Goal: Task Accomplishment & Management: Use online tool/utility

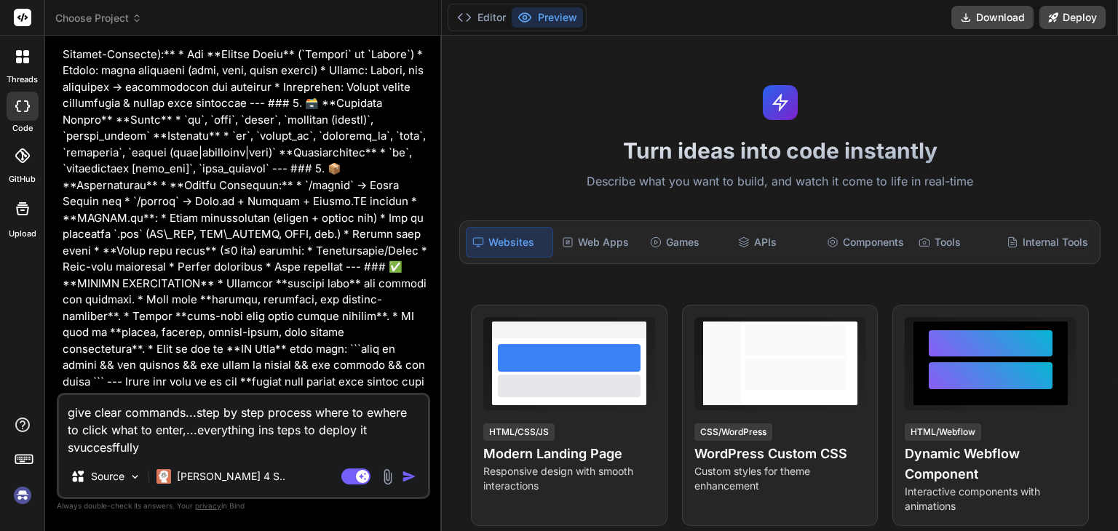
scroll to position [738, 0]
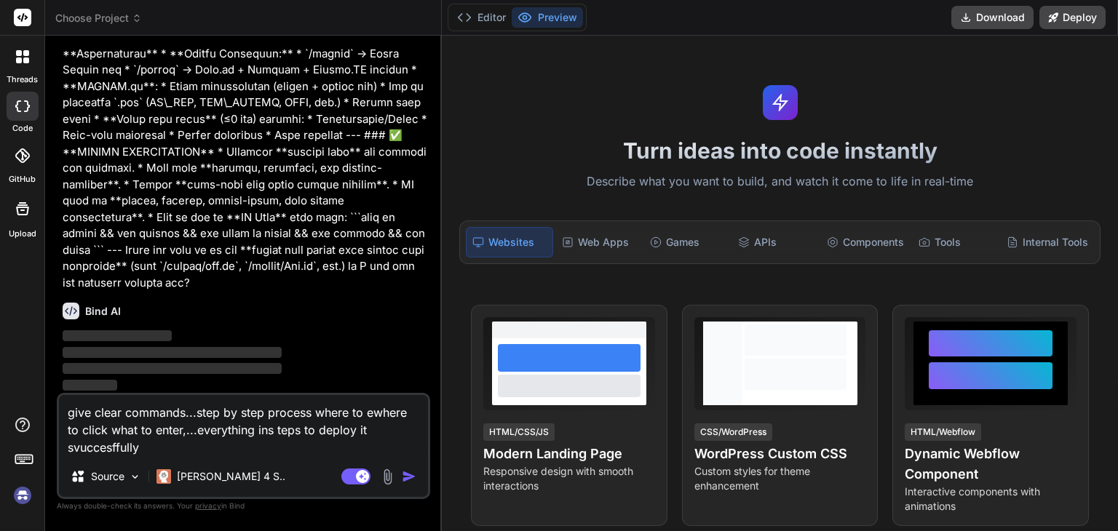
click at [408, 476] on img "button" at bounding box center [409, 476] width 15 height 15
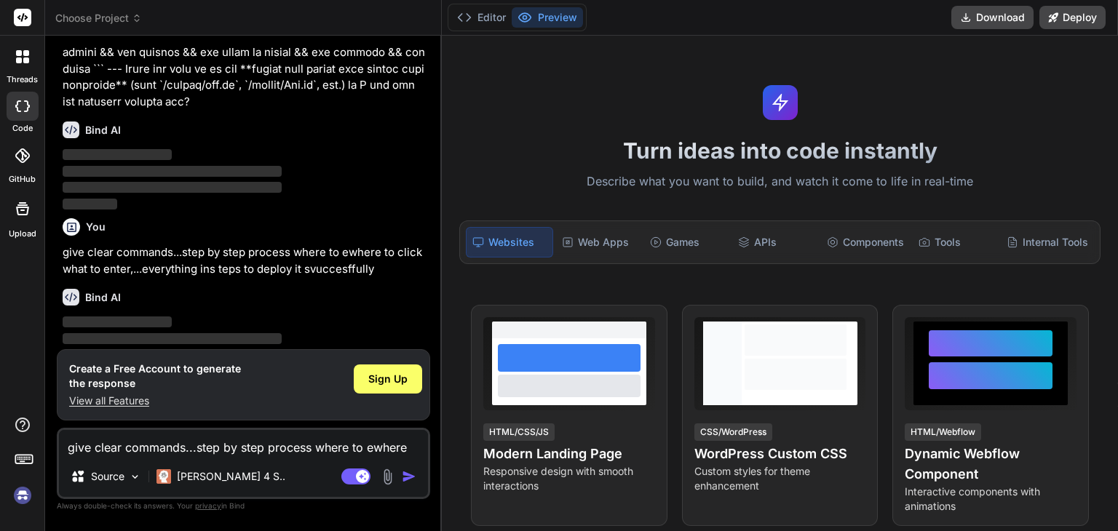
scroll to position [917, 0]
click at [401, 379] on span "Sign Up" at bounding box center [387, 379] width 39 height 15
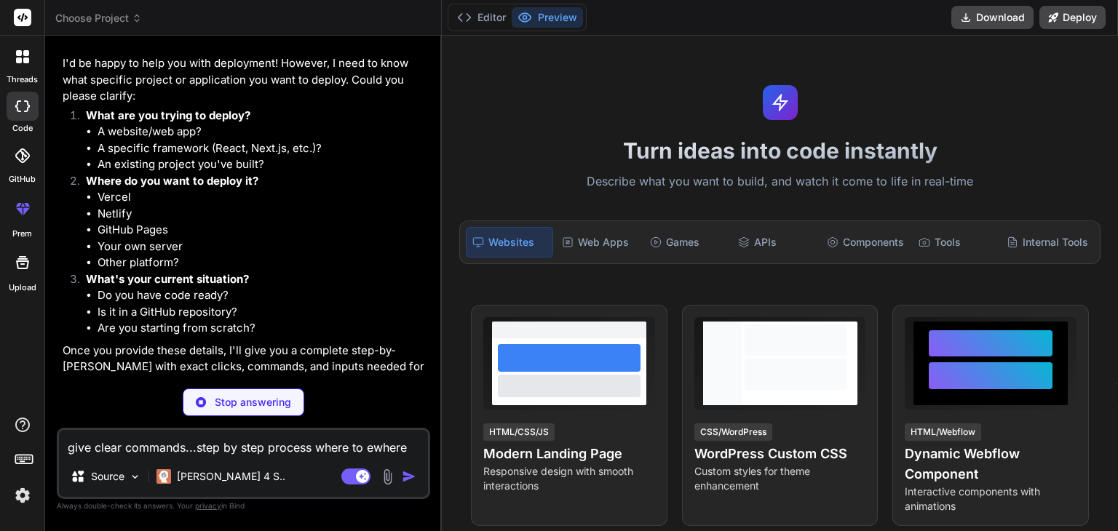
scroll to position [1179, 0]
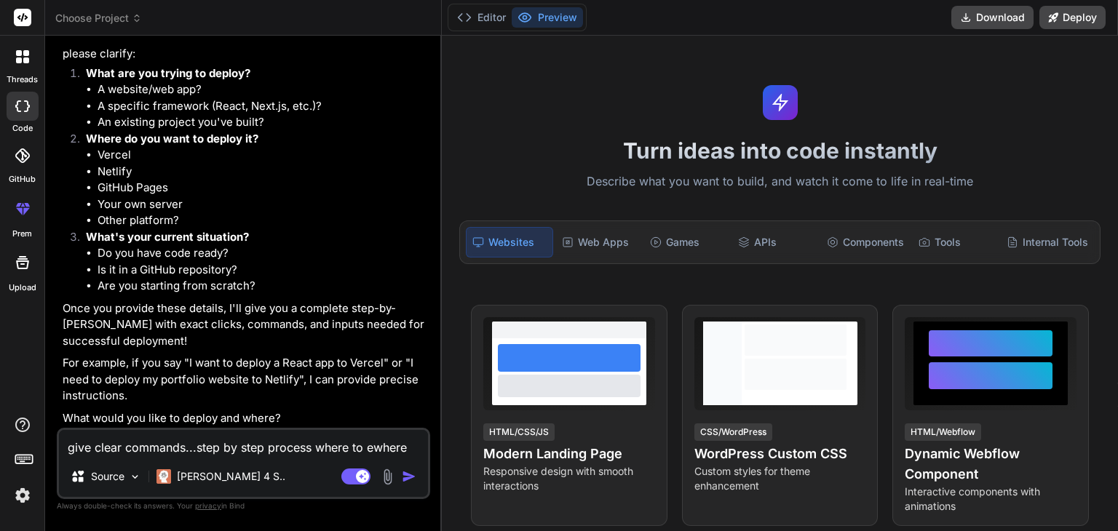
type textarea "x"
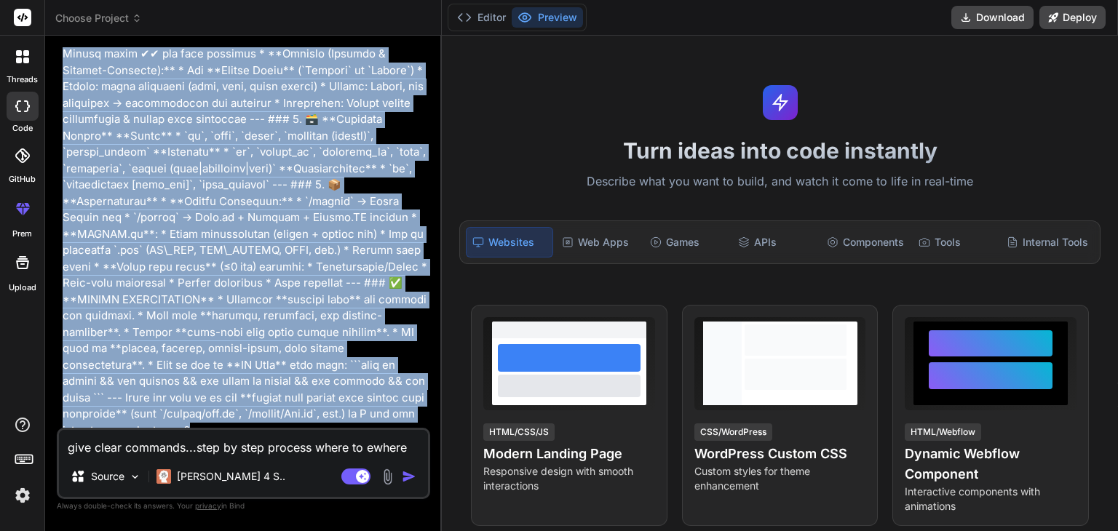
scroll to position [0, 0]
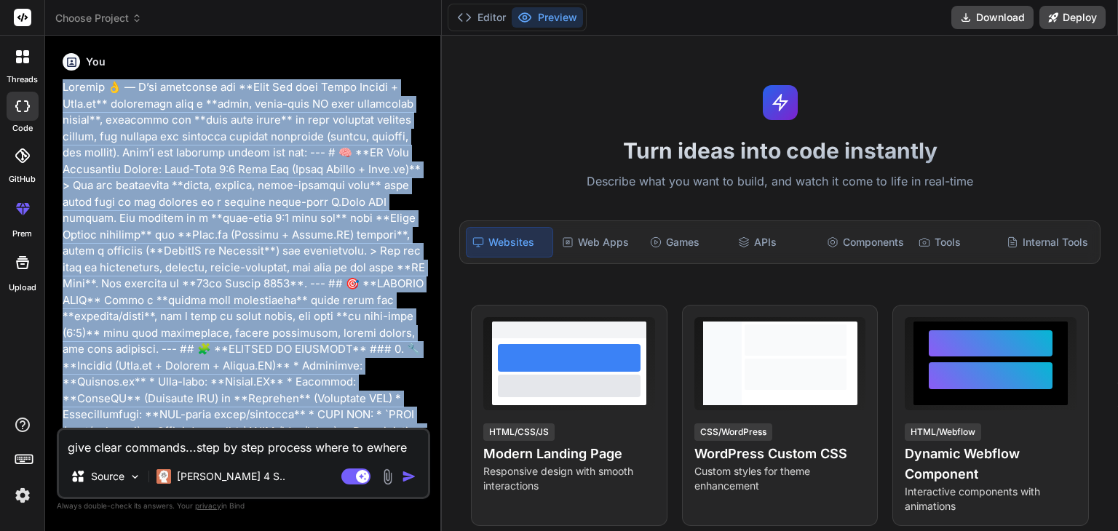
drag, startPoint x: 178, startPoint y: 310, endPoint x: 57, endPoint y: 87, distance: 253.4
click at [57, 87] on div "You Bind AI ‌ ‌ ‌ ‌ You give clear commands...step by step process where to ewh…" at bounding box center [243, 288] width 373 height 483
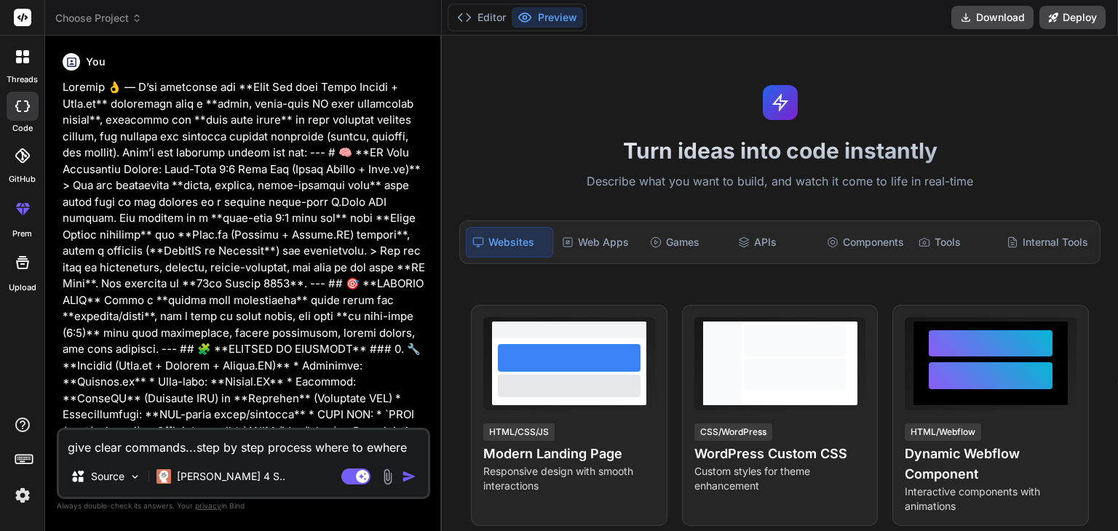
click at [274, 454] on textarea "give clear commands...step by step process where to ewhere to click what to ent…" at bounding box center [243, 443] width 369 height 26
paste textarea "Loremip 👌 — D’si ametconse adi **Elit Sed doei Tempo Incidi + Utla.et** dolorem…"
type textarea "Loremip 👌 — D’si ametconse adi **Elit Sed doei Tempo Incidi + Utla.et** dolorem…"
type textarea "x"
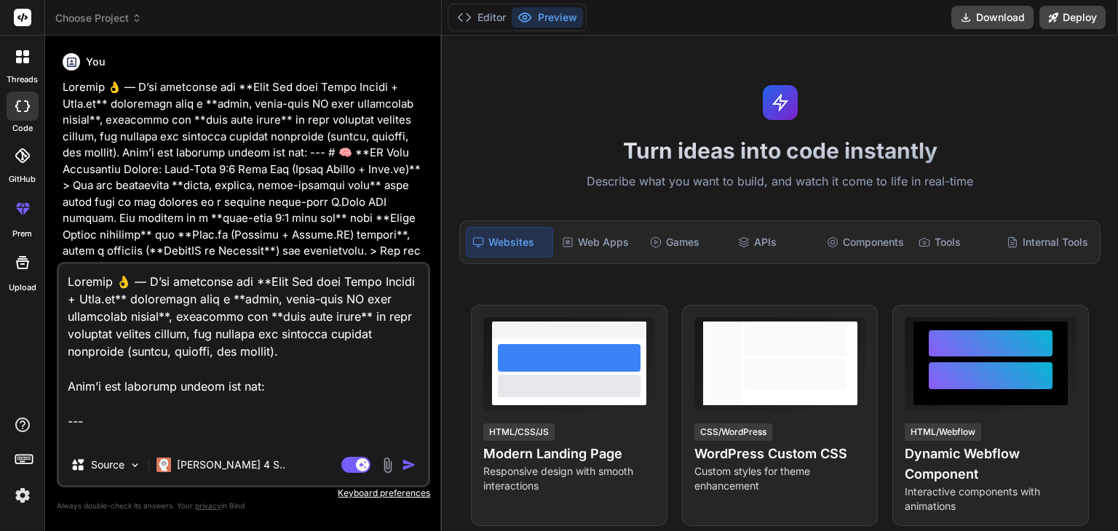
scroll to position [2324, 0]
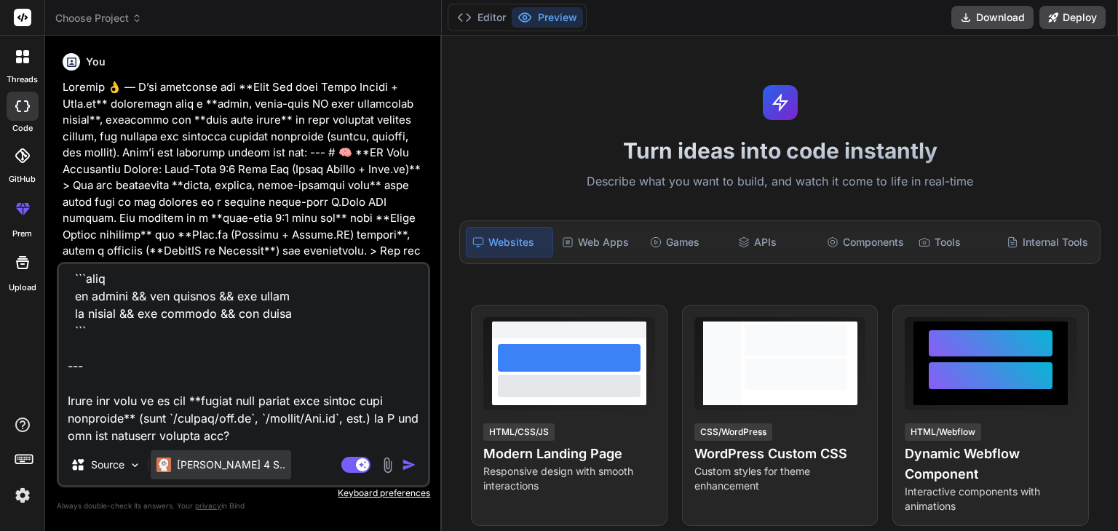
type textarea "Loremip 👌 — D’si ametconse adi **Elit Sed doei Tempo Incidi + Utla.et** dolorem…"
click at [225, 463] on p "[PERSON_NAME] 4 S.." at bounding box center [231, 465] width 108 height 15
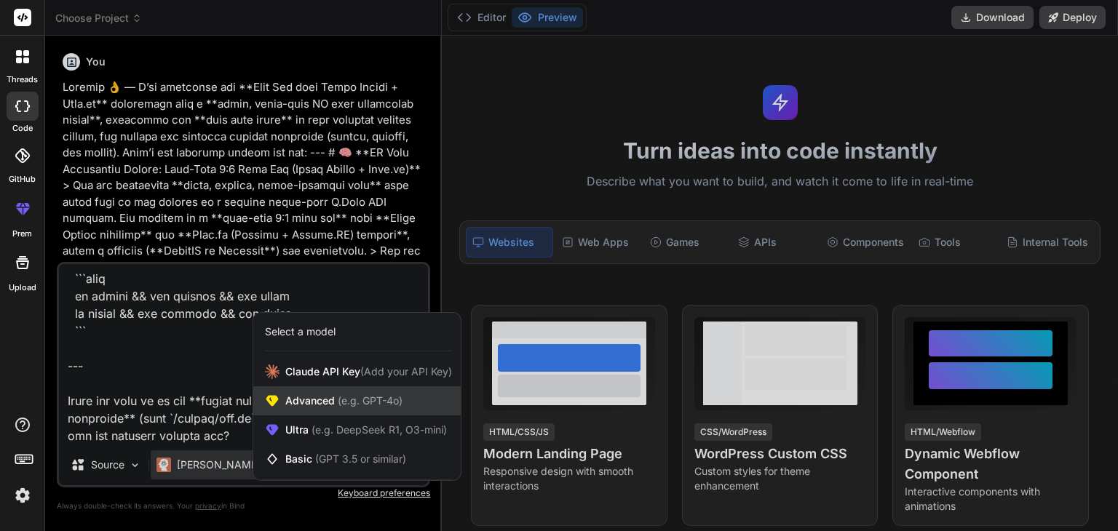
click at [387, 411] on div "Advanced (e.g. GPT-4o)" at bounding box center [356, 400] width 207 height 29
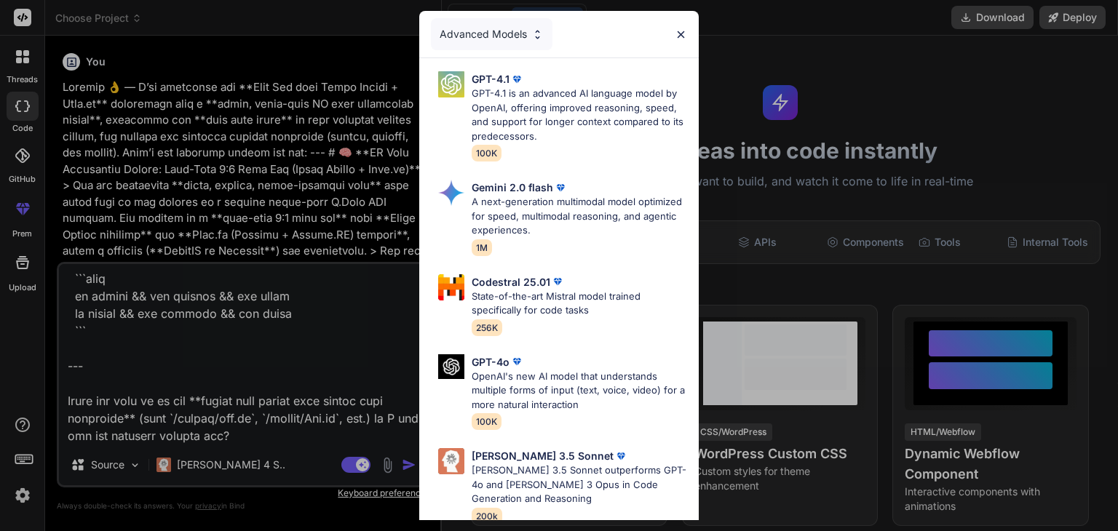
click at [195, 453] on div "Advanced Models GPT-4.1 GPT-4.1 is an advanced AI language model by OpenAI, off…" at bounding box center [559, 265] width 1118 height 531
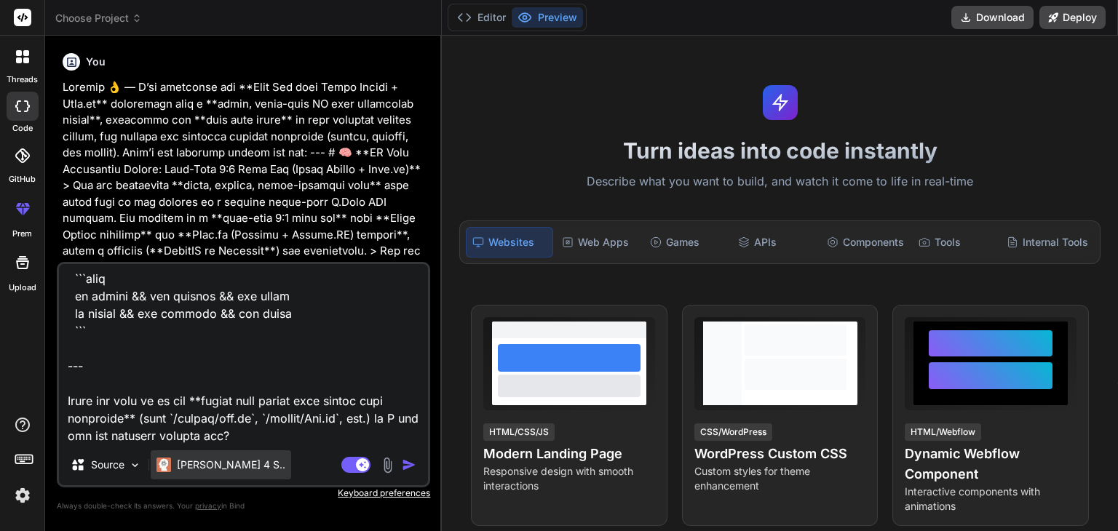
click at [200, 462] on p "[PERSON_NAME] 4 S.." at bounding box center [231, 465] width 108 height 15
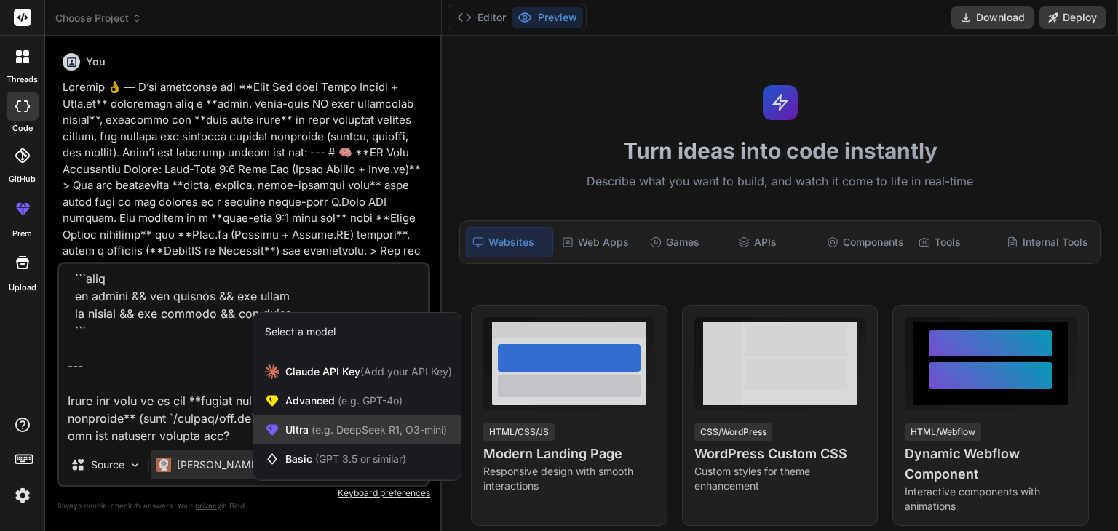
click at [299, 426] on span "Ultra (e.g. DeepSeek R1, O3-mini)" at bounding box center [366, 430] width 162 height 15
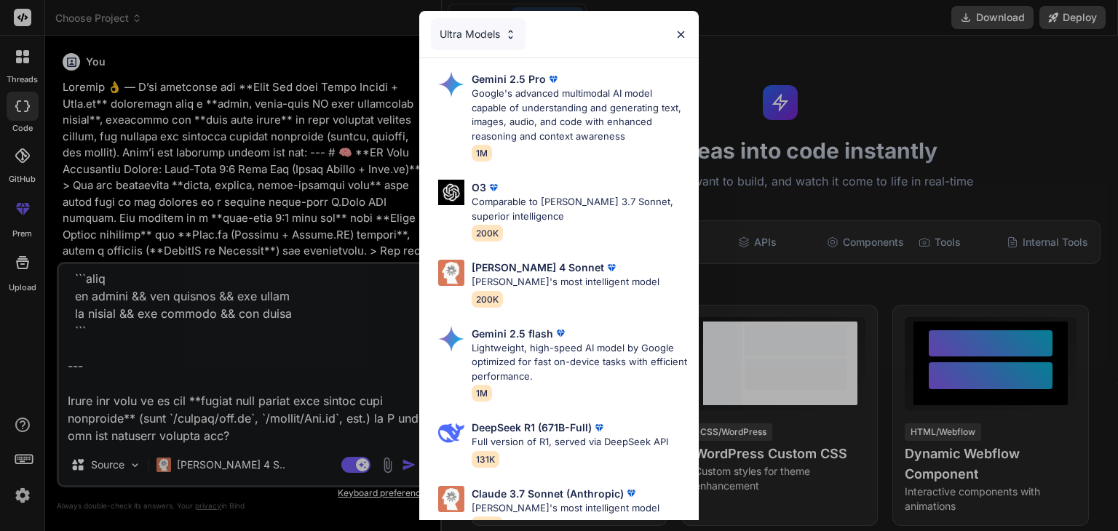
click at [196, 452] on div "Ultra Models Gemini 2.5 Pro Google's advanced multimodal AI model capable of un…" at bounding box center [559, 265] width 1118 height 531
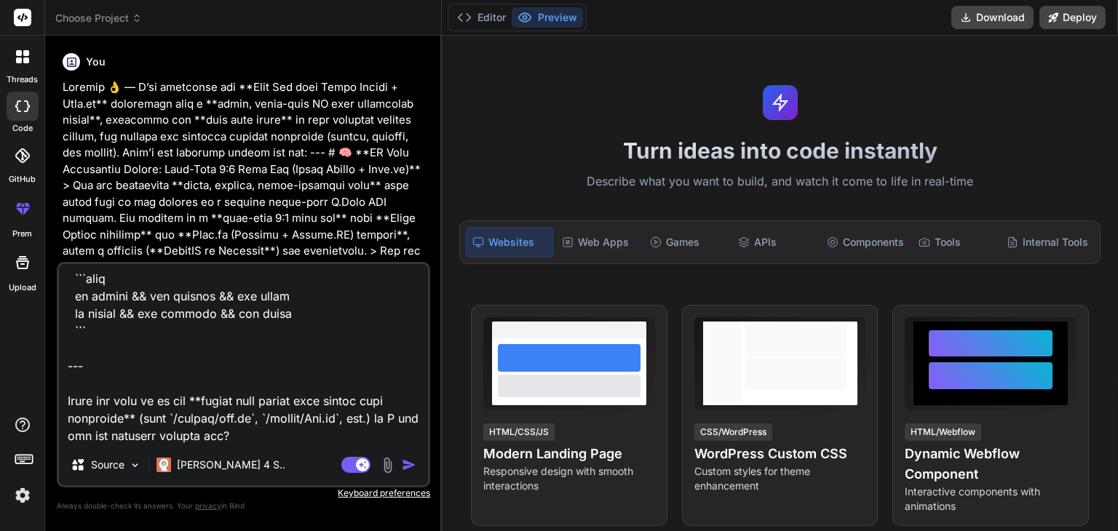
click at [405, 463] on img "button" at bounding box center [409, 465] width 15 height 15
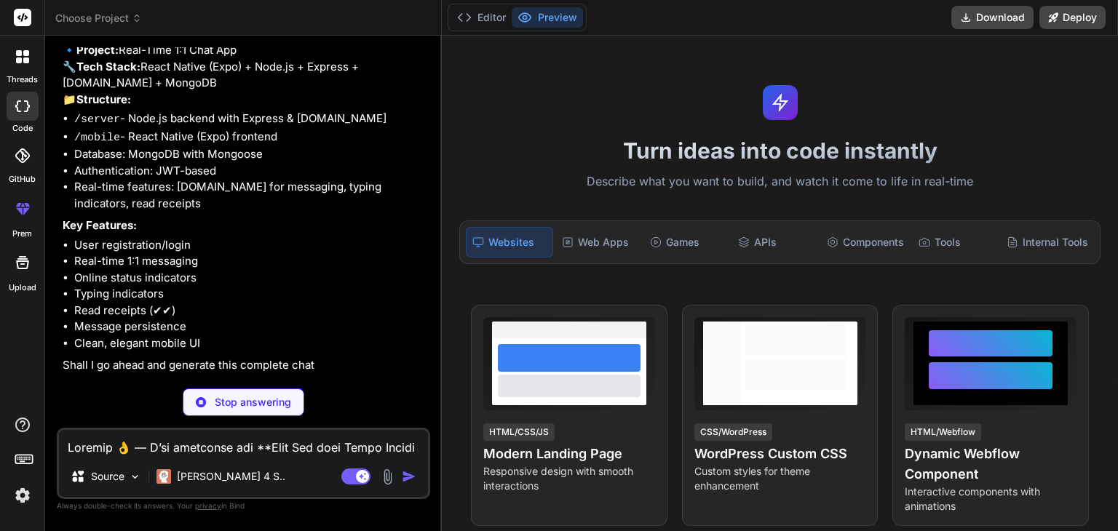
scroll to position [2604, 0]
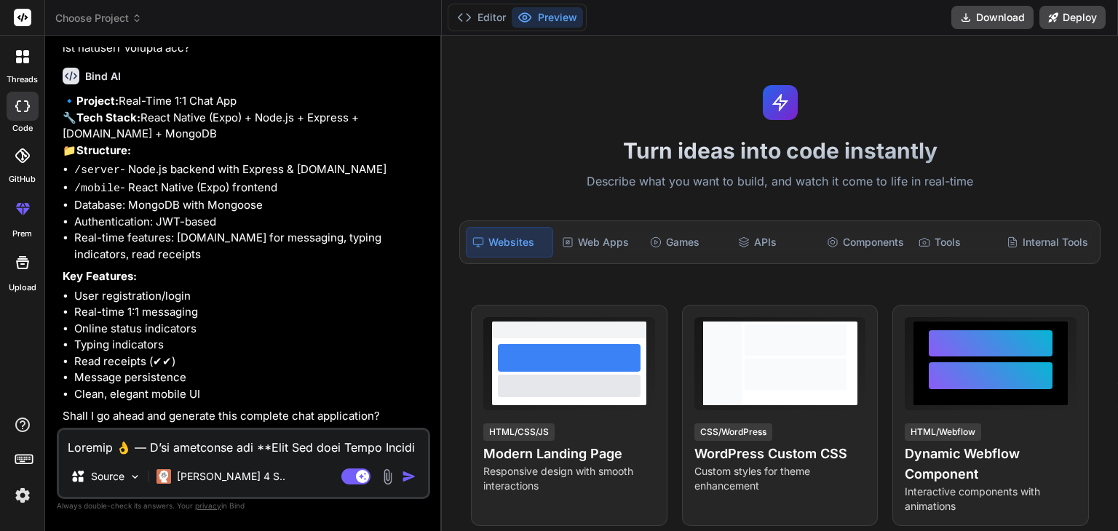
type textarea "x"
click at [173, 435] on textarea at bounding box center [243, 443] width 369 height 26
type textarea "i"
type textarea "x"
type textarea "it"
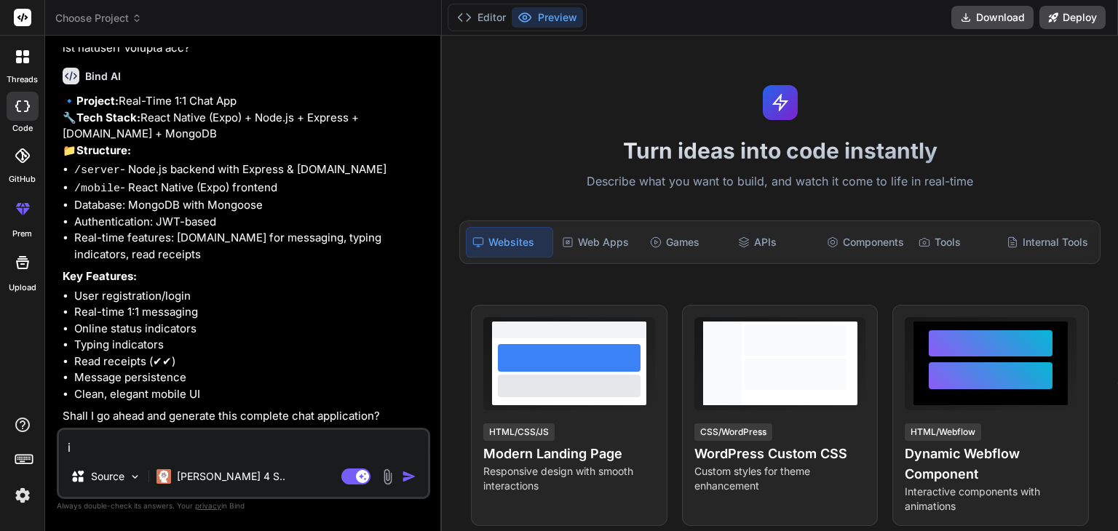
type textarea "x"
type textarea "it"
type textarea "x"
type textarea "it s"
type textarea "x"
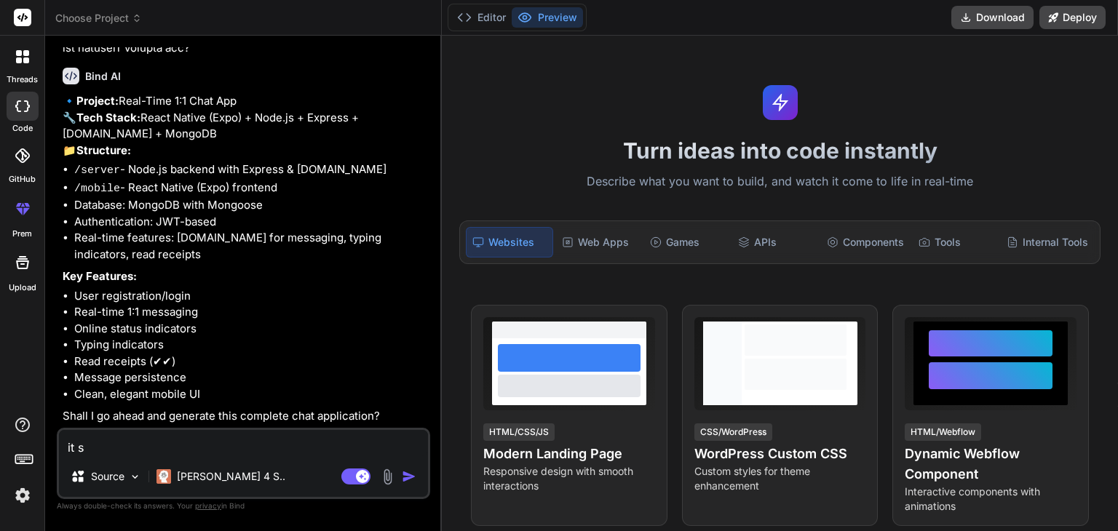
type textarea "it sh"
type textarea "x"
type textarea "it sho"
type textarea "x"
type textarea "it shou"
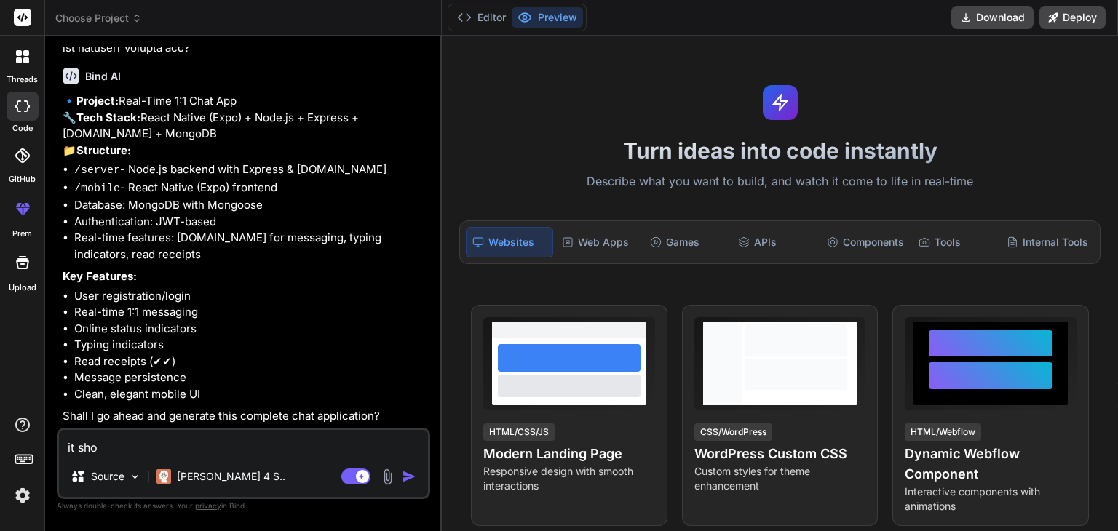
type textarea "x"
type textarea "it shoul"
type textarea "x"
type textarea "it should"
type textarea "x"
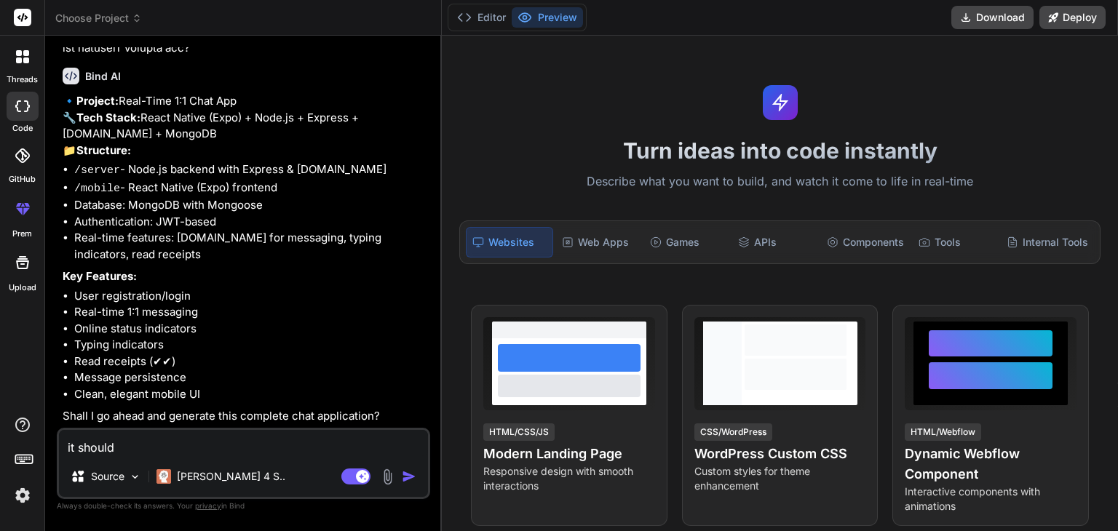
type textarea "it should"
type textarea "x"
type textarea "it should b"
type textarea "x"
type textarea "it should be"
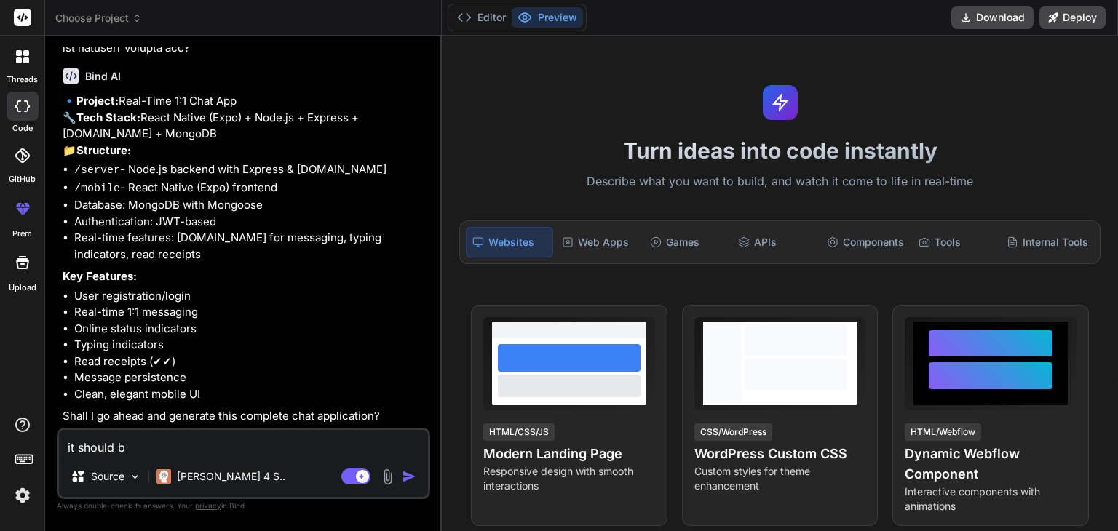
type textarea "x"
type textarea "it should be"
type textarea "x"
type textarea "it should be l"
type textarea "x"
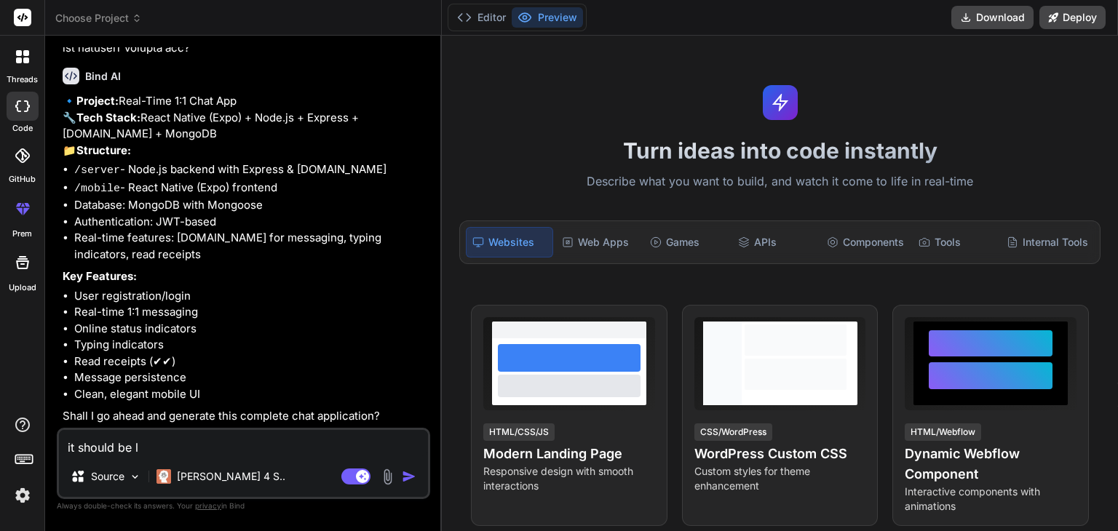
type textarea "it should be li"
type textarea "x"
type textarea "it should be lik"
type textarea "x"
type textarea "it should be like"
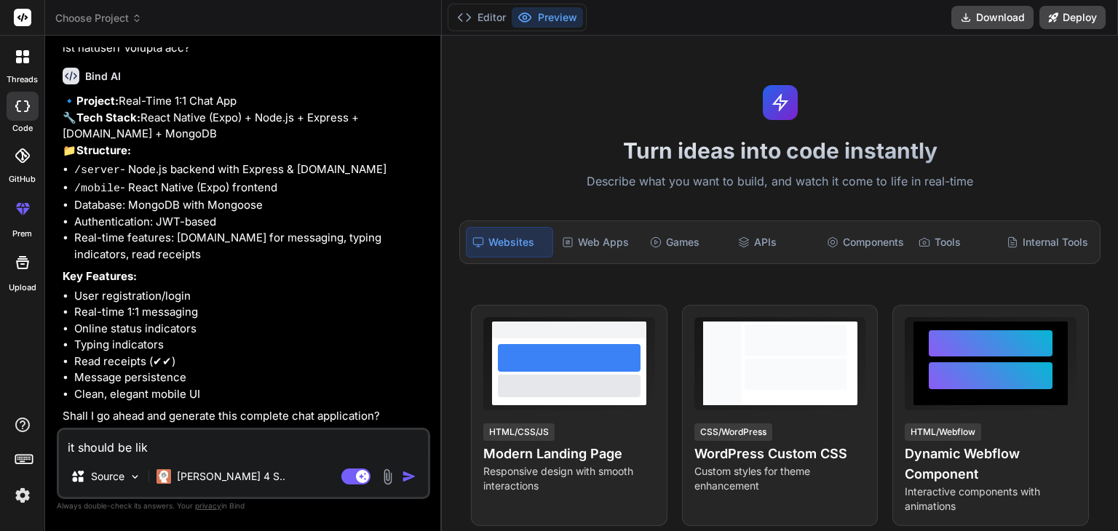
type textarea "x"
type textarea "it should be like"
type textarea "x"
type textarea "it should be like a"
type textarea "x"
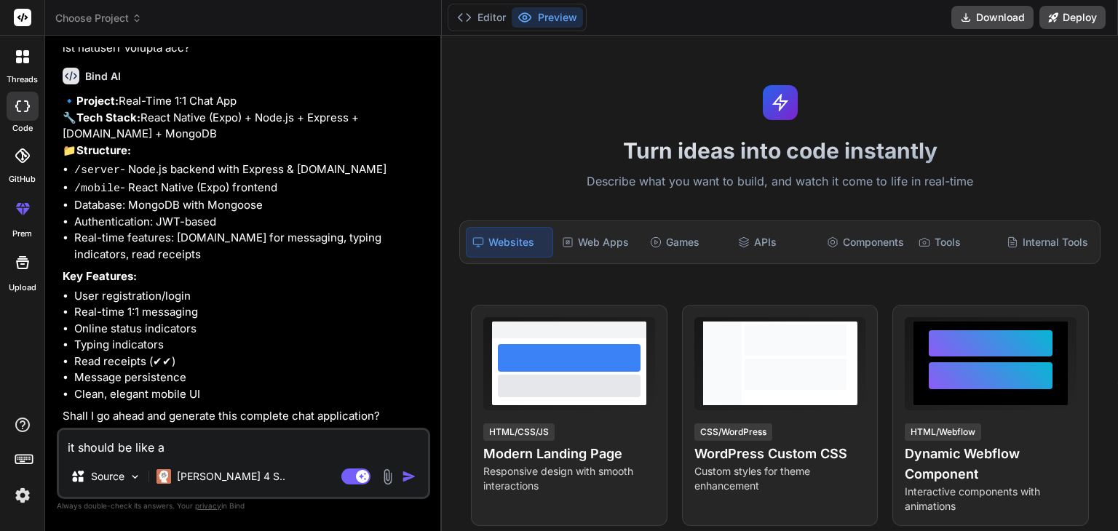
type textarea "it should be like as"
type textarea "x"
type textarea "it should be like as"
type textarea "x"
type textarea "it should be like as i"
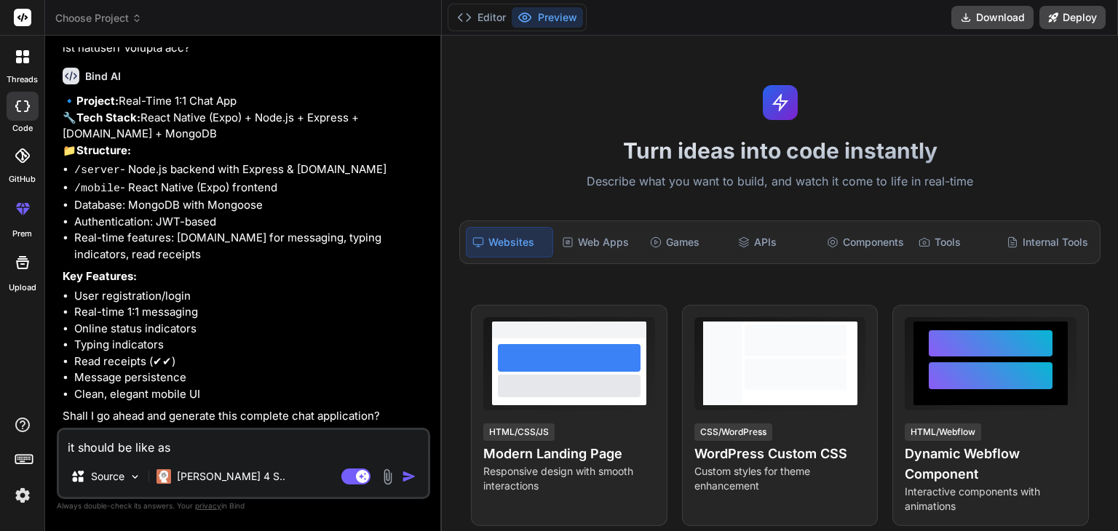
type textarea "x"
type textarea "it should be like as if"
type textarea "x"
type textarea "it should be like as if"
type textarea "x"
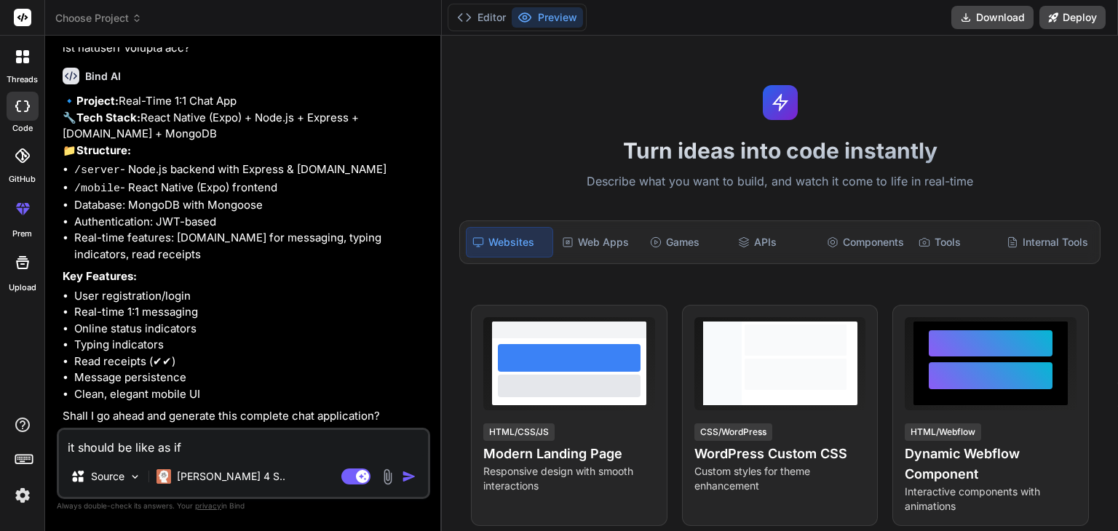
type textarea "it should be like as if i"
type textarea "x"
type textarea "it should be like as if it"
type textarea "x"
type textarea "it should be like as if it"
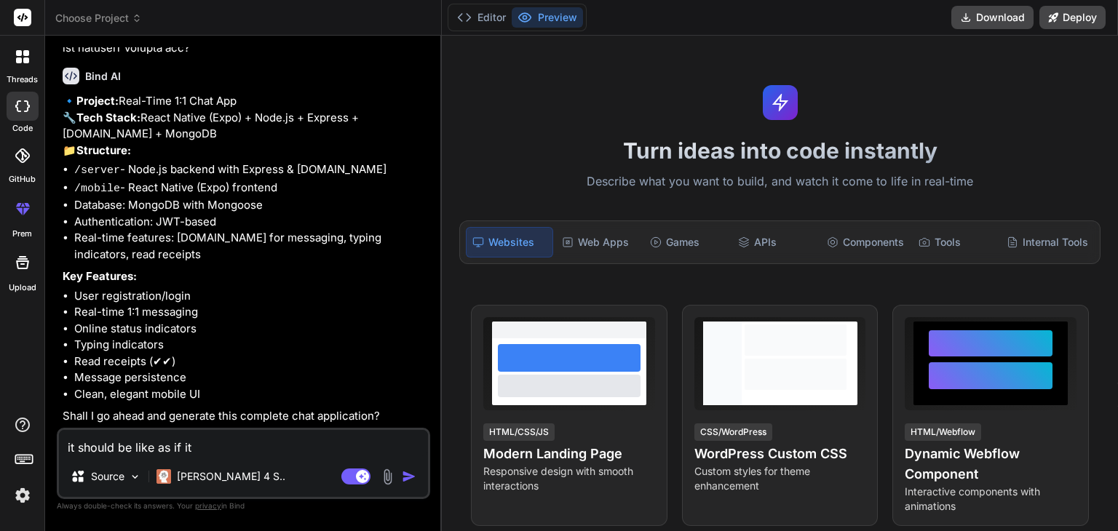
type textarea "x"
type textarea "it should be like as if it w"
type textarea "x"
type textarea "it should be like as if it wa"
type textarea "x"
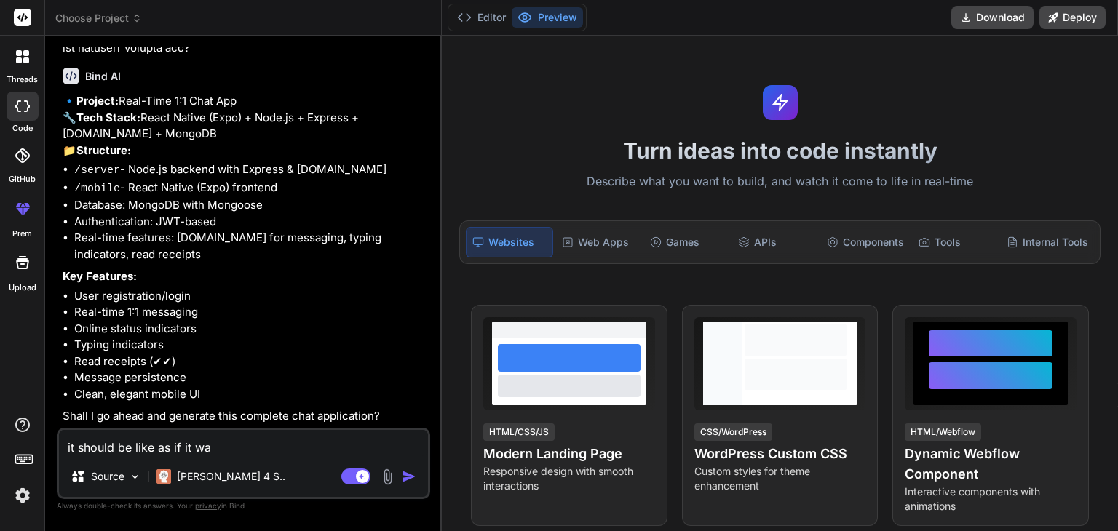
type textarea "it should be like as if it was"
type textarea "x"
type textarea "it should be like as if it was"
type textarea "x"
type textarea "it should be like as if it was r"
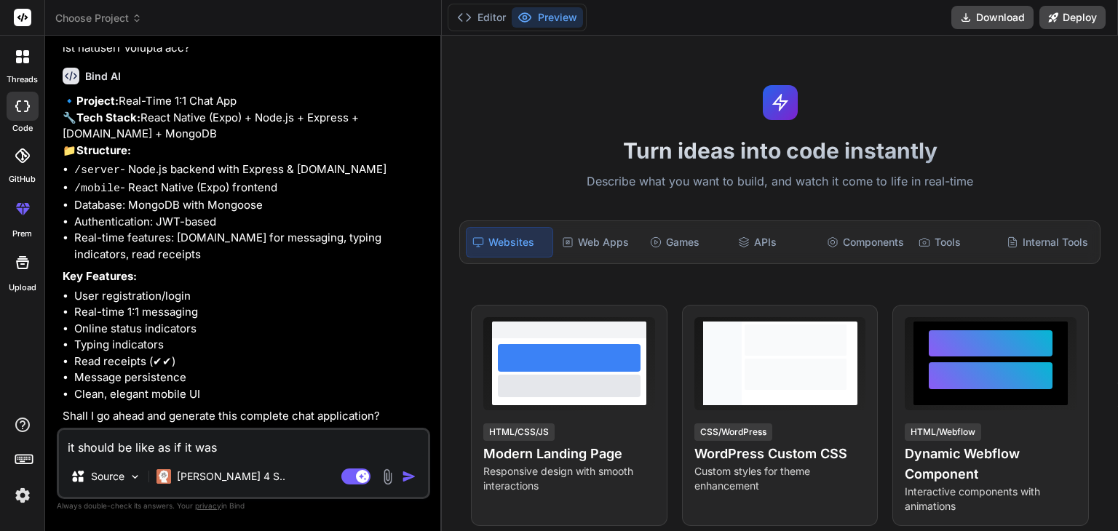
type textarea "x"
type textarea "it should be like as if it was re"
type textarea "x"
type textarea "it should be like as if it was rea"
type textarea "x"
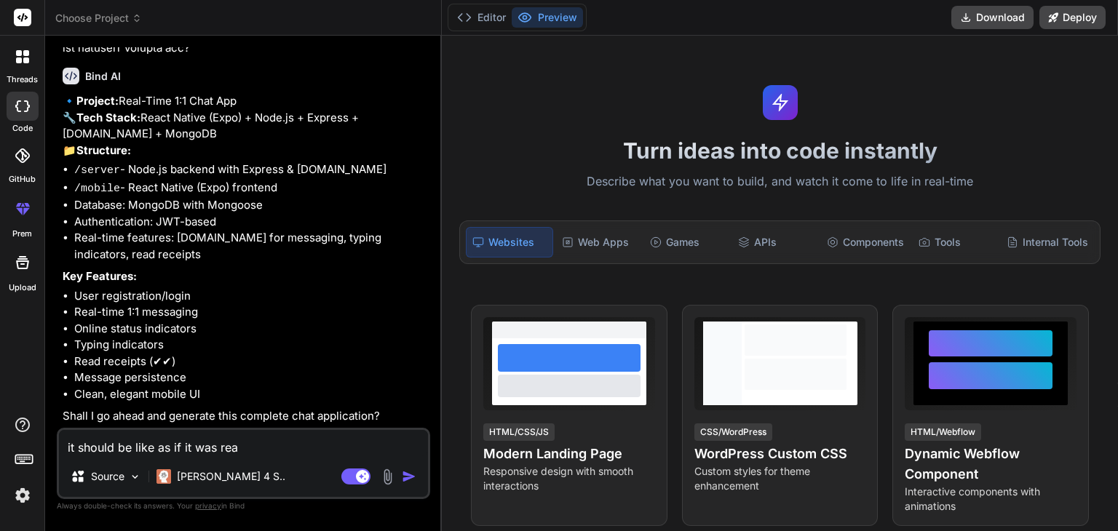
type textarea "it should be like as if it was real"
type textarea "x"
type textarea "it should be like as if it was reall"
type textarea "x"
type textarea "it should be like as if it was really"
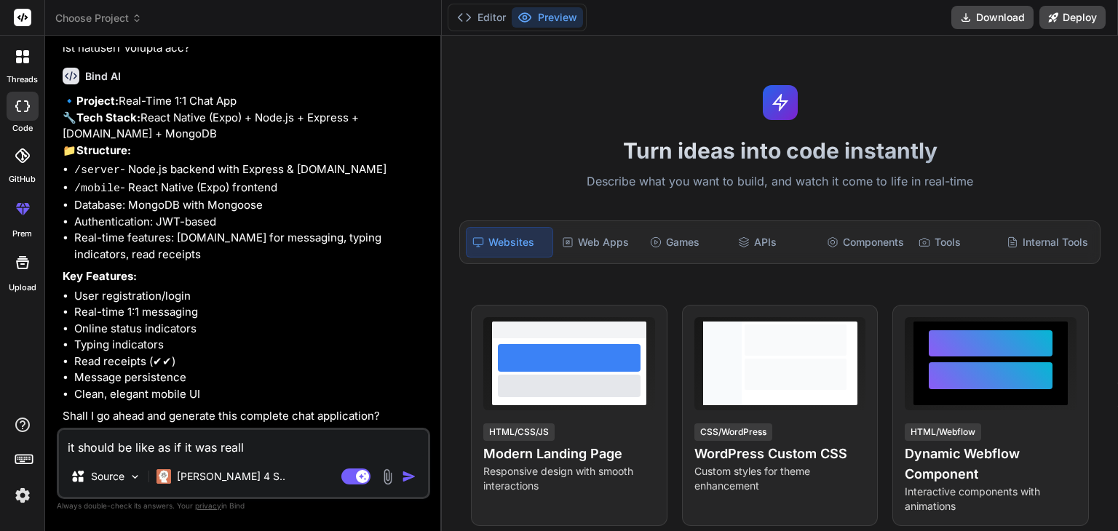
type textarea "x"
type textarea "it should be like as if it was really"
type textarea "x"
type textarea "it should be like as if it was really w"
type textarea "x"
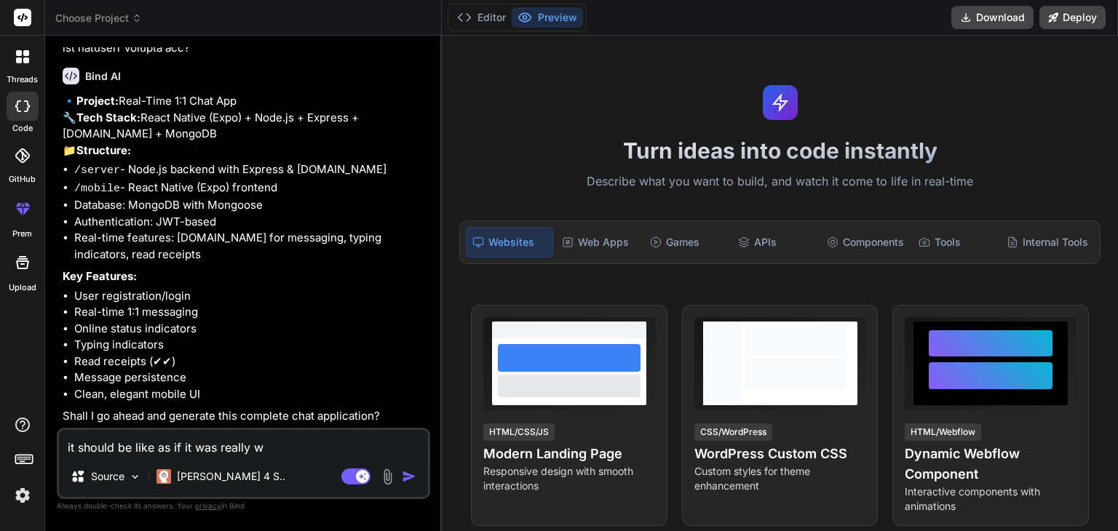
type textarea "it should be like as if it was really wr"
type textarea "x"
type textarea "it should be like as if it was really wri"
type textarea "x"
type textarea "it should be like as if it was really writ"
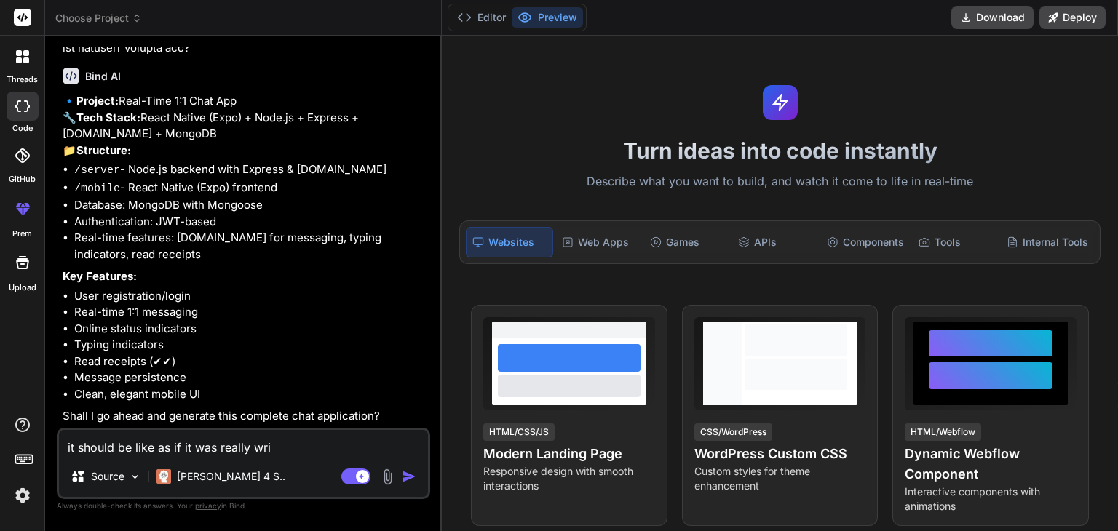
type textarea "x"
type textarea "it should be like as if it was really writt"
type textarea "x"
type textarea "it should be like as if it was really writte"
type textarea "x"
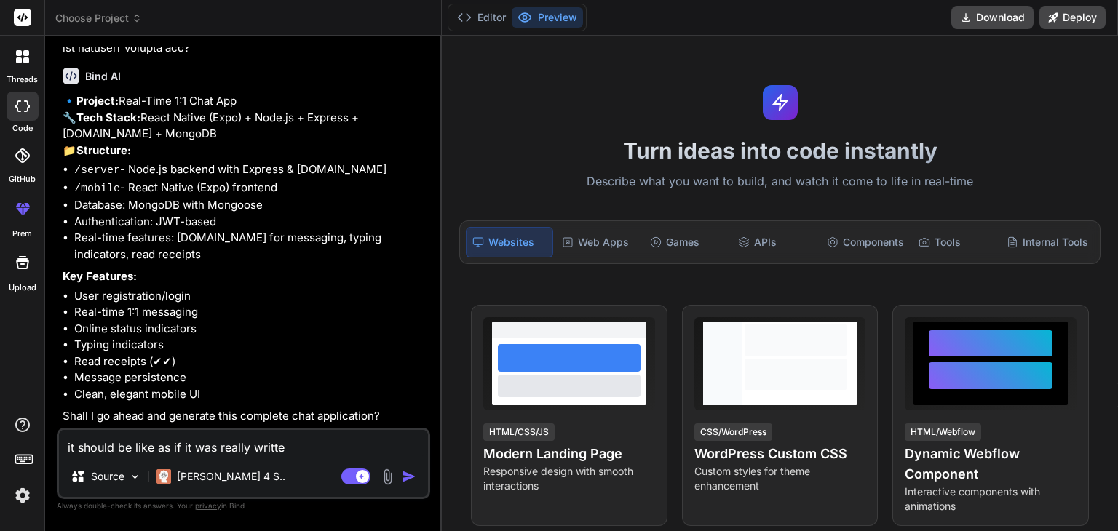
type textarea "it should be like as if it was really written"
type textarea "x"
type textarea "it should be like as if it was really written"
type textarea "x"
type textarea "it should be like as if it was really written t"
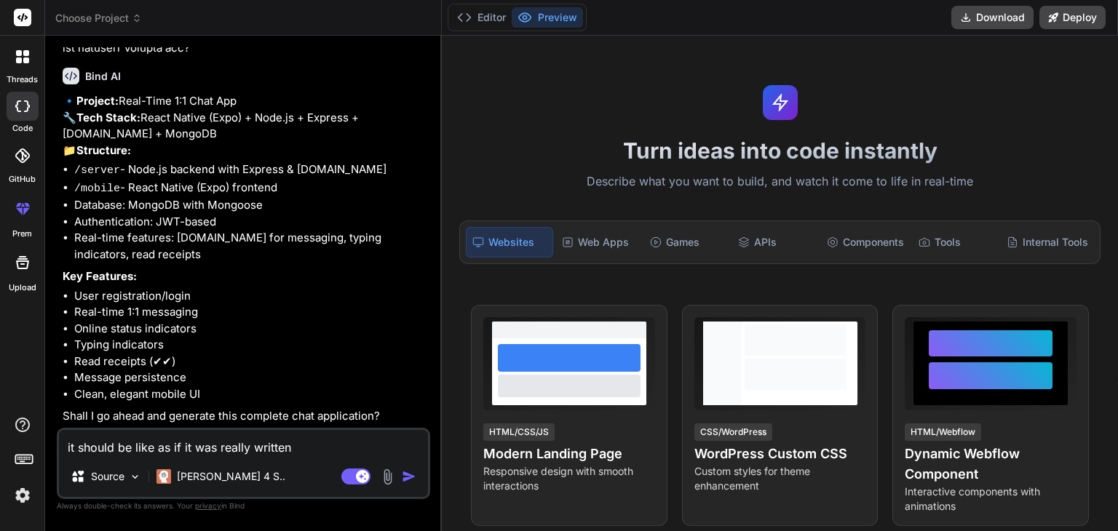
type textarea "x"
type textarea "it should be like as if it was really written th"
type textarea "x"
type textarea "it should be like as if it was really written the"
type textarea "x"
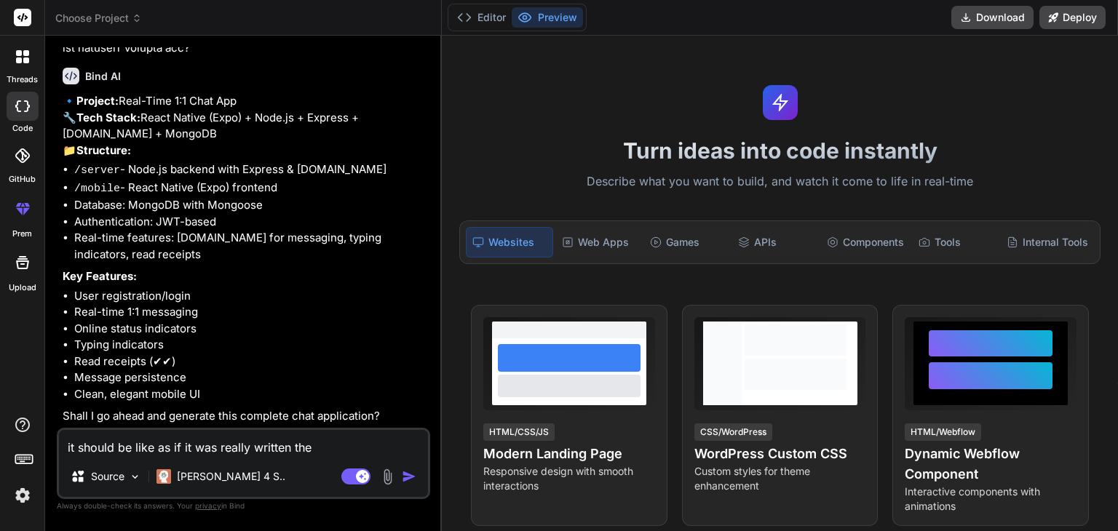
type textarea "it should be like as if it was really written the"
type textarea "x"
type textarea "it should be like as if it was really written the c"
type textarea "x"
type textarea "it should be like as if it was really written the co"
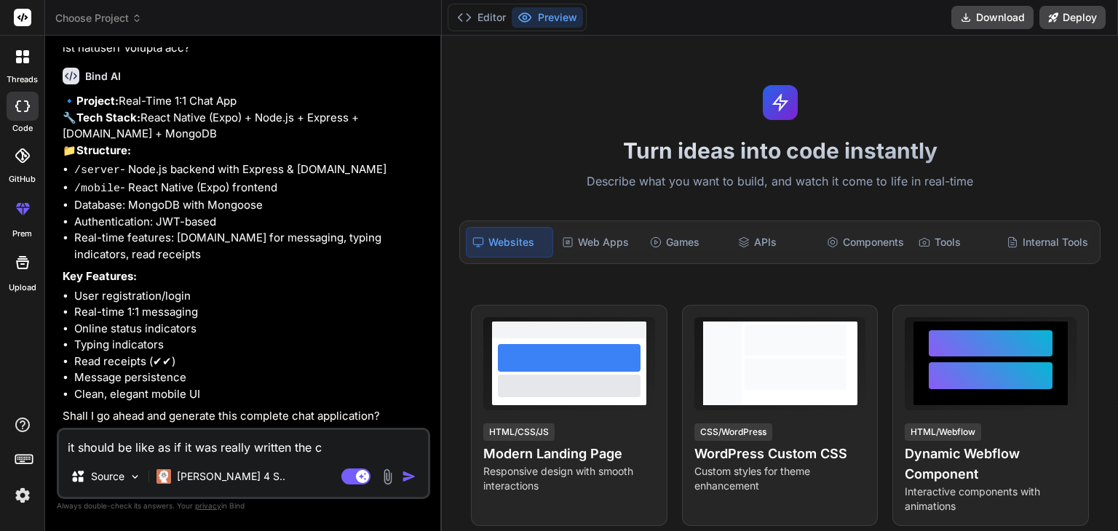
type textarea "x"
type textarea "it should be like as if it was really written the cod"
type textarea "x"
type textarea "it should be like as if it was really written the code"
type textarea "x"
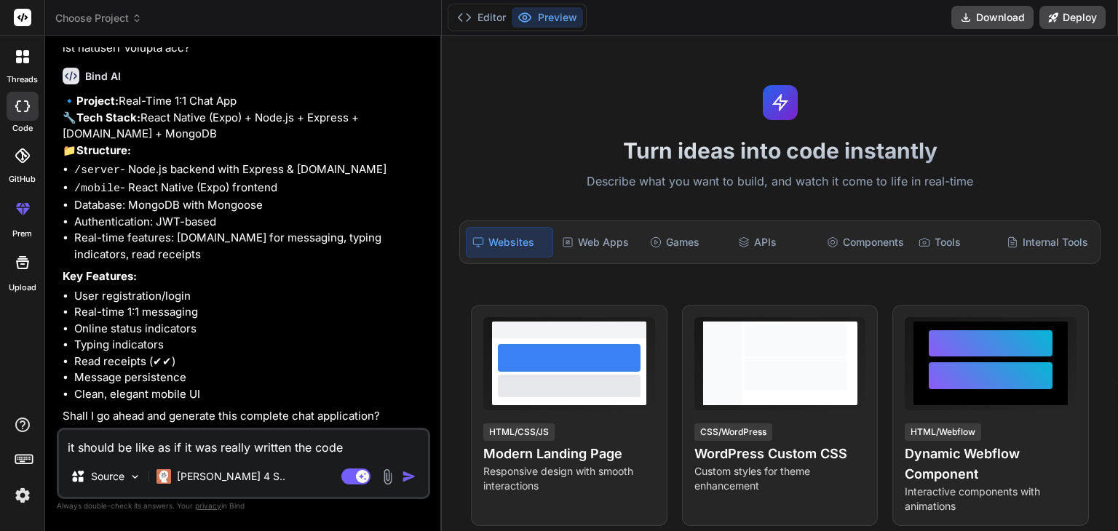
type textarea "it should be like as if it was really written the code"
type textarea "x"
type textarea "it should be like as if it was really written the code a"
type textarea "x"
type textarea "it should be like as if it was really written the code an"
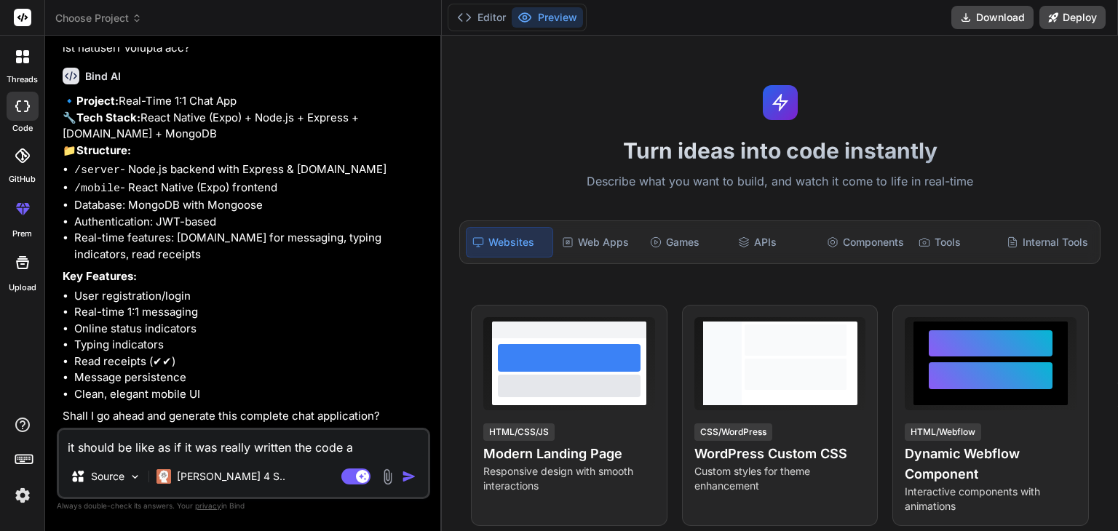
type textarea "x"
type textarea "it should be like as if it was really written the code and"
type textarea "x"
type textarea "it should be like as if it was really written the code and"
type textarea "x"
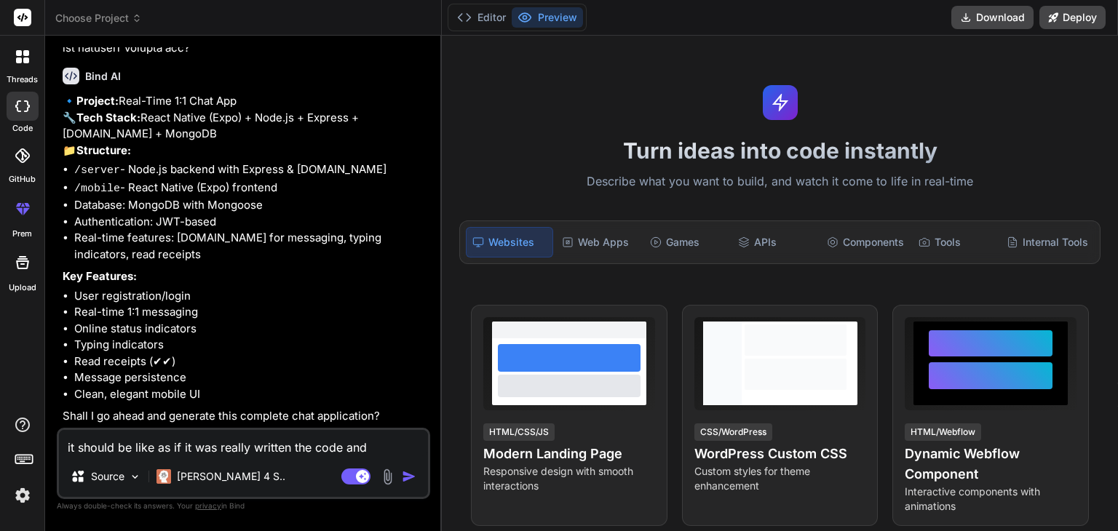
type textarea "it should be like as if it was really written the code and b"
type textarea "x"
type textarea "it should be like as if it was really written the code and bu"
type textarea "x"
type textarea "it should be like as if it was really written the code and [PERSON_NAME]"
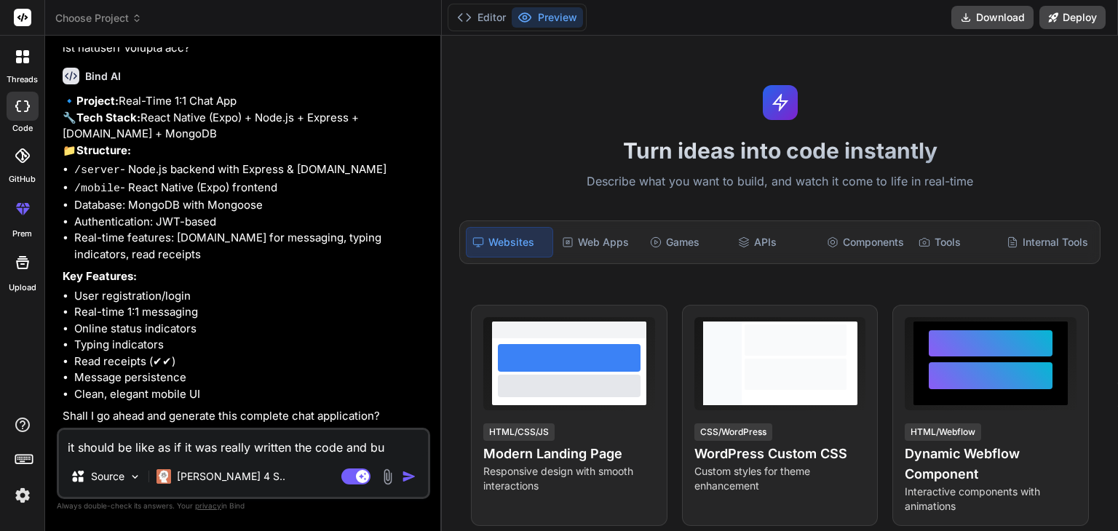
type textarea "x"
type textarea "it should be like as if it was really written the code and buil"
type textarea "x"
type textarea "it should be like as if it was really written the code and buil"
type textarea "x"
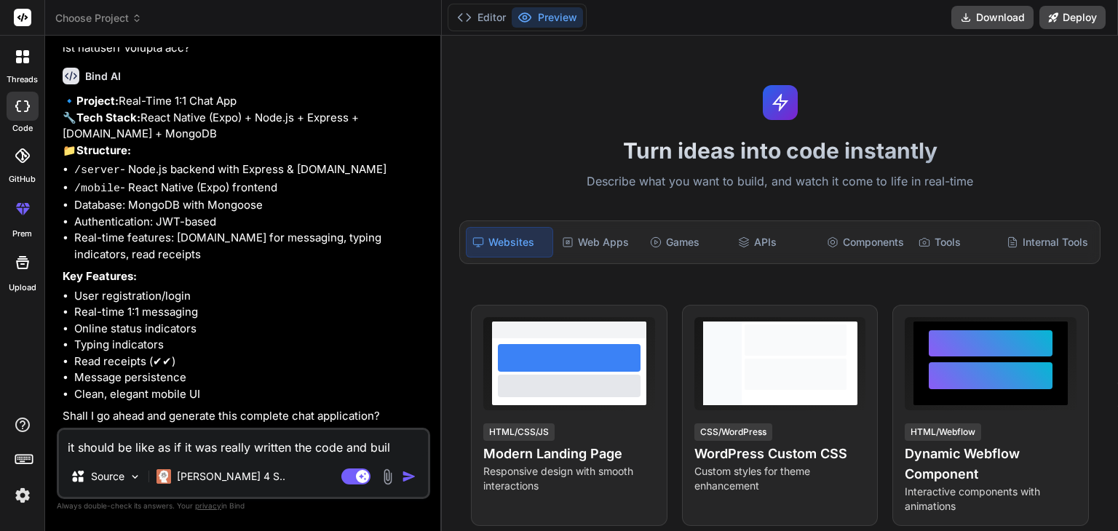
type textarea "it should be like as if it was really written the code and buil"
type textarea "x"
type textarea "it should be like as if it was really written the code and build"
type textarea "x"
type textarea "it should be like as if it was really written the code and build"
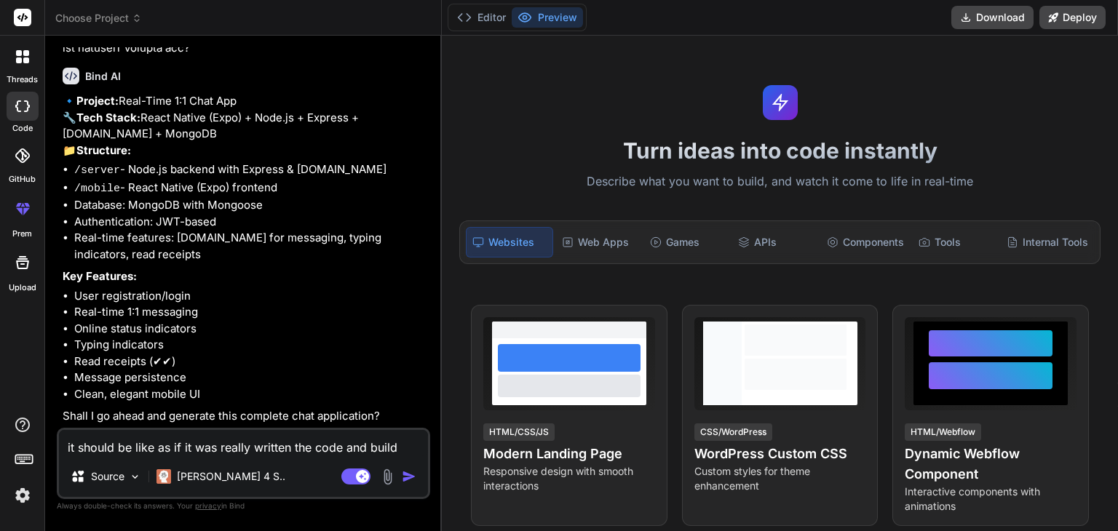
type textarea "x"
type textarea "it should be like as if it was really written the code and build b"
type textarea "x"
type textarea "it should be like as if it was really written the code and build bu"
type textarea "x"
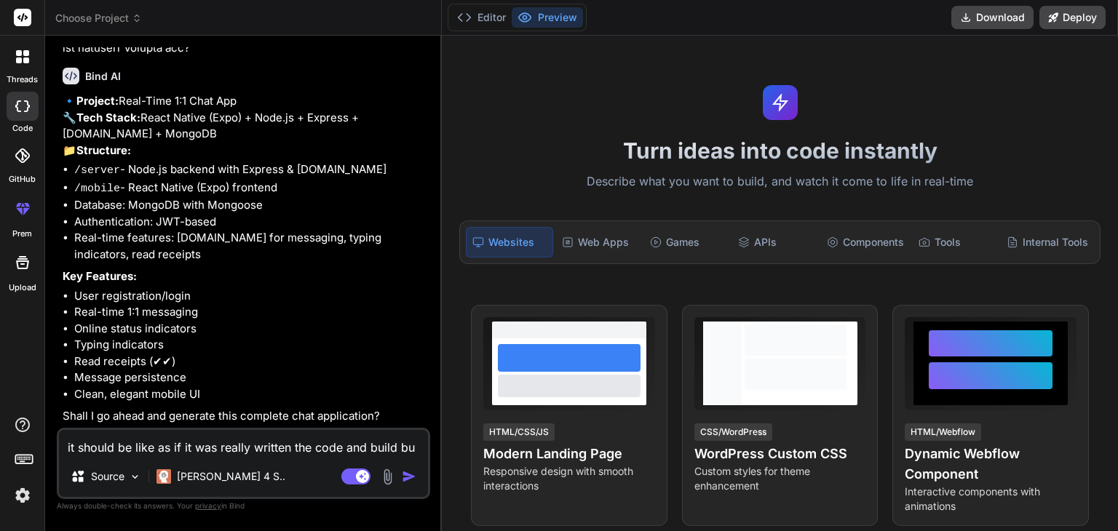
type textarea "it should be like as if it was really written the code and build bu"
type textarea "x"
type textarea "it should be like as if it was really written the code and build bu a"
type textarea "x"
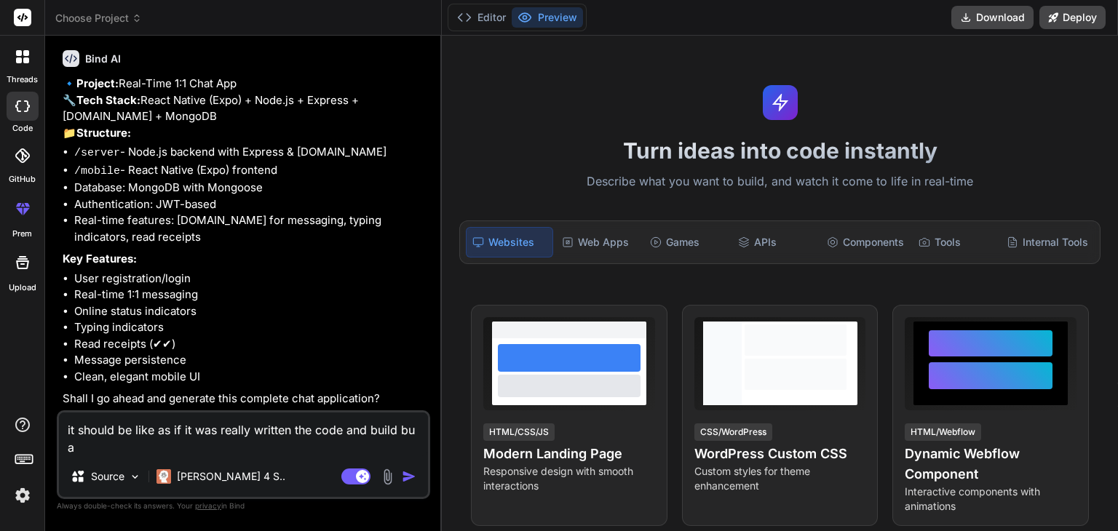
type textarea "it should be like as if it was really written the code and build bu"
type textarea "x"
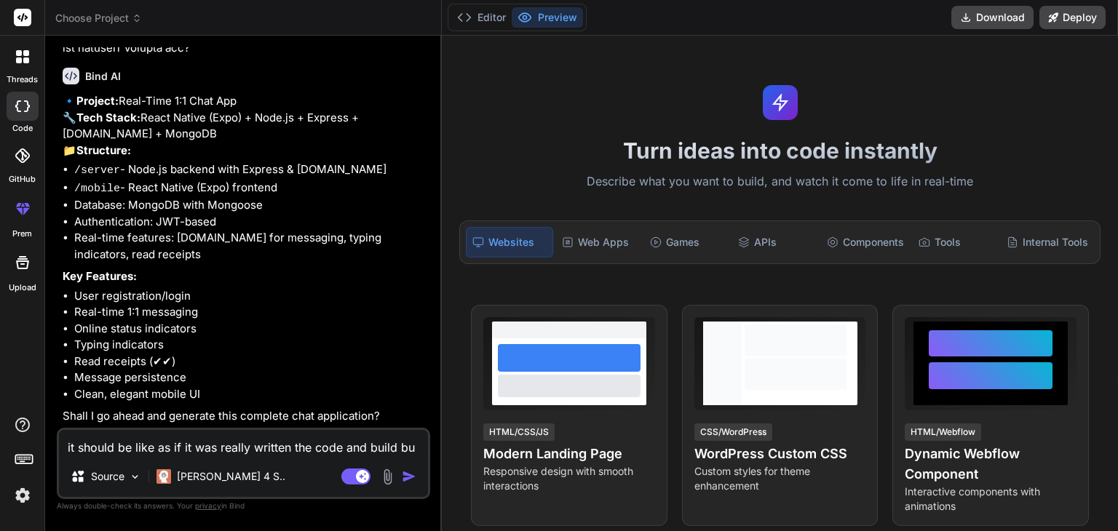
type textarea "it should be like as if it was really written the code and build bu"
type textarea "x"
type textarea "it should be like as if it was really written the code and build b"
type textarea "x"
type textarea "it should be like as if it was really written the code and build by"
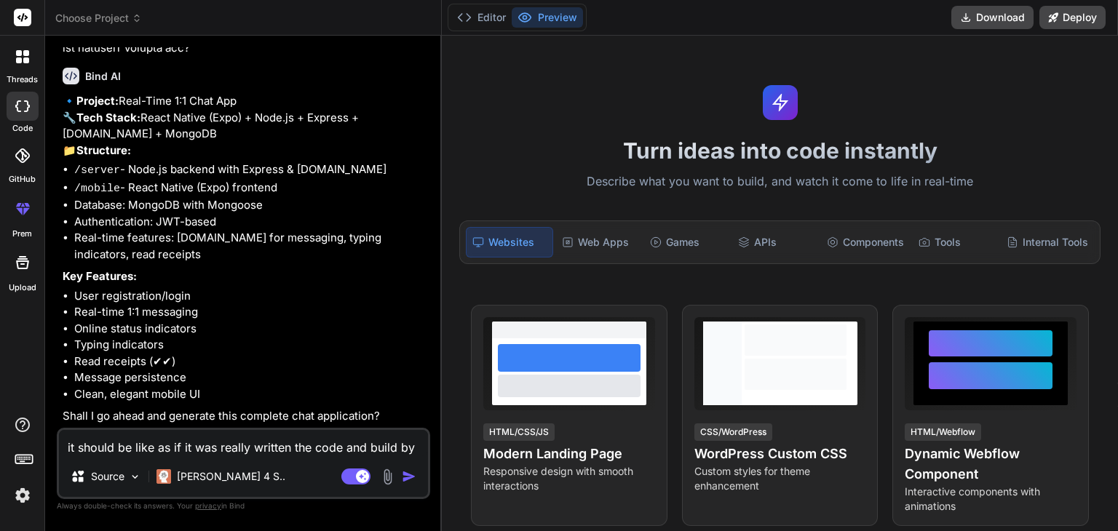
type textarea "x"
type textarea "it should be like as if it was really written the code and build by"
type textarea "x"
type textarea "it should be like as if it was really written the code and build by a"
type textarea "x"
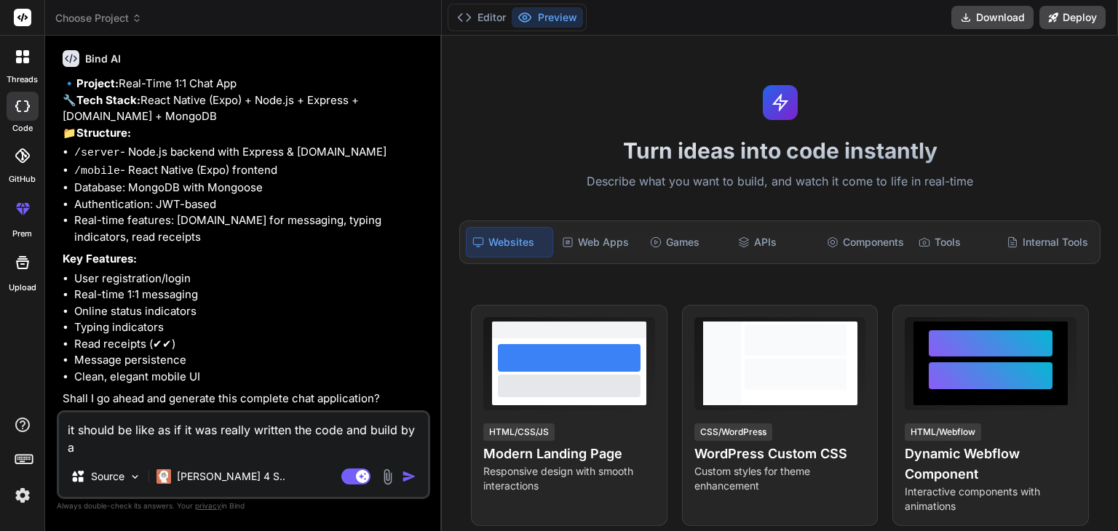
type textarea "it should be like as if it was really written the code and build by a"
type textarea "x"
type textarea "it should be like as if it was really written the code and build by a 4"
type textarea "x"
type textarea "it should be like as if it was really written the code and build by a 4t"
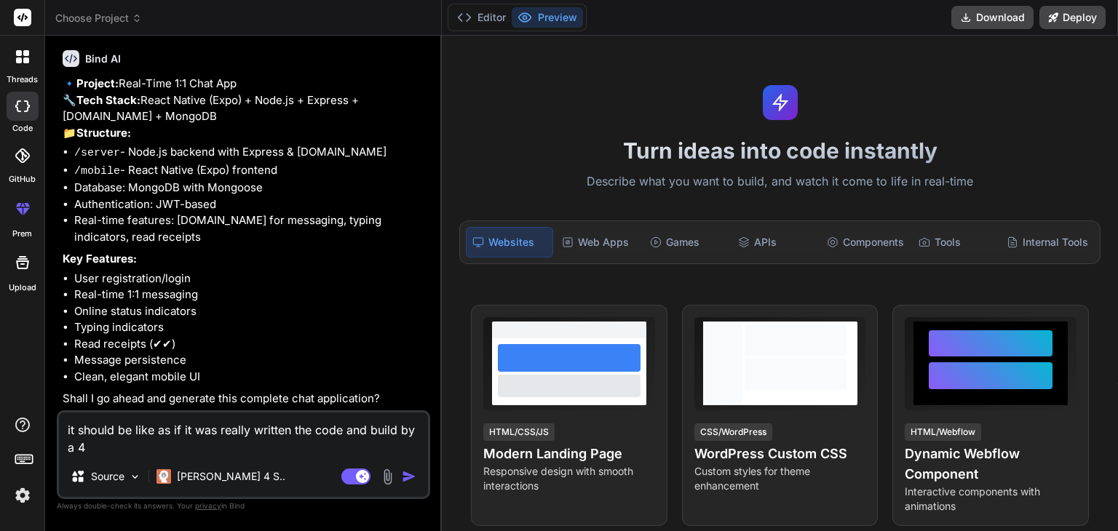
type textarea "x"
type textarea "it should be like as if it was really written the code and build by a 4th"
type textarea "x"
type textarea "it should be like as if it was really written the code and build by a 4th"
type textarea "x"
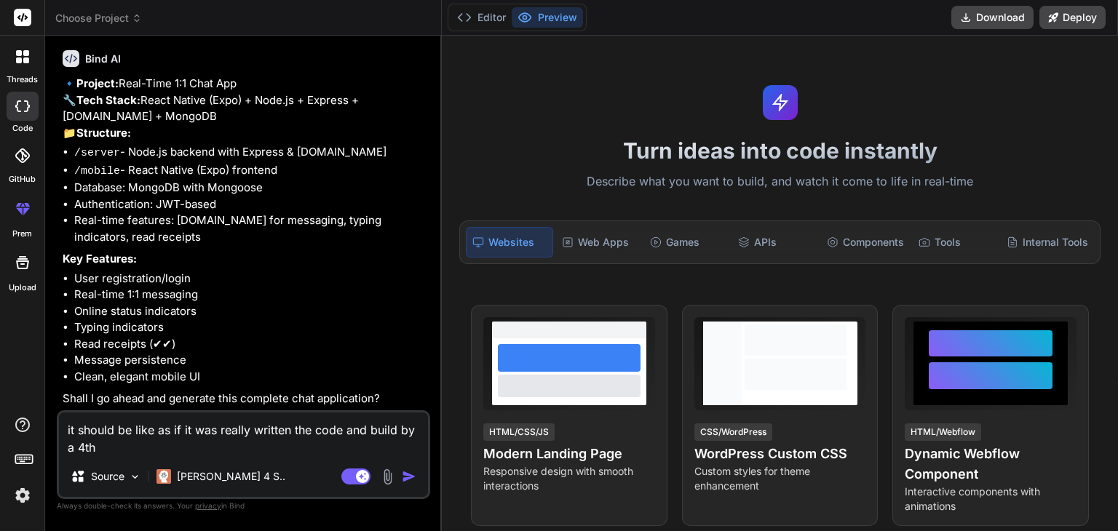
type textarea "it should be like as if it was really written the code and build by a 4th y"
type textarea "x"
type textarea "it should be like as if it was really written the code and build by a 4th ye"
type textarea "x"
type textarea "it should be like as if it was really written the code and build by a 4th yer"
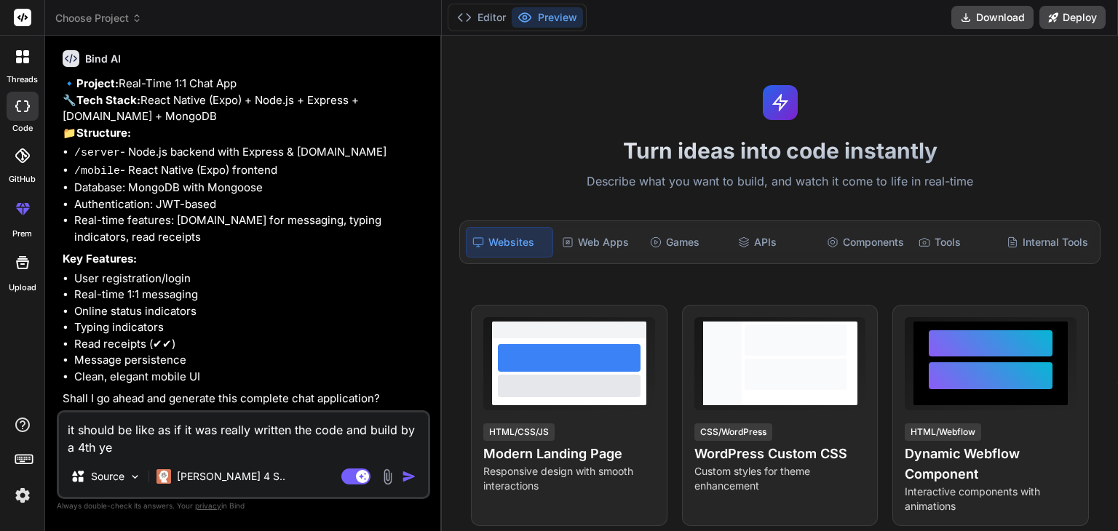
type textarea "x"
type textarea "it should be like as if it was really written the code and build by a 4th yer"
type textarea "x"
type textarea "it should be like as if it was really written the code and build by a 4th yer b"
type textarea "x"
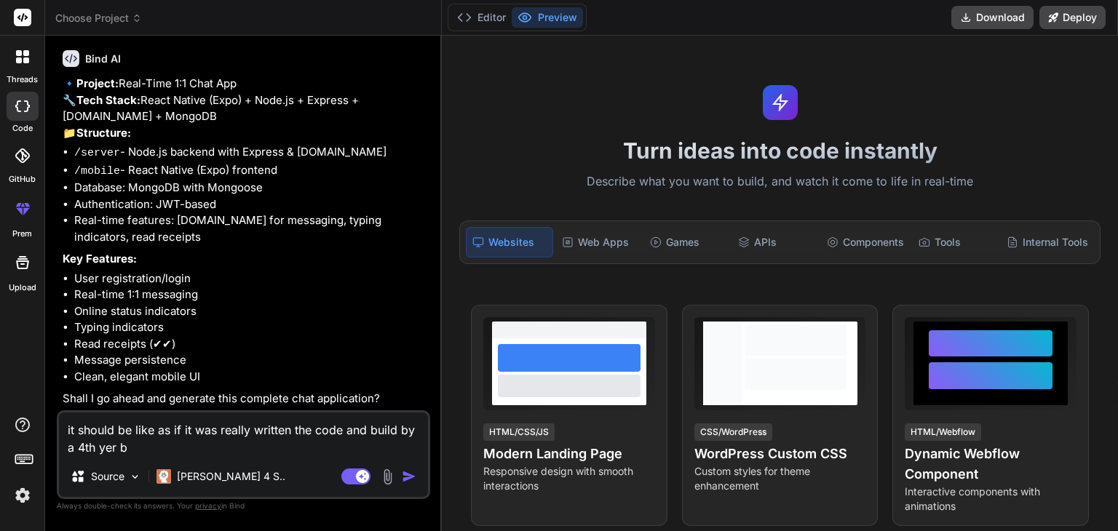
type textarea "it should be like as if it was really written the code and build by a 4th yer bt"
type textarea "x"
type textarea "it should be like as if it was really written the code and build by a 4th yer b…"
type textarea "x"
type textarea "it should be like as if it was really written the code and build by a 4th yer b…"
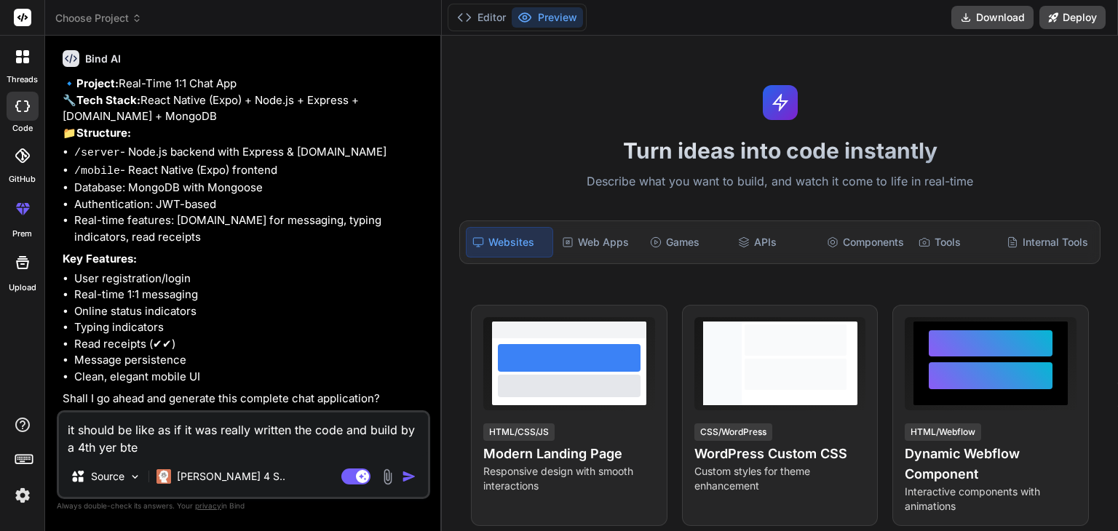
type textarea "x"
type textarea "it should be like as if it was really written the code and build by a 4th yer b…"
type textarea "x"
type textarea "it should be like as if it was really written the code and build by a 4th yer b…"
type textarea "x"
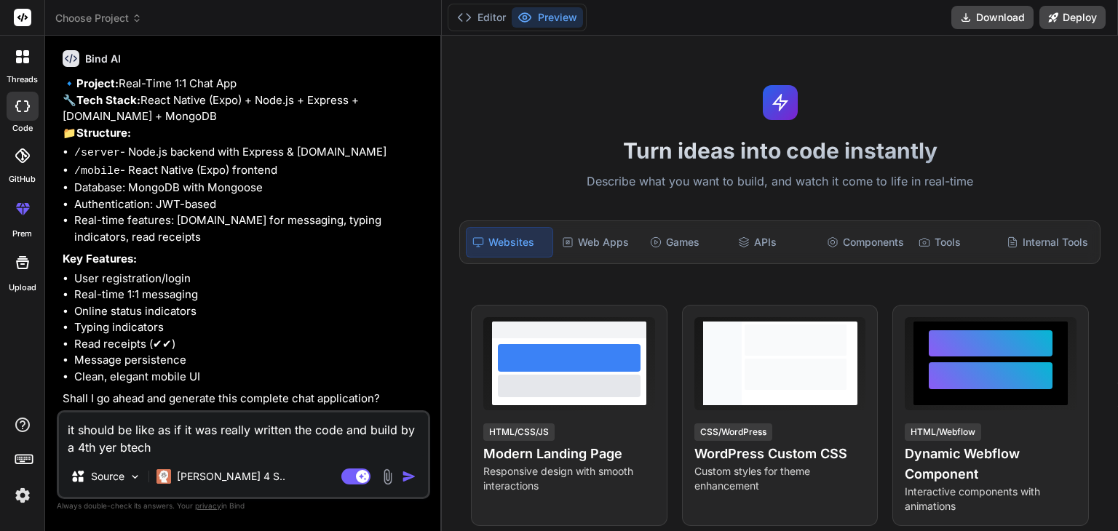
type textarea "it should be like as if it was really written the code and build by a 4th yer b…"
type textarea "x"
type textarea "it should be like as if it was really written the code and build by a 4th yer b…"
type textarea "x"
type textarea "it should be like as if it was really written the code and build by a 4th yer b…"
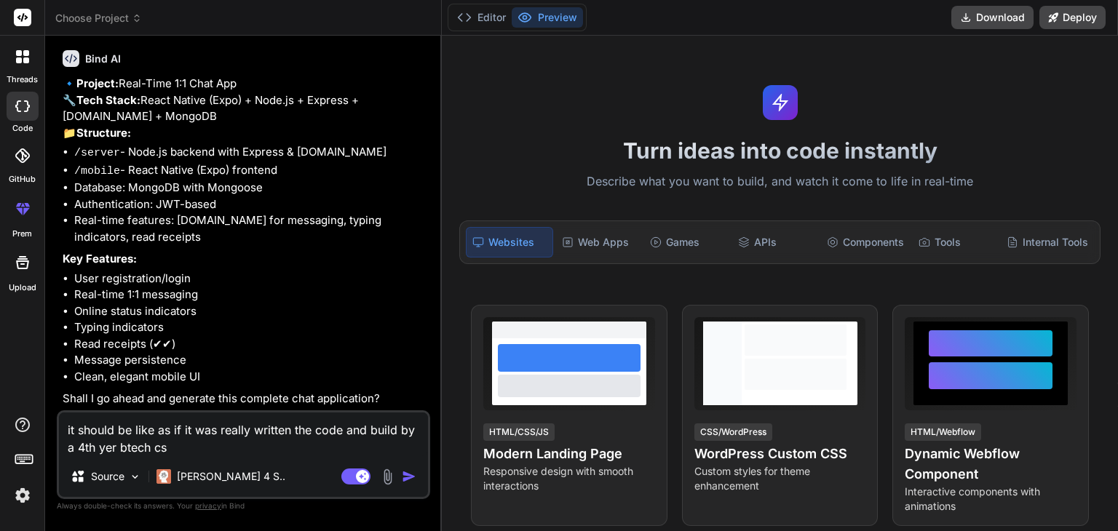
type textarea "x"
type textarea "it should be like as if it was really written the code and build by a 4th yer b…"
type textarea "x"
type textarea "it should be like as if it was really written the code and build by a 4th yer b…"
type textarea "x"
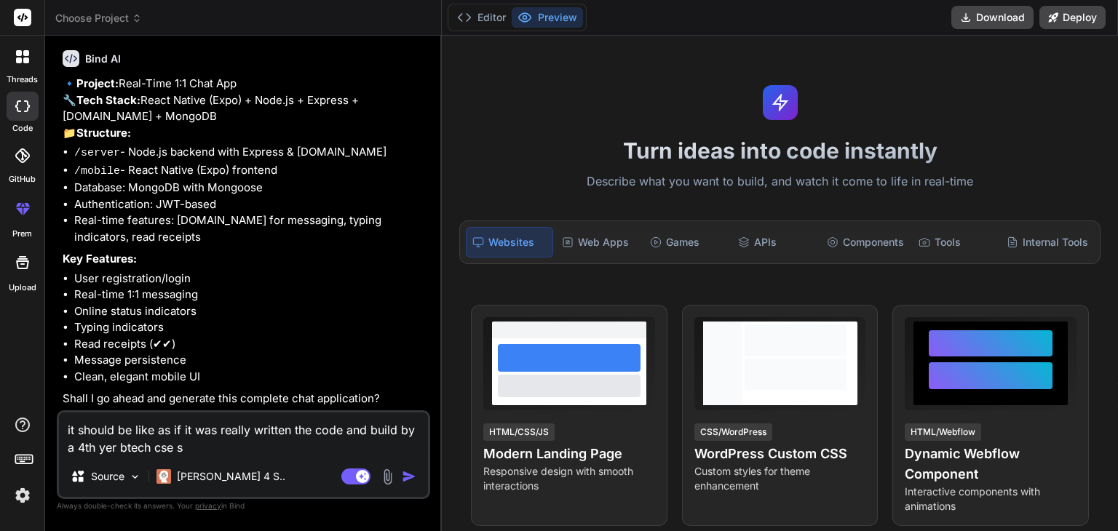
type textarea "it should be like as if it was really written the code and build by a 4th yer b…"
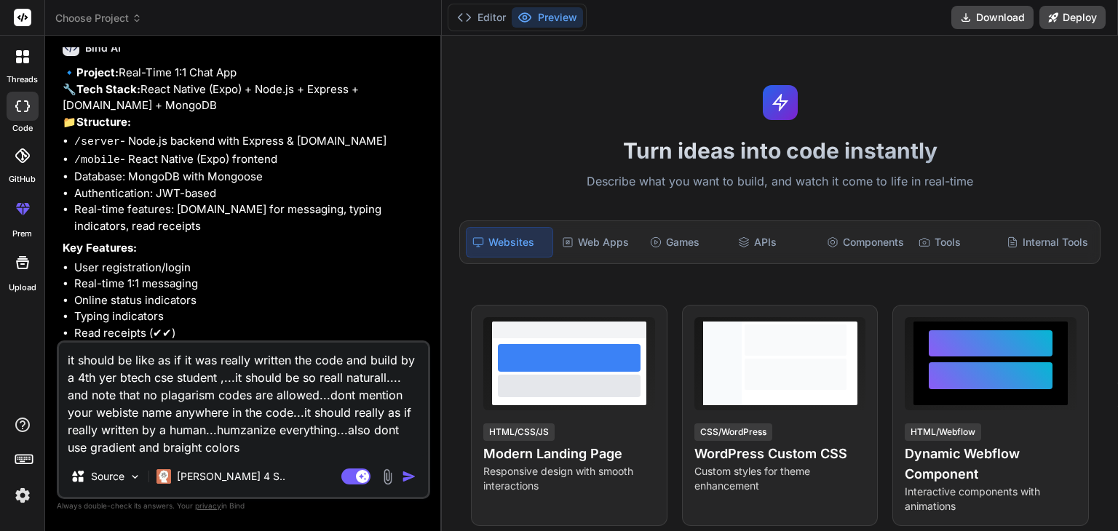
click at [393, 428] on textarea "it should be like as if it was really written the code and build by a 4th yer b…" at bounding box center [243, 400] width 369 height 114
click at [336, 448] on textarea "it should be like as if it was really written the code and build by a 4th yer b…" at bounding box center [243, 400] width 369 height 114
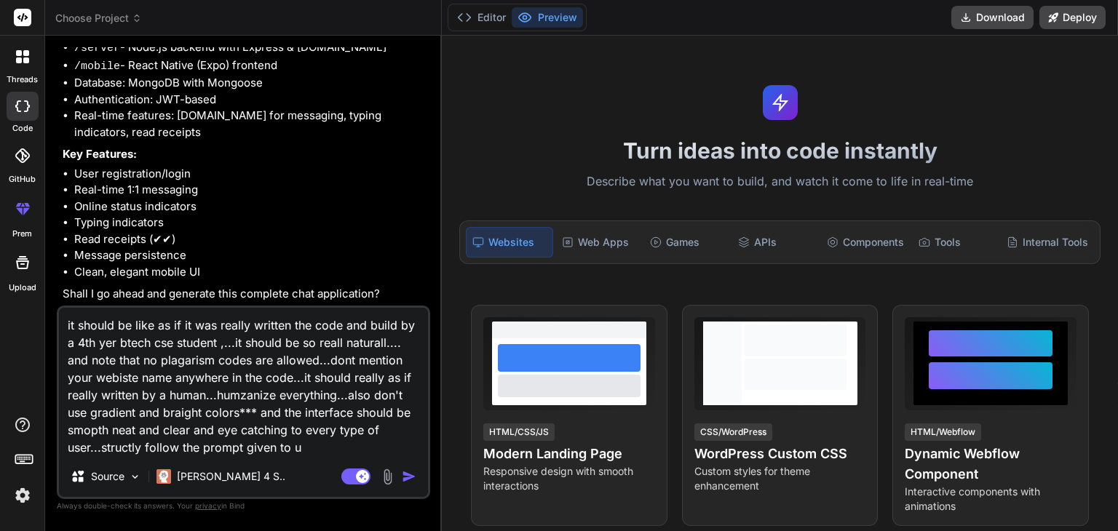
scroll to position [2727, 0]
paste textarea "**LO Ipsu Dolorsitam Consec: Adip-Elit 3:9 Sedd Eiu (Tempo Incidi + Utla.et)** …"
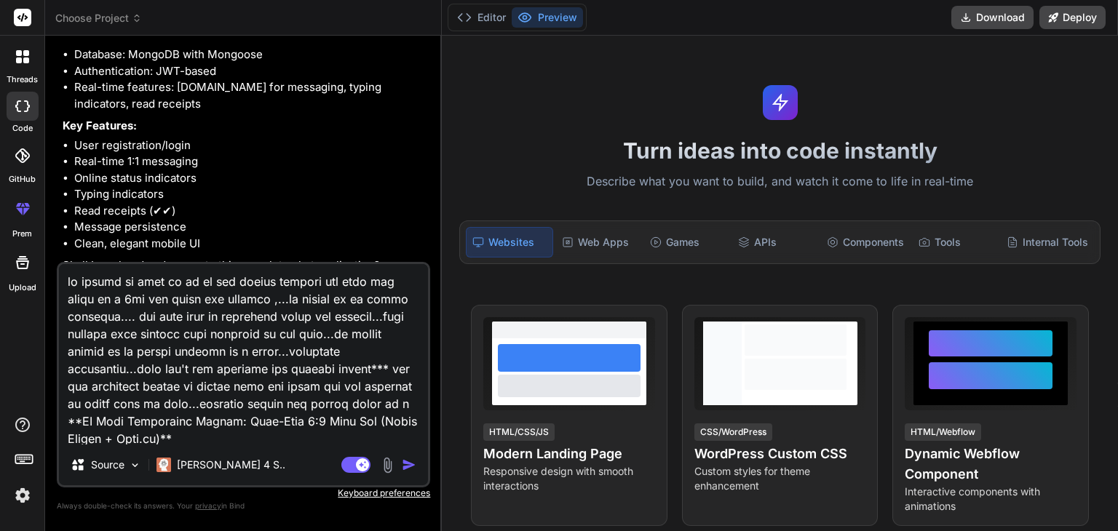
scroll to position [2534, 0]
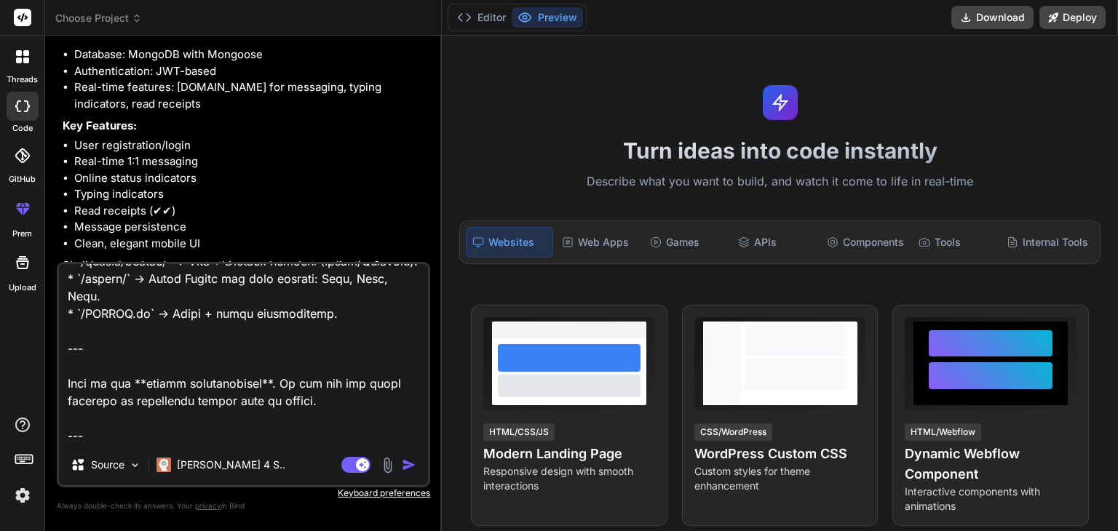
click at [408, 461] on img "button" at bounding box center [409, 465] width 15 height 15
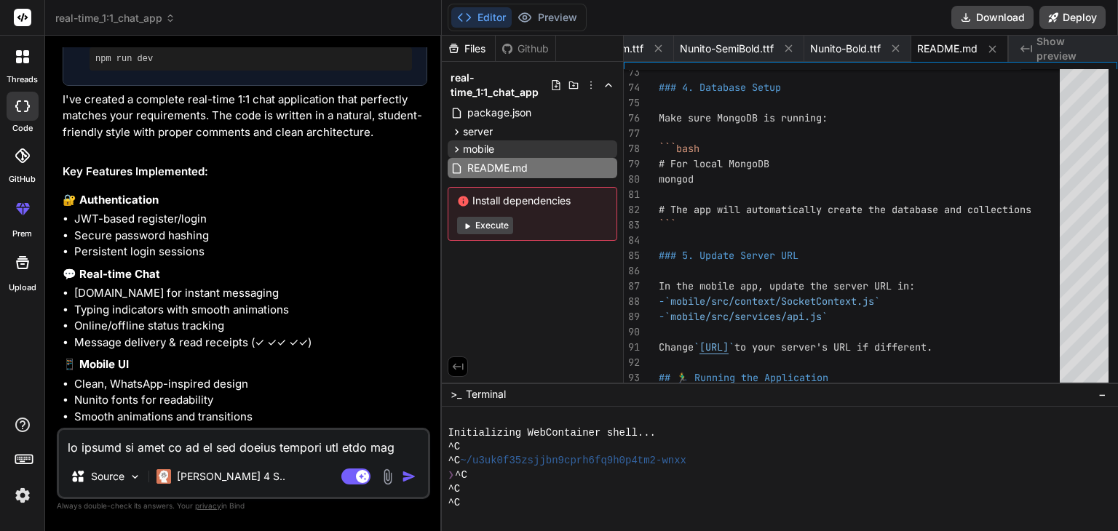
scroll to position [4847, 0]
click at [485, 129] on span "server" at bounding box center [478, 131] width 30 height 15
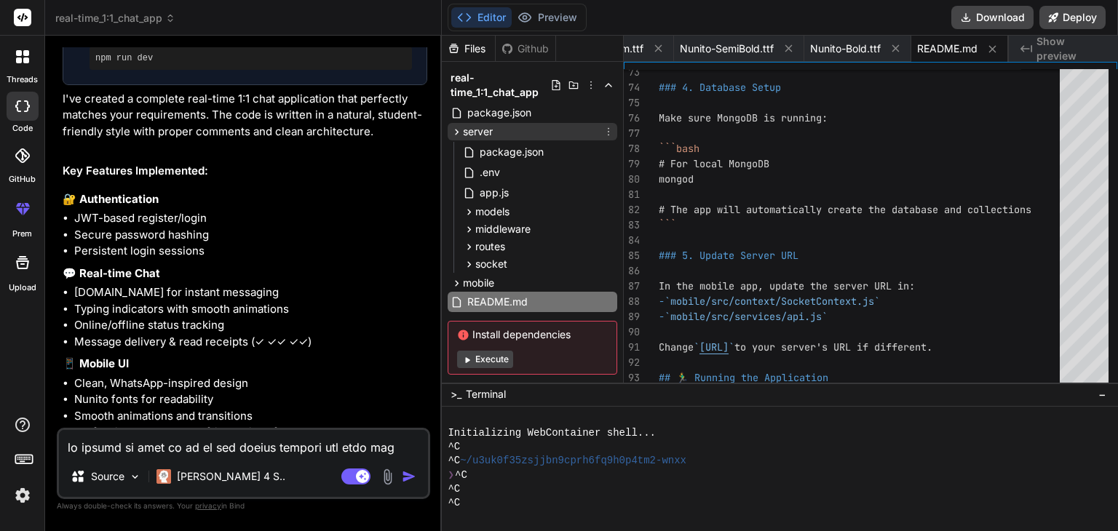
click at [485, 129] on span "server" at bounding box center [478, 131] width 30 height 15
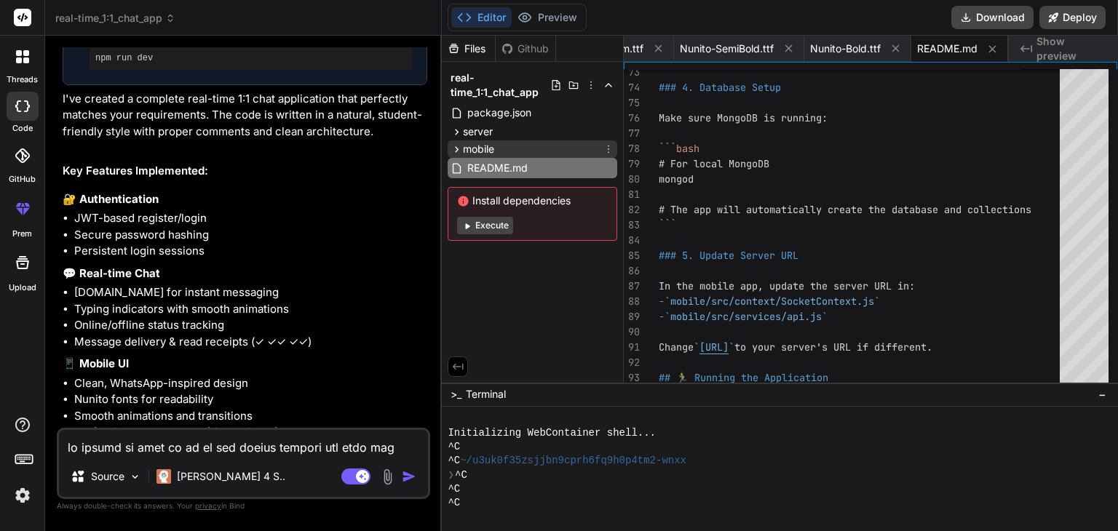
click at [485, 149] on span "mobile" at bounding box center [478, 149] width 31 height 15
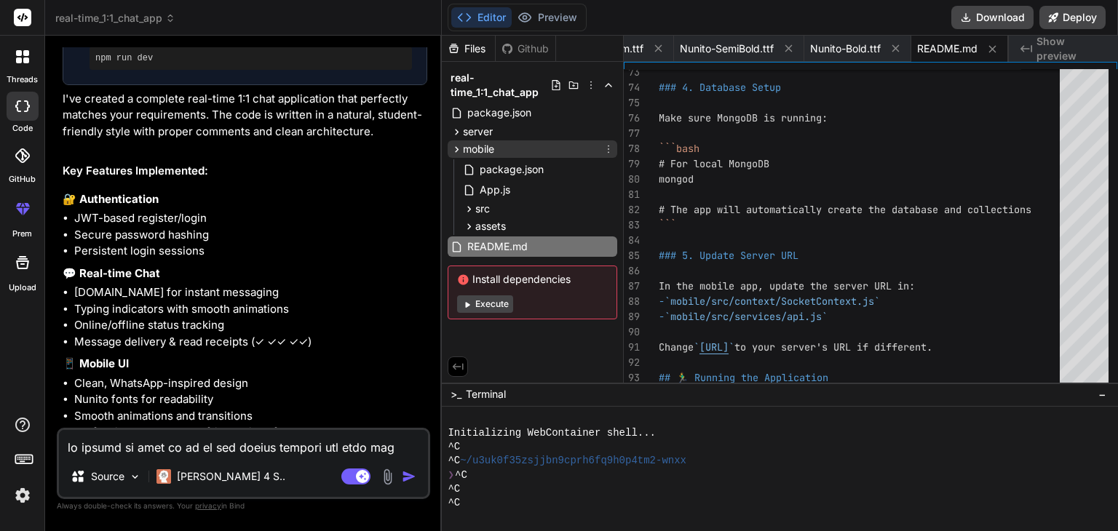
click at [485, 149] on span "mobile" at bounding box center [478, 149] width 31 height 15
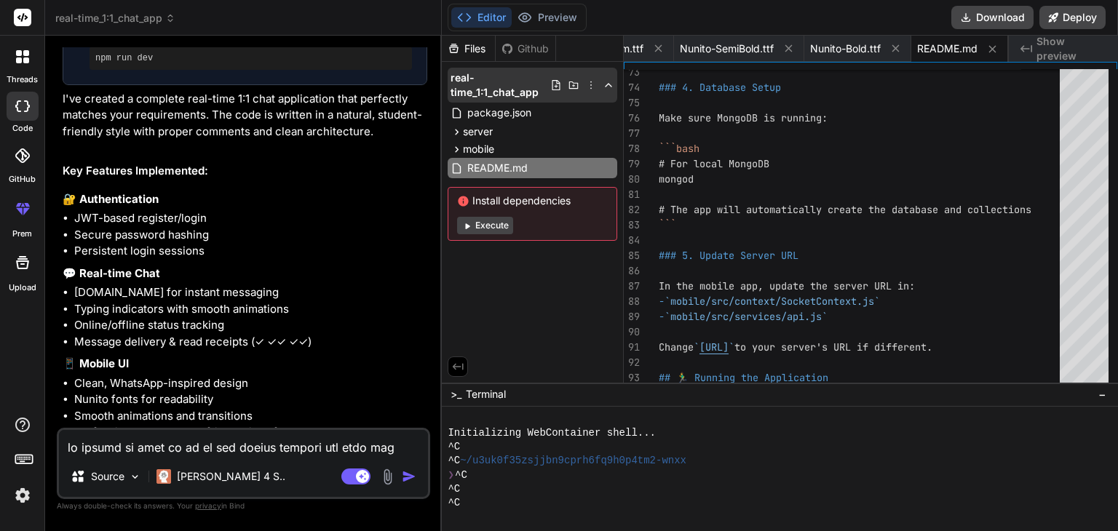
click at [588, 84] on icon at bounding box center [591, 85] width 12 height 12
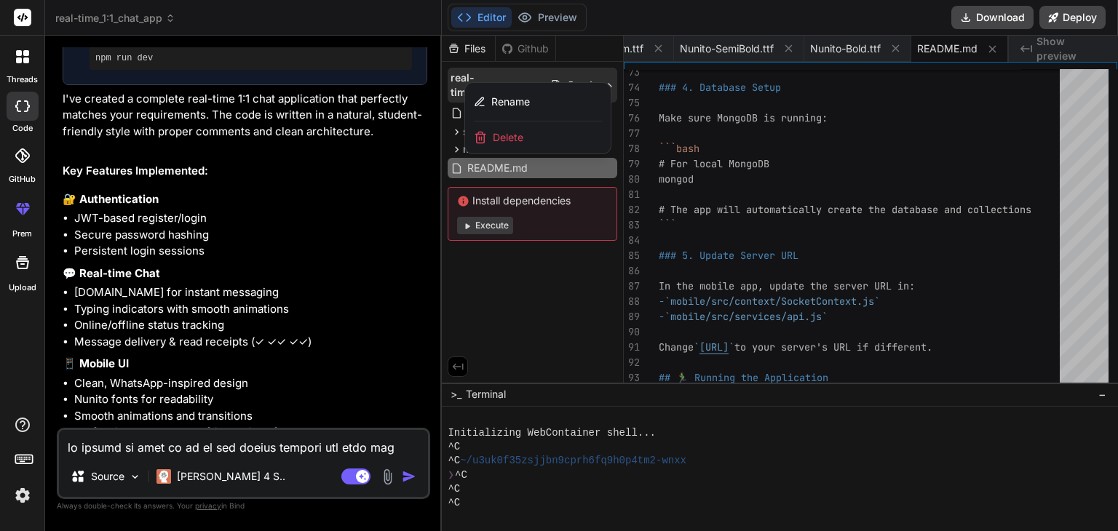
click at [590, 65] on div at bounding box center [780, 284] width 676 height 496
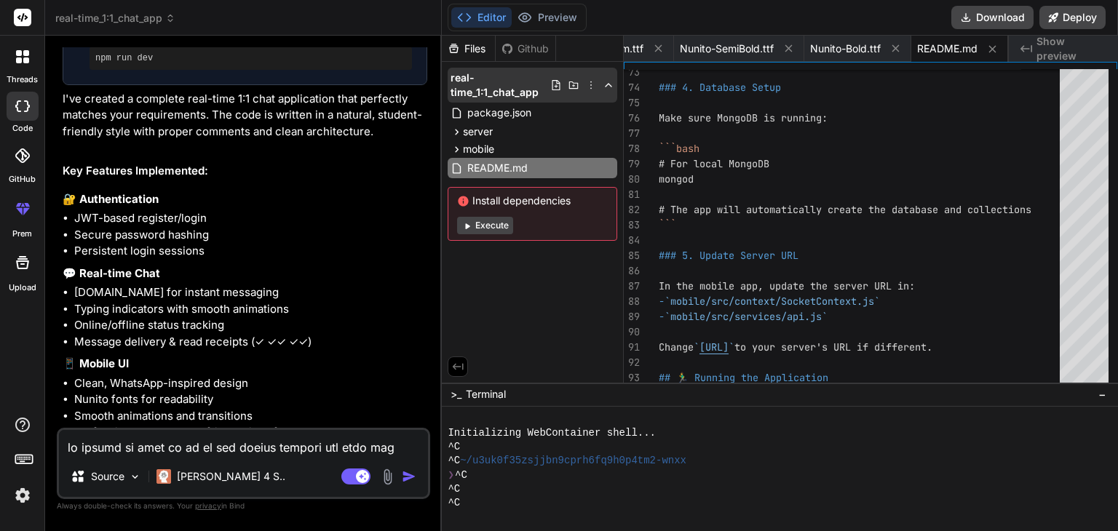
click at [574, 84] on icon at bounding box center [574, 85] width 12 height 12
click at [976, 21] on button "Download" at bounding box center [992, 17] width 82 height 23
click at [490, 232] on button "Execute" at bounding box center [485, 225] width 56 height 17
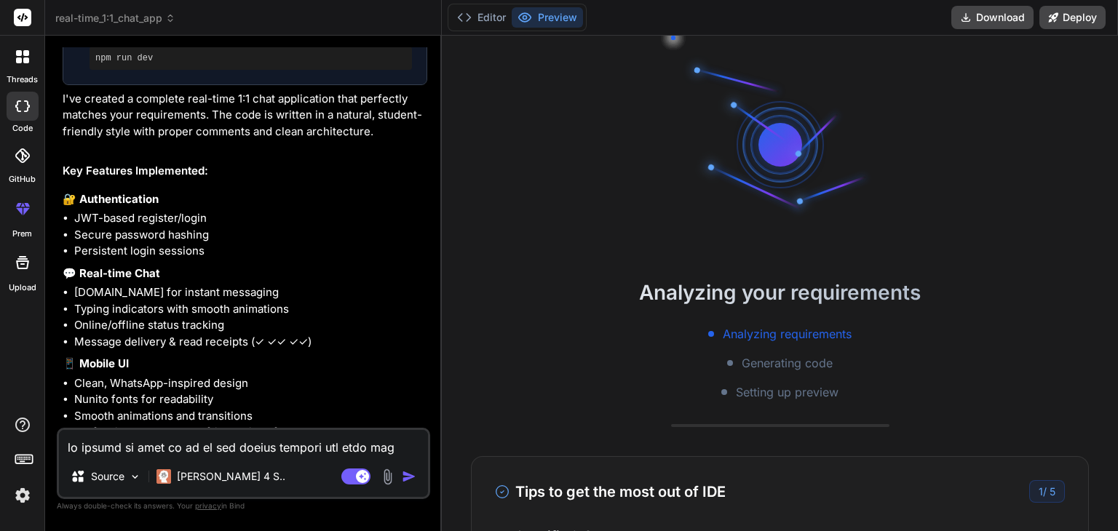
scroll to position [14, 0]
click at [747, 496] on div "Tips to get the most out of IDE 1 / 5" at bounding box center [780, 491] width 570 height 23
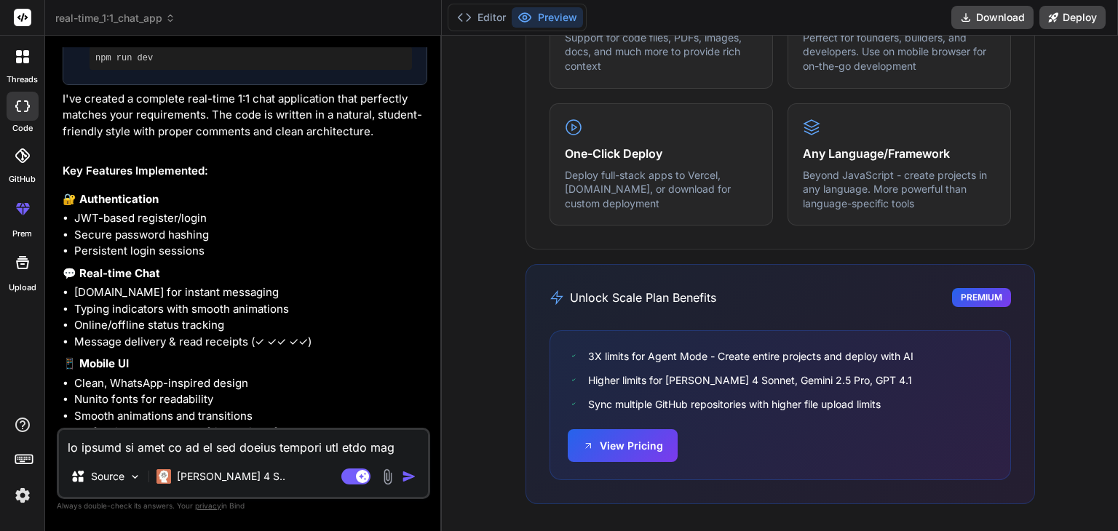
scroll to position [0, 0]
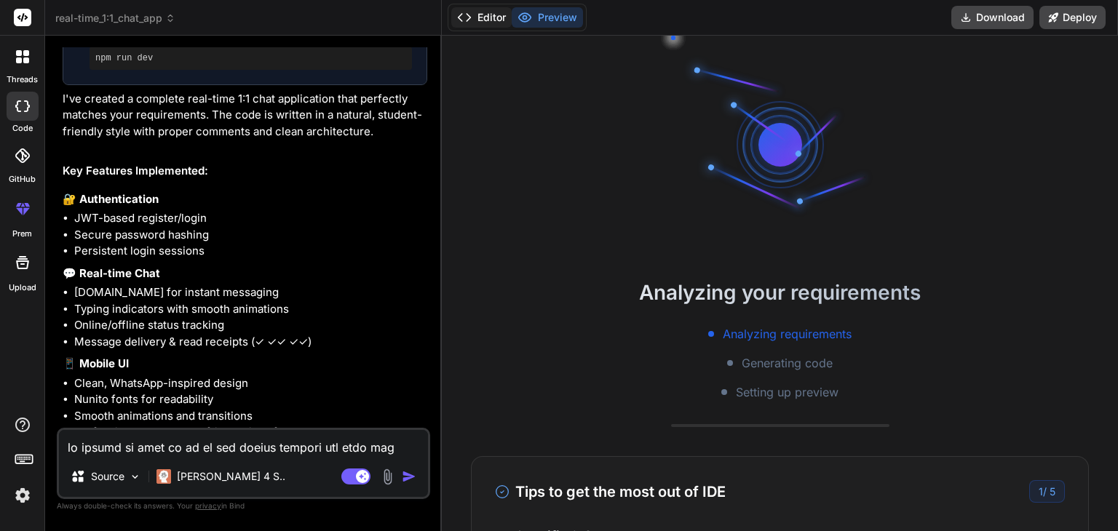
click at [482, 13] on button "Editor" at bounding box center [481, 17] width 60 height 20
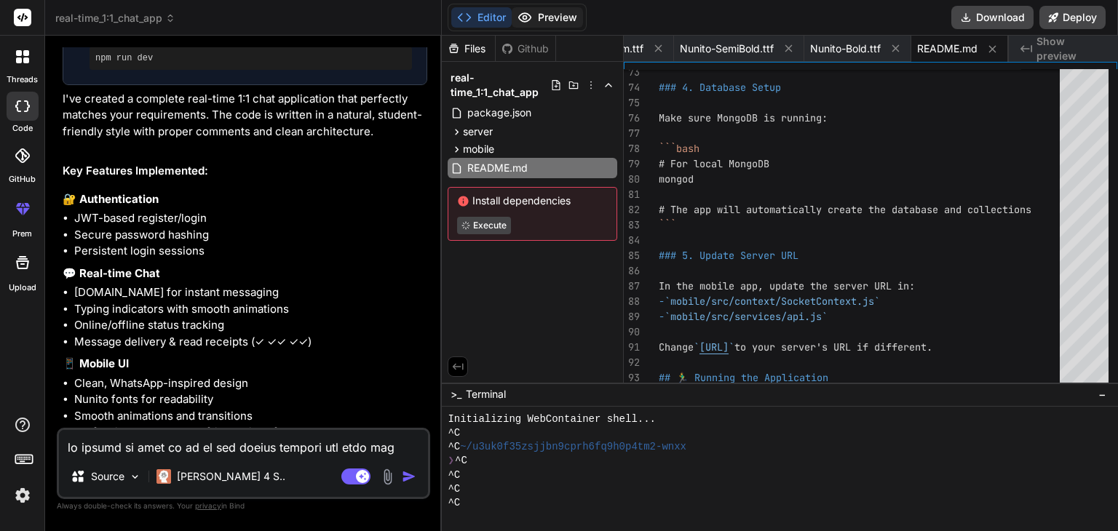
click at [558, 19] on button "Preview" at bounding box center [547, 17] width 71 height 20
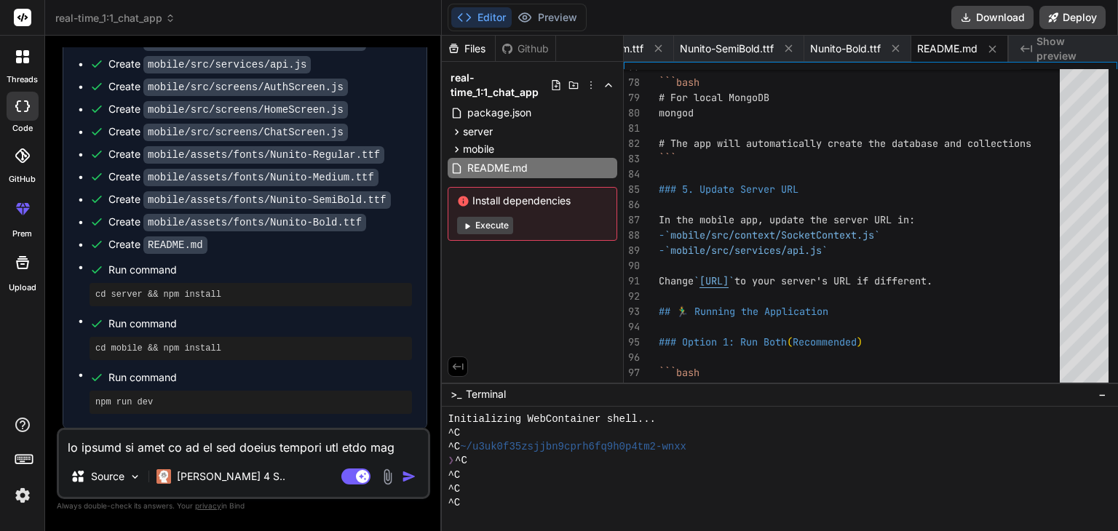
scroll to position [4502, 0]
drag, startPoint x: 217, startPoint y: 285, endPoint x: 93, endPoint y: 300, distance: 124.6
click at [93, 300] on ul "Create package.json Create server/package.json Create server/.env Create server…" at bounding box center [245, 67] width 334 height 696
copy pre "cd server && npm install"
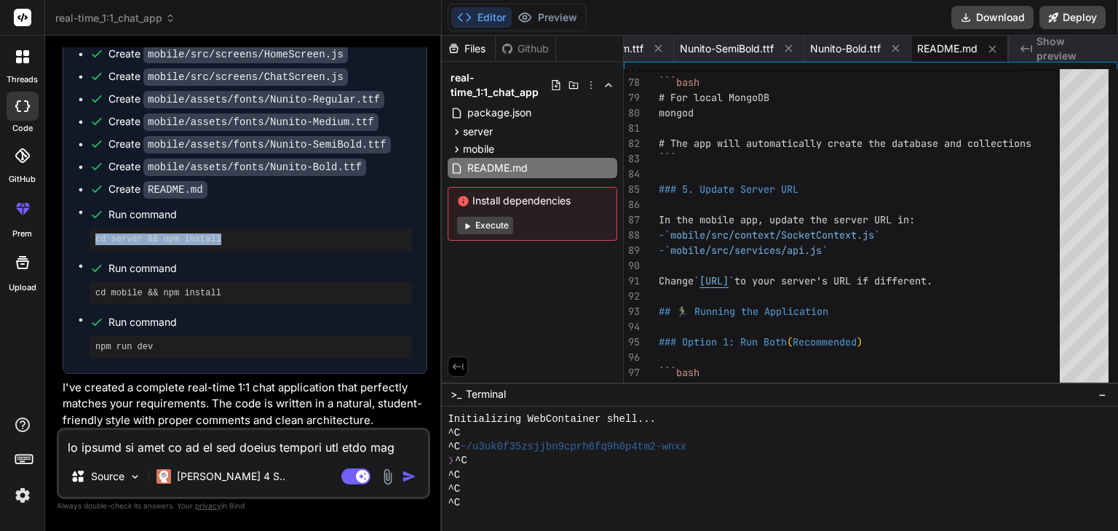
scroll to position [4556, 0]
click at [228, 237] on pre "cd server && npm install" at bounding box center [250, 242] width 311 height 12
drag, startPoint x: 228, startPoint y: 237, endPoint x: 55, endPoint y: 239, distance: 173.2
click at [55, 239] on div "Bind AI Web Search Created with Pixso. Code Generator You Bind AI ‌ ‌ ‌ ‌ You g…" at bounding box center [243, 283] width 397 height 495
copy pre "cd server && npm install"
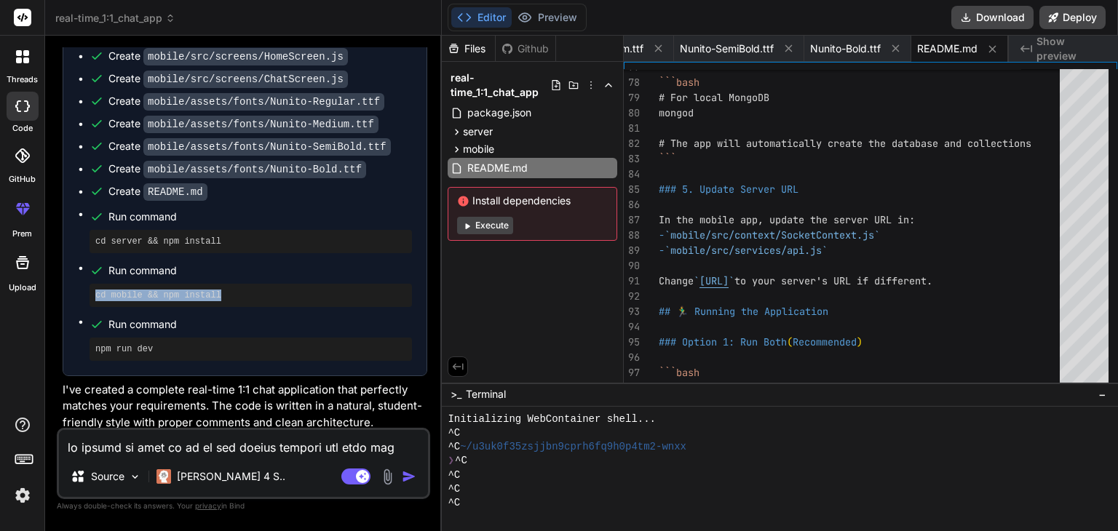
drag, startPoint x: 219, startPoint y: 288, endPoint x: 60, endPoint y: 292, distance: 158.7
click at [60, 292] on div "You Bind AI ‌ ‌ ‌ ‌ You give clear commands...step by step process where to ewh…" at bounding box center [245, 237] width 370 height 381
copy pre "cd mobile && npm install"
drag, startPoint x: 160, startPoint y: 343, endPoint x: 0, endPoint y: 362, distance: 161.2
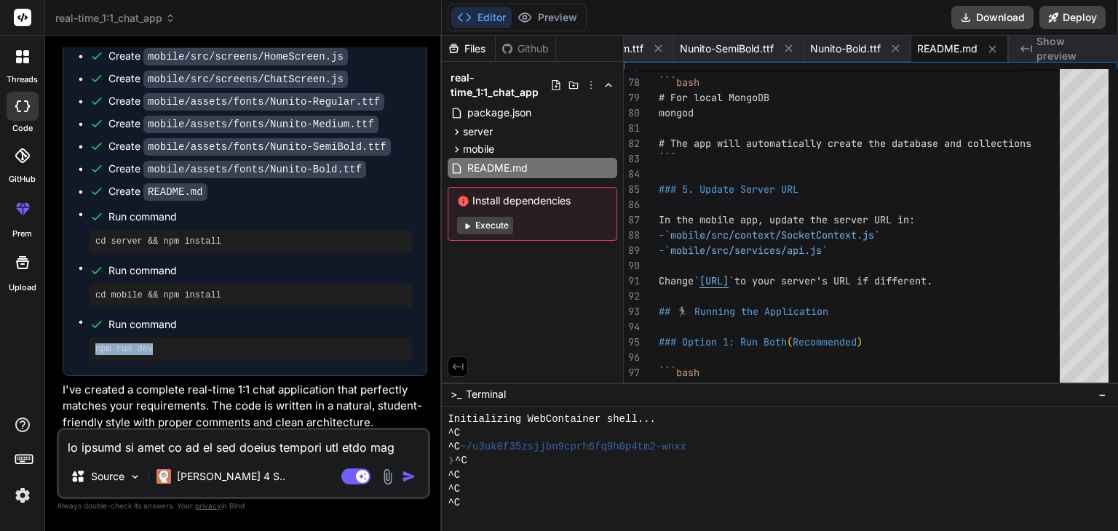
click at [0, 362] on div "threads code GitHub prem Upload real-time_1:1_chat_app Created with Pixso. Bind…" at bounding box center [559, 265] width 1118 height 531
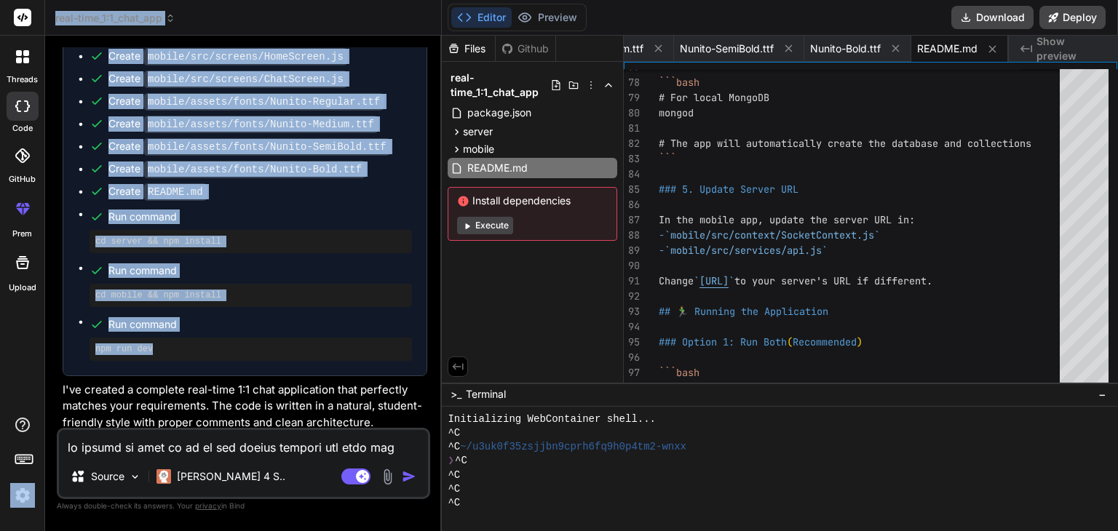
click at [250, 347] on pre "npm run dev" at bounding box center [250, 350] width 311 height 12
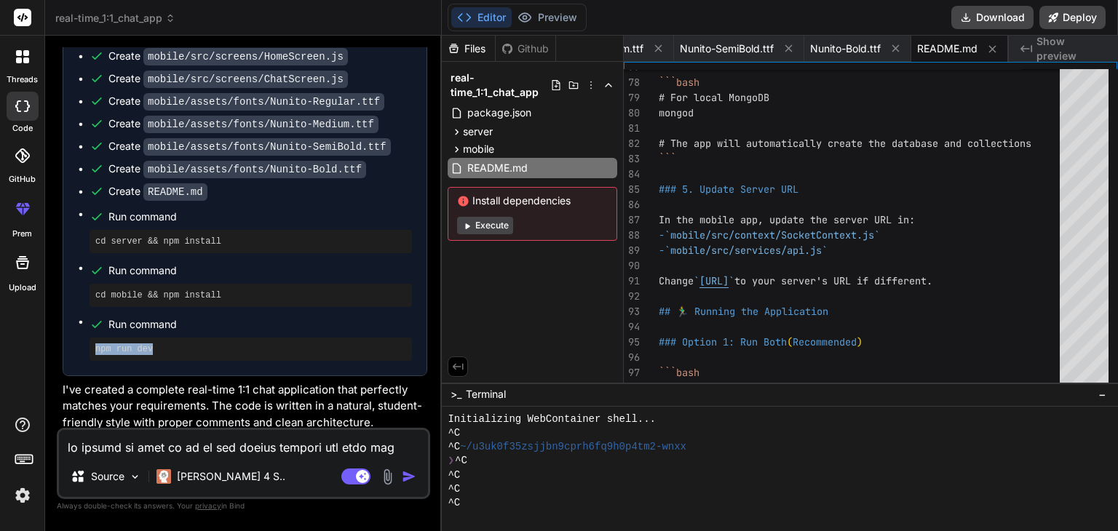
drag, startPoint x: 183, startPoint y: 333, endPoint x: 78, endPoint y: 333, distance: 105.5
click at [78, 333] on ul "Create package.json Create server/package.json Create server/.env Create server…" at bounding box center [245, 13] width 334 height 696
copy pre "npm run dev"
click at [383, 448] on textarea at bounding box center [243, 443] width 369 height 26
paste textarea "npm error Lifecycle script `dev` failed with error: npm error workspace chat-mo…"
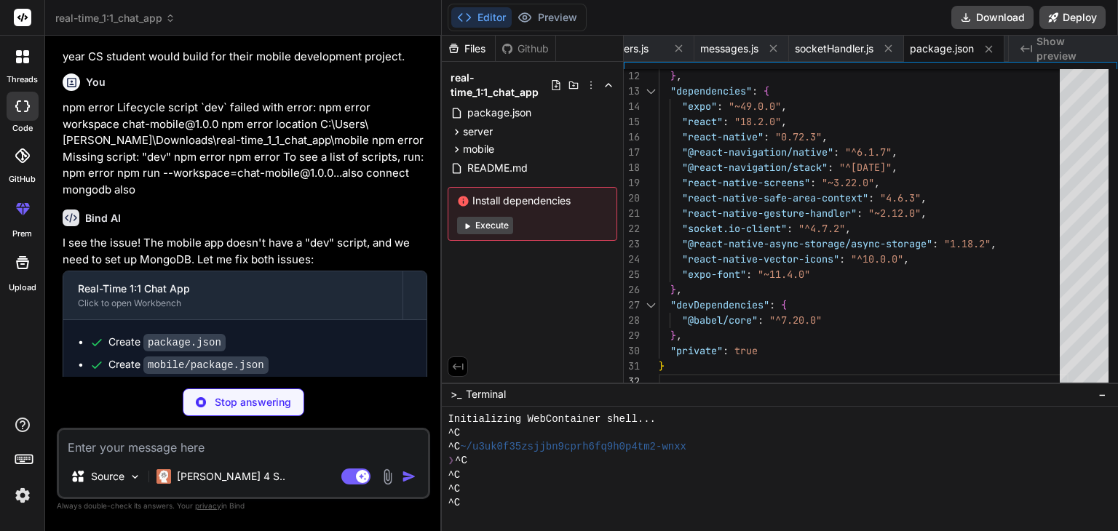
scroll to position [5571, 0]
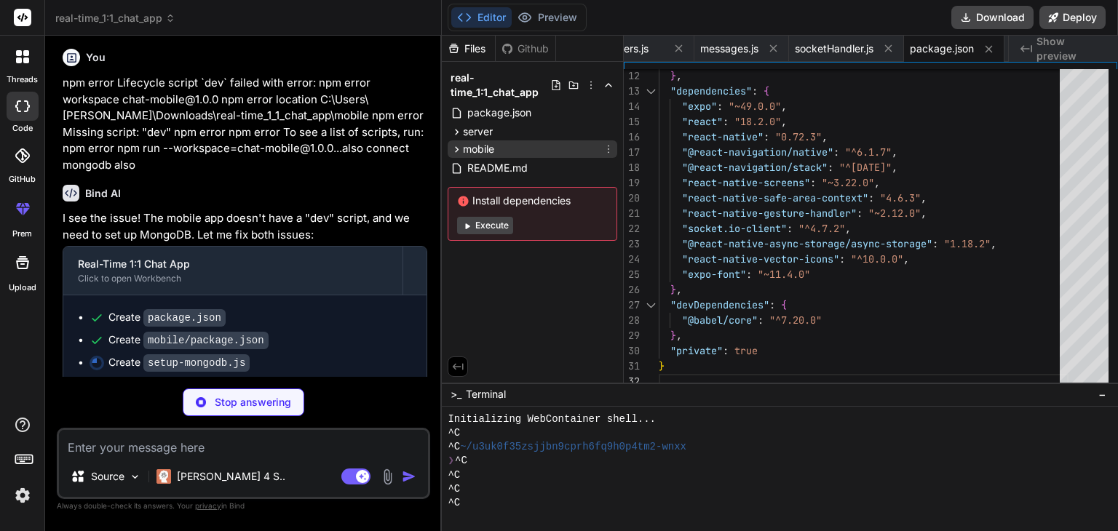
click at [494, 146] on span "mobile" at bounding box center [478, 149] width 31 height 15
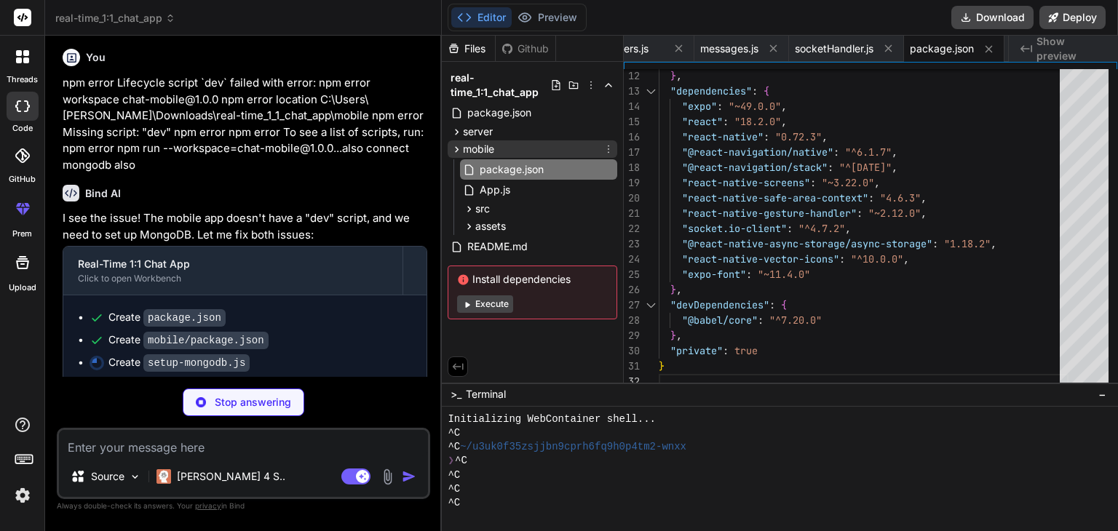
scroll to position [0, 2165]
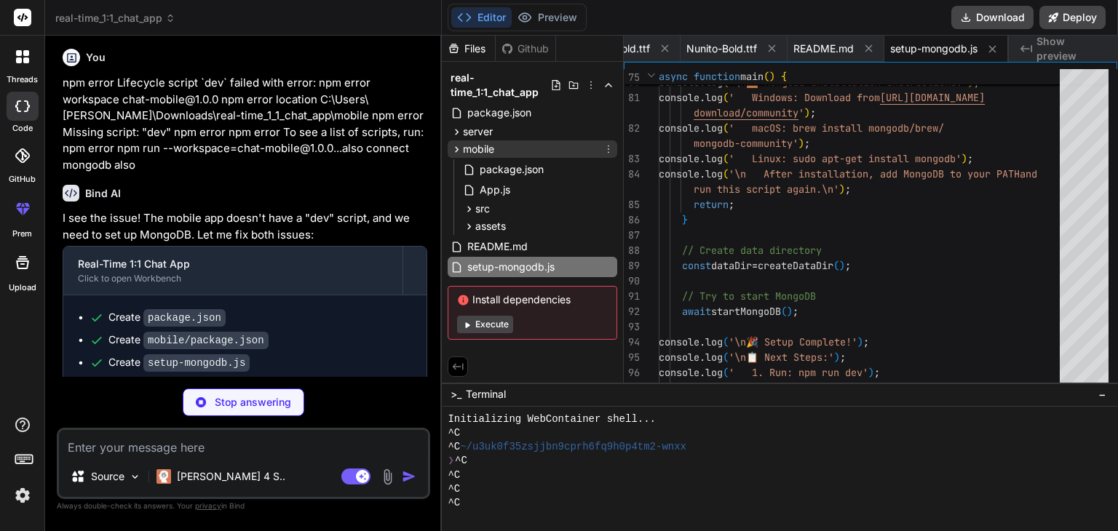
click at [494, 146] on span "mobile" at bounding box center [478, 149] width 31 height 15
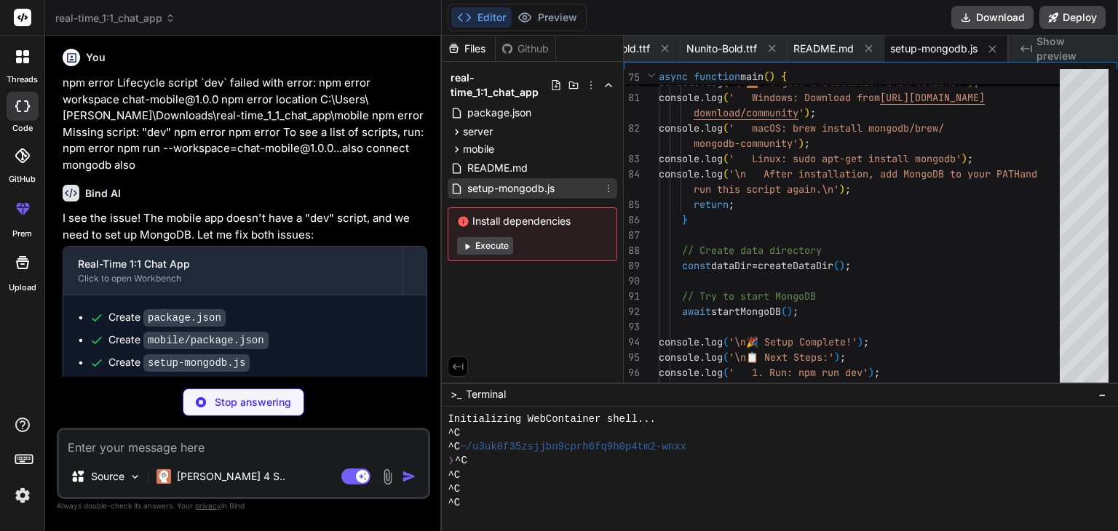
scroll to position [0, 2292]
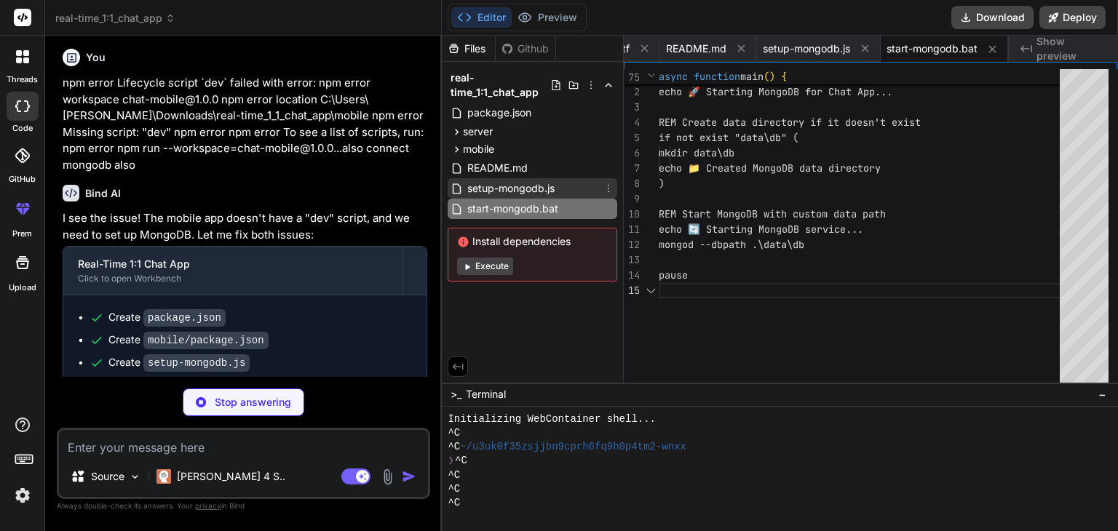
click at [520, 184] on span "setup-mongodb.js" at bounding box center [511, 188] width 90 height 17
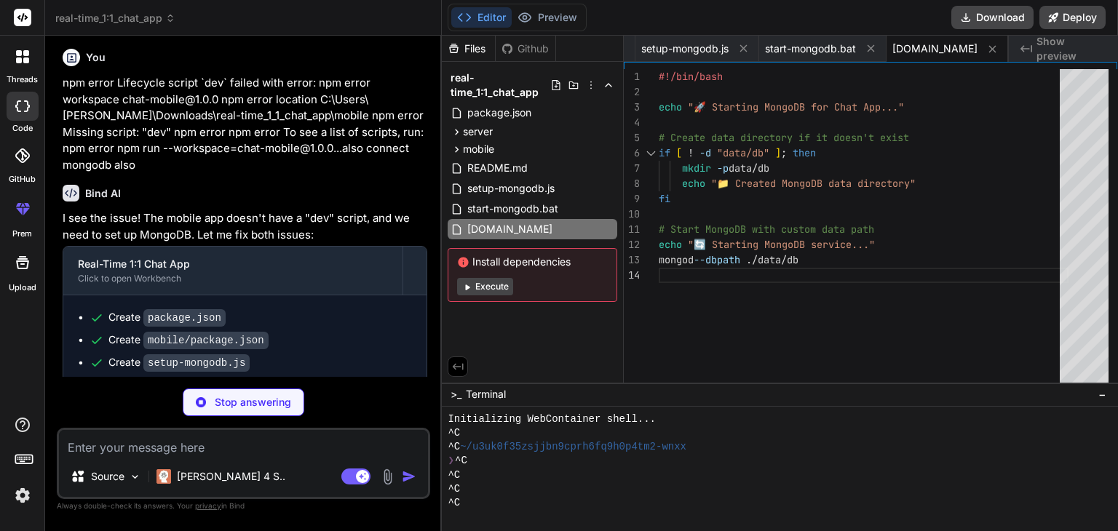
scroll to position [5639, 0]
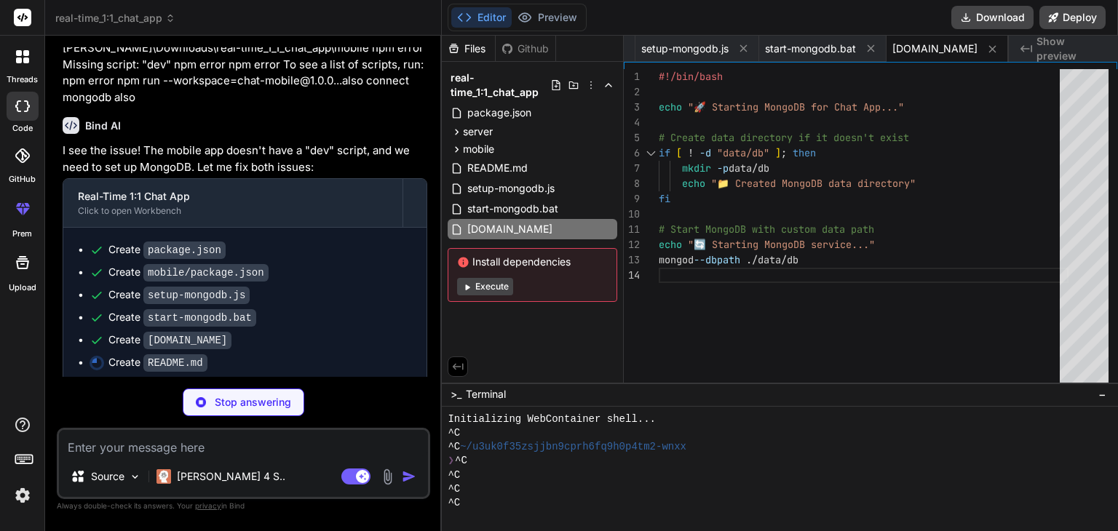
click at [242, 451] on textarea at bounding box center [243, 443] width 369 height 26
click at [167, 449] on textarea "remove mongodb. file" at bounding box center [243, 443] width 369 height 26
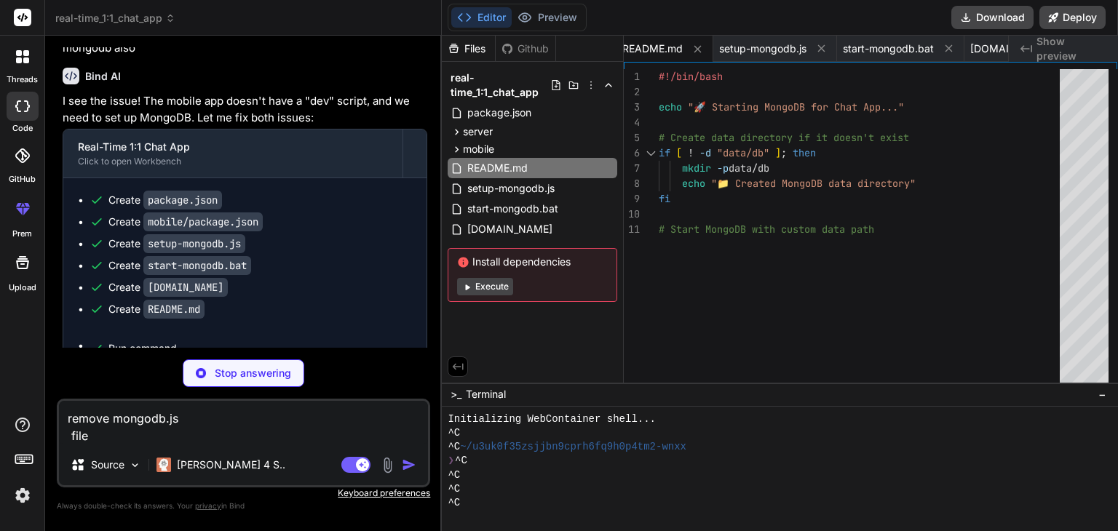
scroll to position [5654, 0]
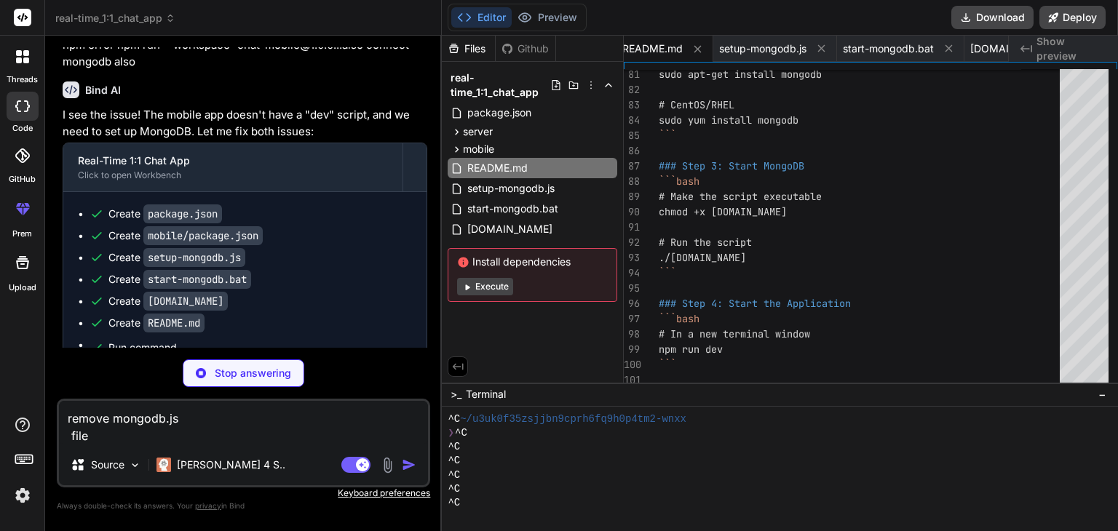
click at [133, 443] on textarea "remove mongodb.js file" at bounding box center [243, 423] width 369 height 44
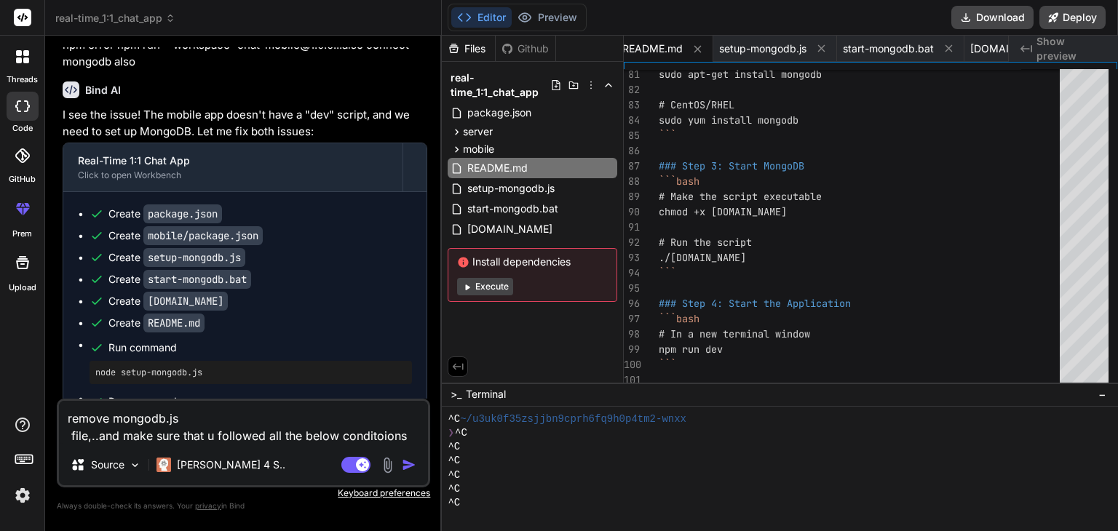
paste textarea "**LO Ipsu Dolorsitam Consec: Adip-Elit 3:9 Sedd Eiu (Tempo Incidi + Utla.et)** …"
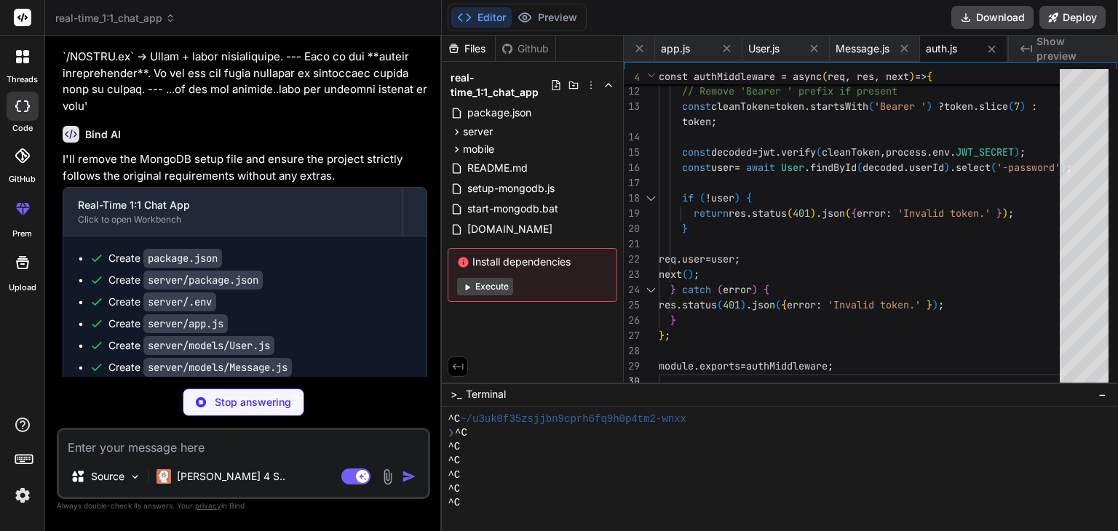
scroll to position [7695, 0]
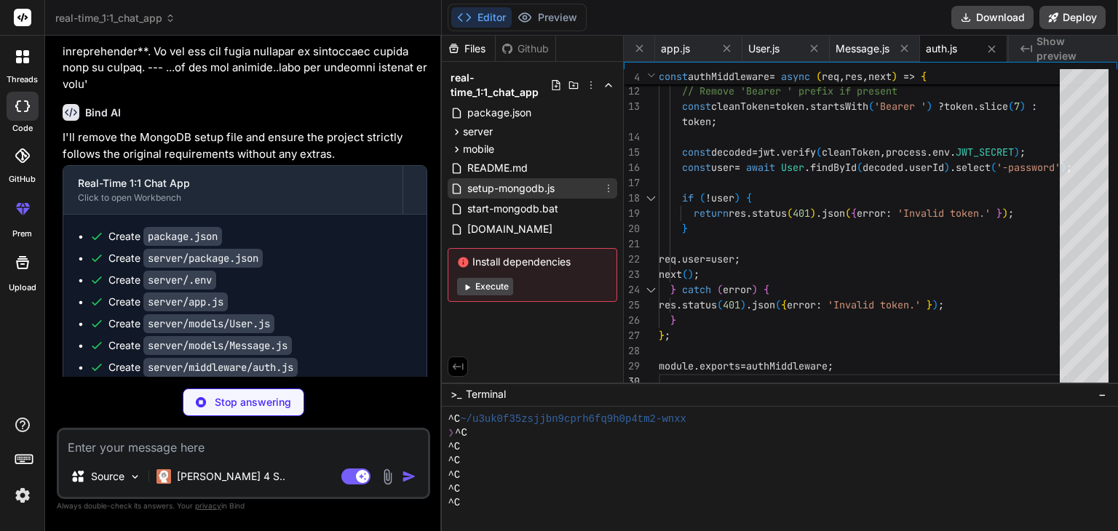
click at [559, 191] on div "setup-mongodb.js" at bounding box center [533, 188] width 170 height 20
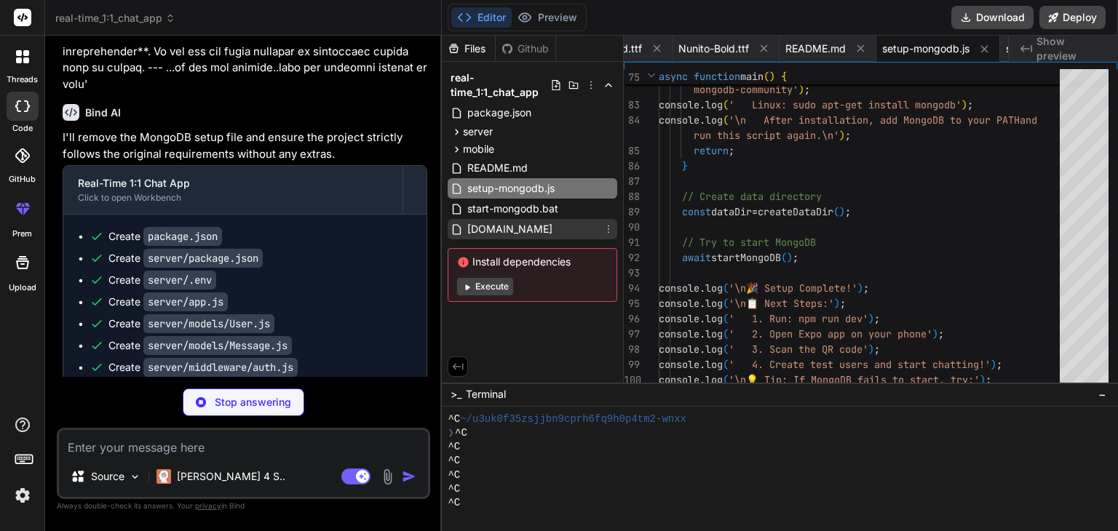
click at [542, 238] on div "[DOMAIN_NAME]" at bounding box center [533, 229] width 170 height 20
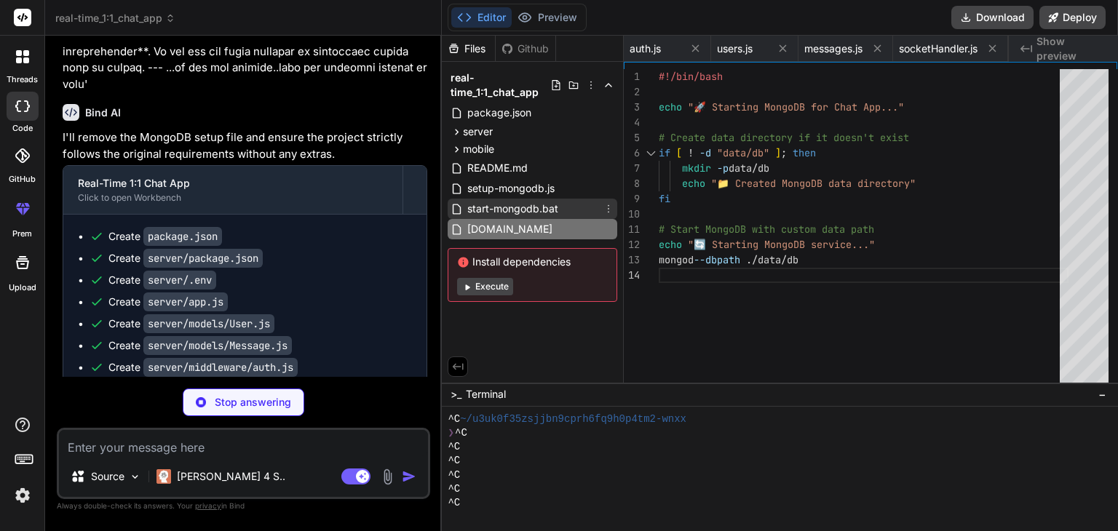
click at [547, 215] on span "start-mongodb.bat" at bounding box center [513, 208] width 94 height 17
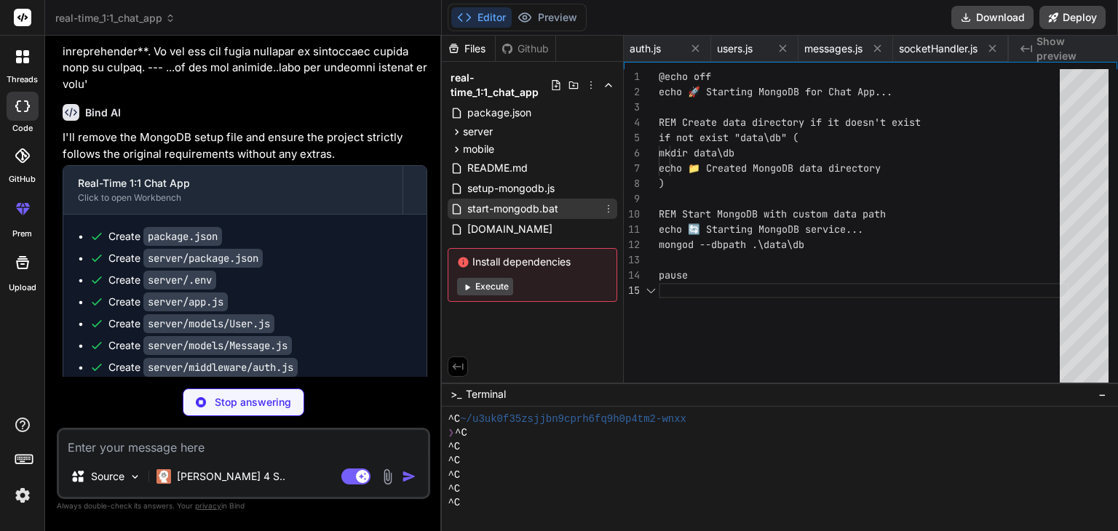
scroll to position [0, 2292]
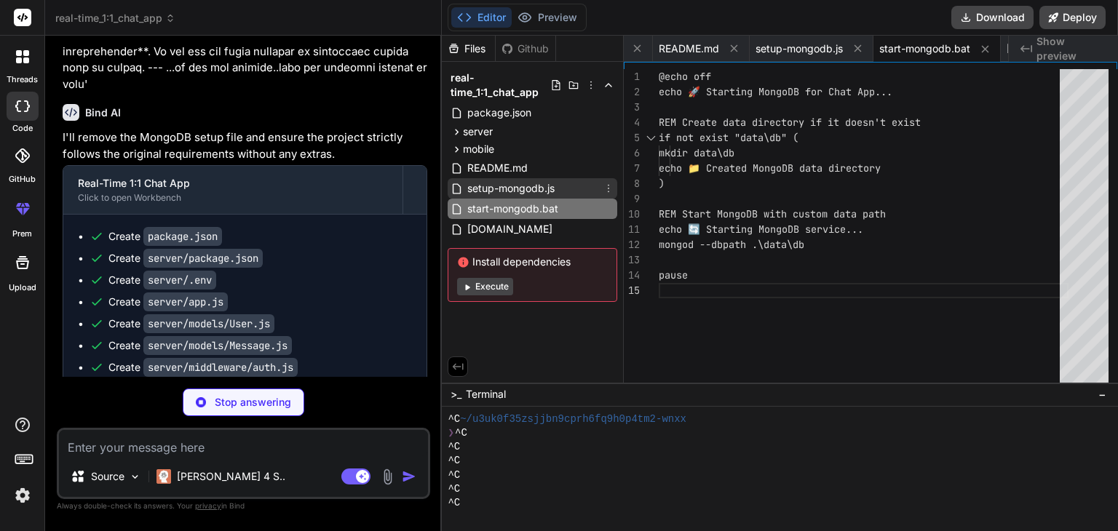
click at [548, 196] on span "setup-mongodb.js" at bounding box center [511, 188] width 90 height 17
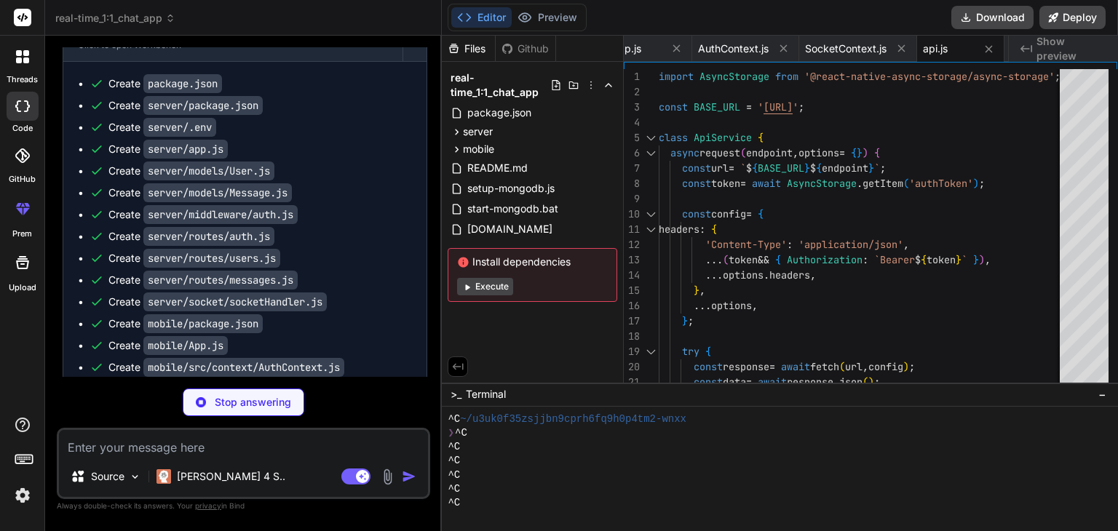
scroll to position [7892, 0]
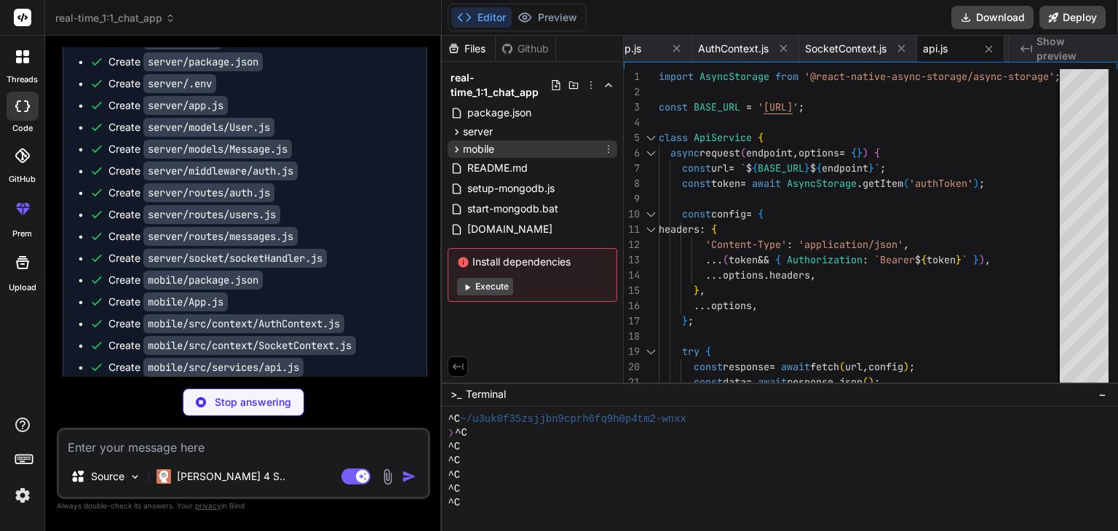
click at [486, 143] on span "mobile" at bounding box center [478, 149] width 31 height 15
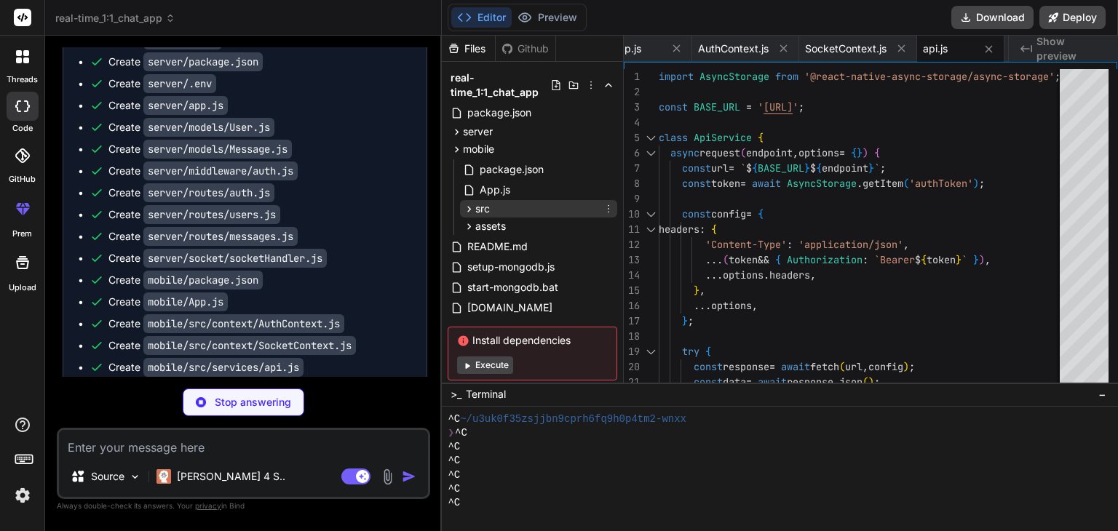
click at [472, 205] on icon at bounding box center [469, 209] width 12 height 12
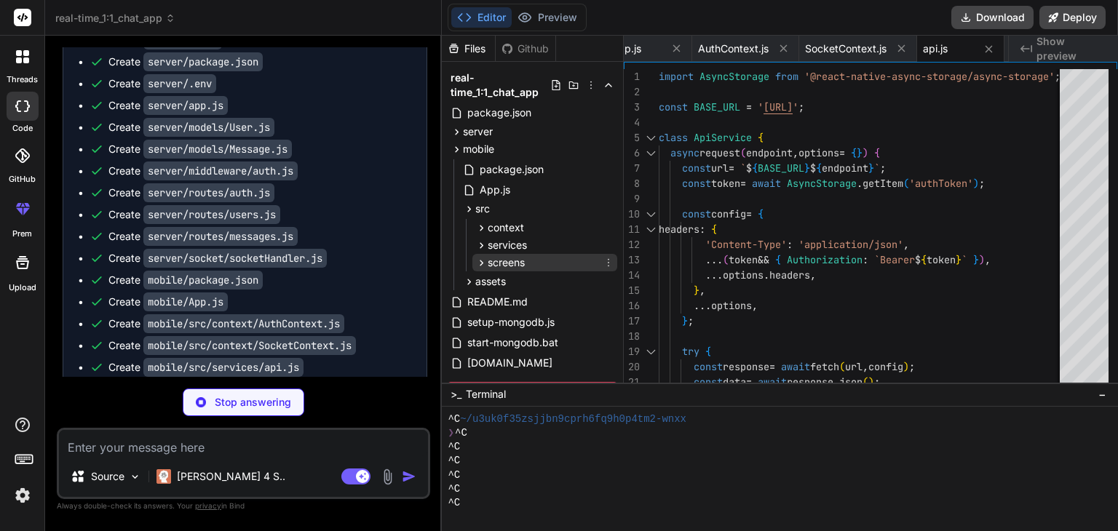
click at [507, 256] on span "screens" at bounding box center [506, 262] width 37 height 15
click at [503, 245] on span "services" at bounding box center [507, 245] width 39 height 15
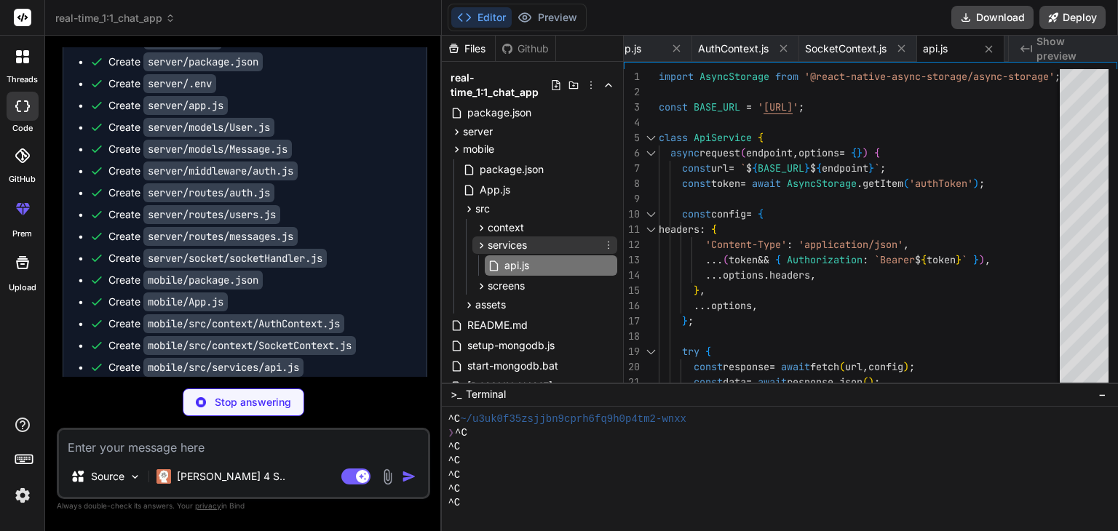
click at [503, 245] on span "services" at bounding box center [507, 245] width 39 height 15
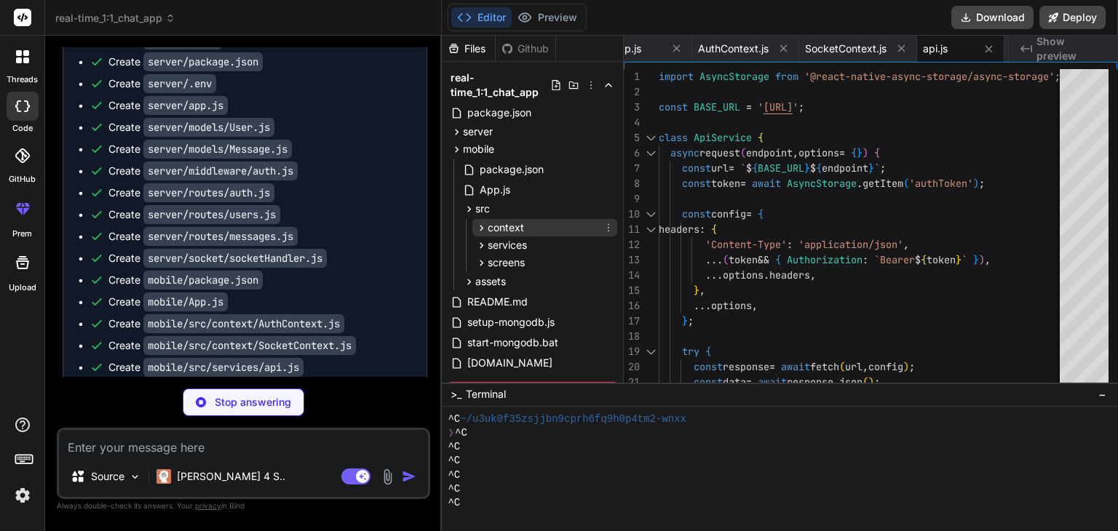
click at [503, 222] on span "context" at bounding box center [506, 228] width 36 height 15
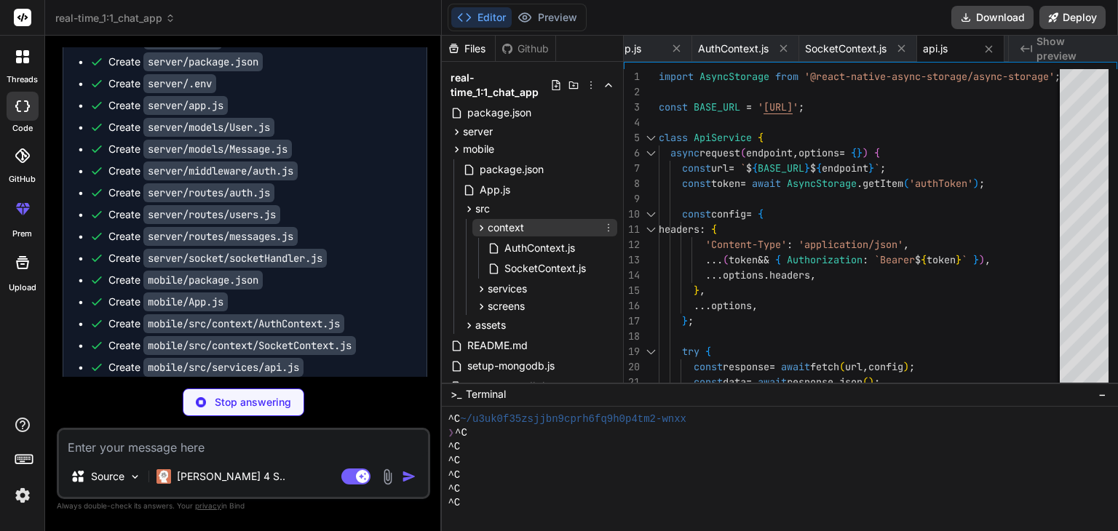
click at [503, 222] on span "context" at bounding box center [506, 228] width 36 height 15
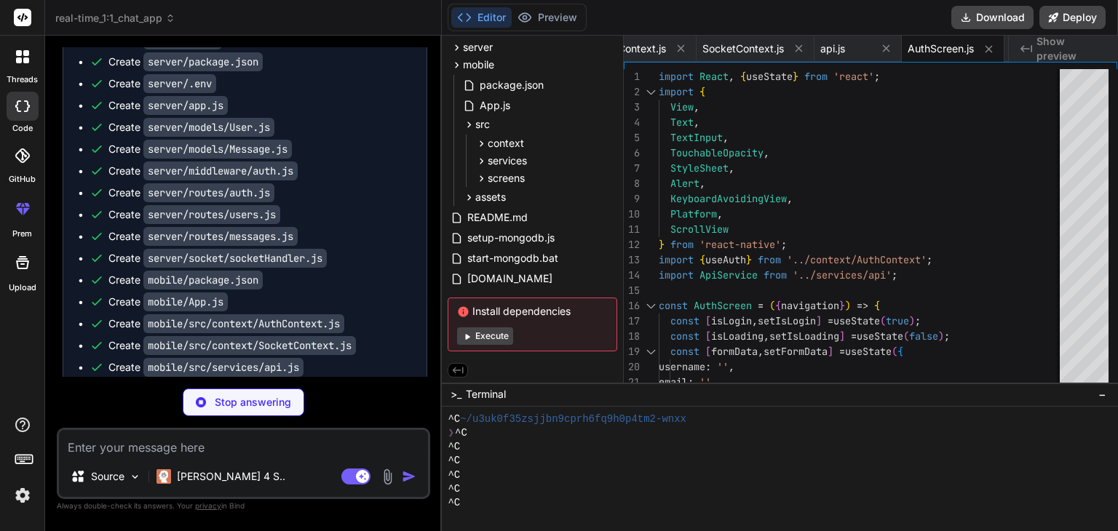
scroll to position [7913, 0]
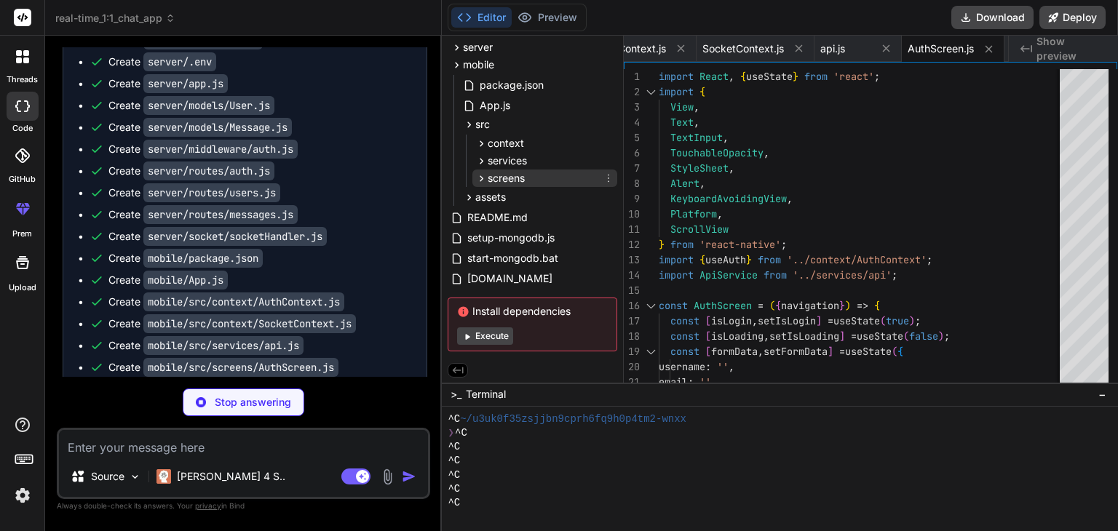
click at [518, 181] on span "screens" at bounding box center [506, 178] width 37 height 15
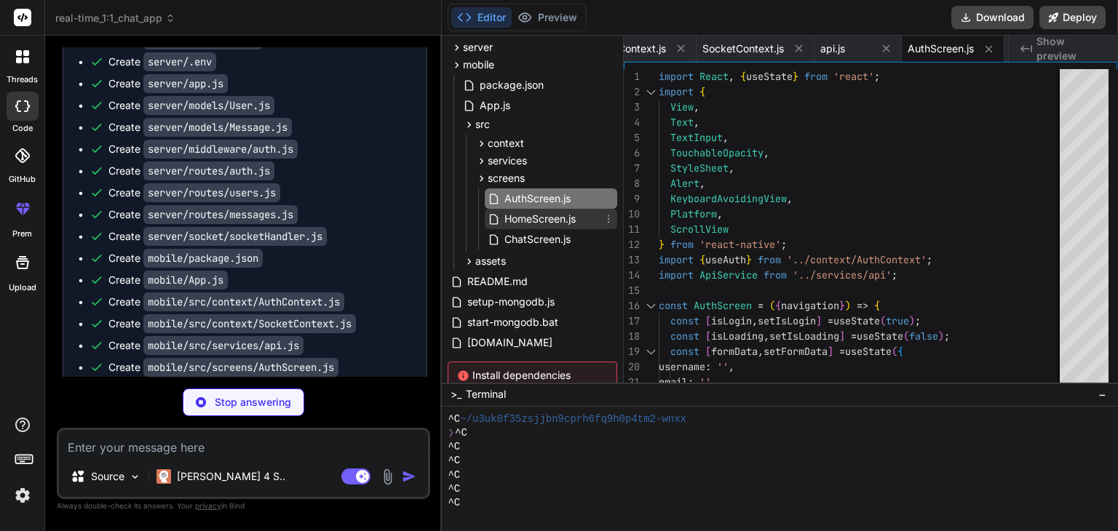
click at [547, 218] on span "HomeScreen.js" at bounding box center [540, 218] width 74 height 17
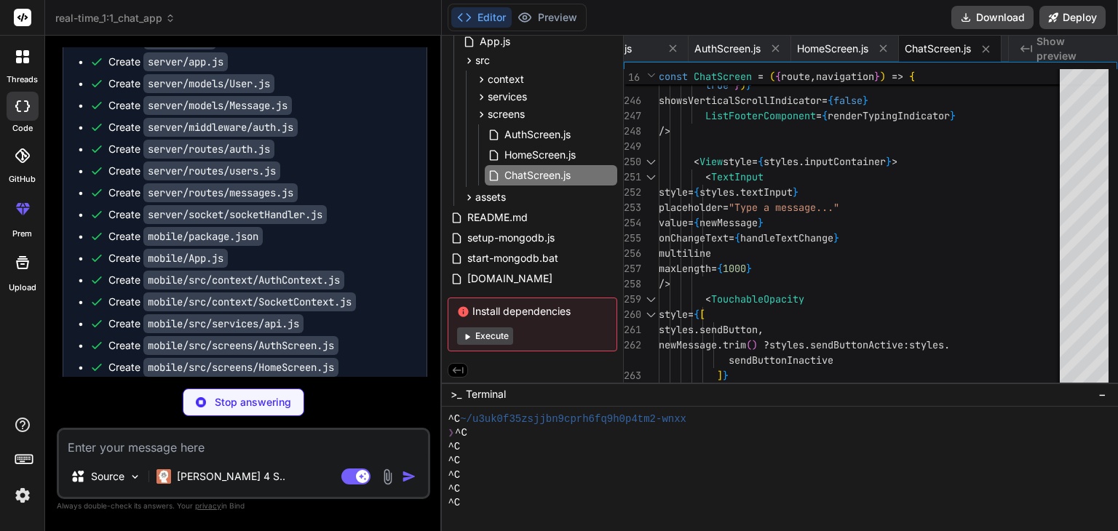
scroll to position [7957, 0]
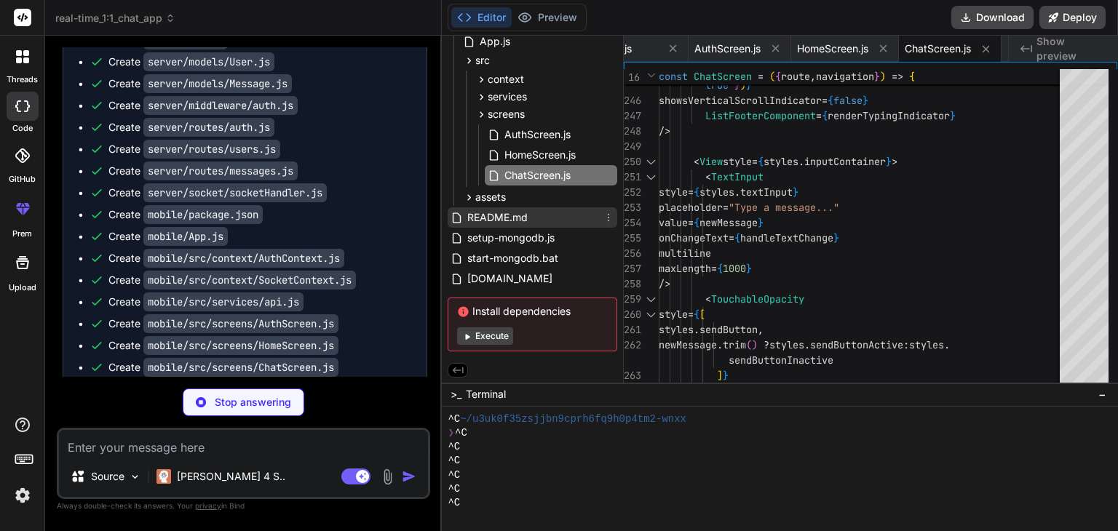
click at [511, 216] on span "README.md" at bounding box center [497, 217] width 63 height 17
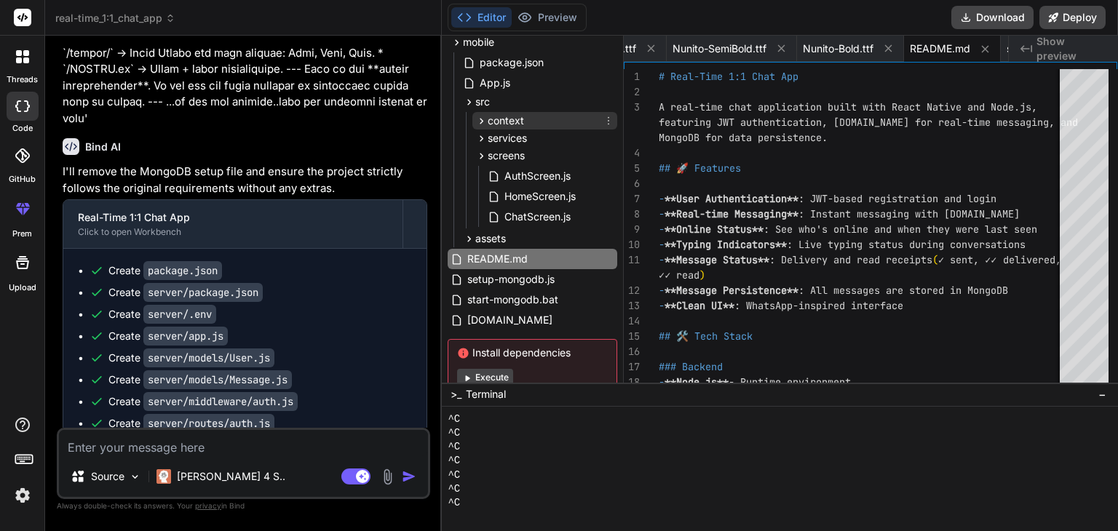
scroll to position [108, 0]
click at [221, 444] on textarea at bounding box center [243, 443] width 369 height 26
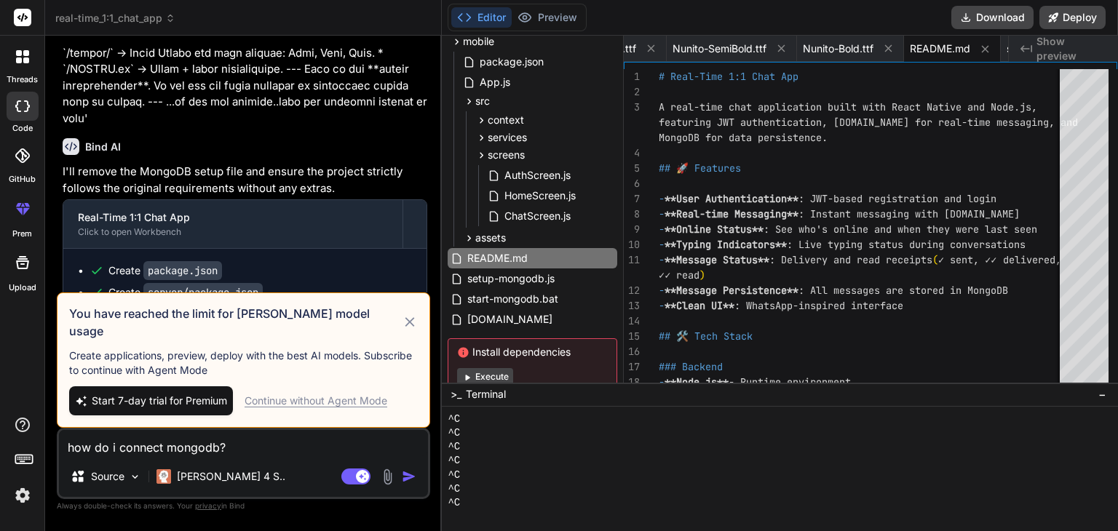
click at [411, 329] on icon at bounding box center [410, 322] width 17 height 17
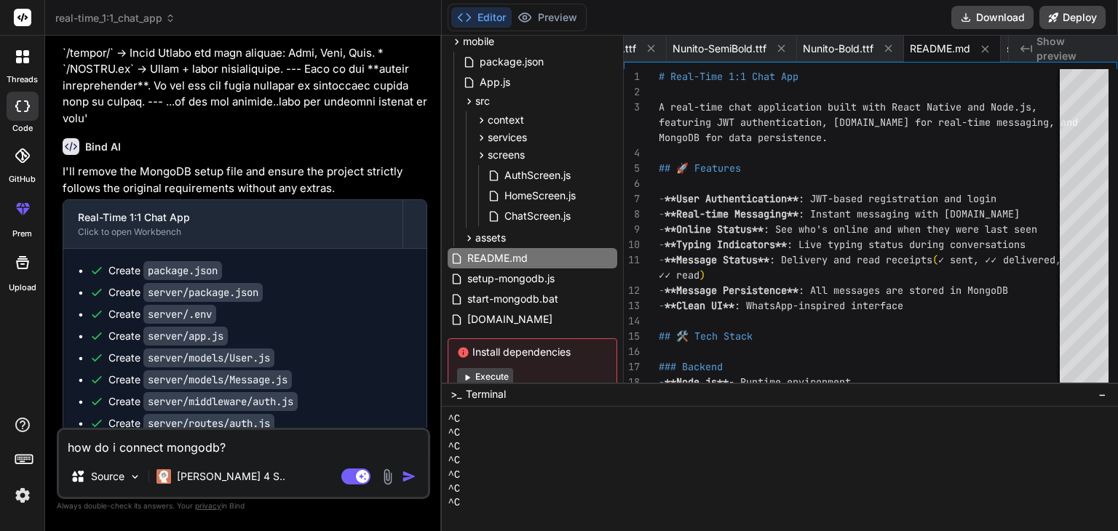
click at [408, 477] on img "button" at bounding box center [409, 476] width 15 height 15
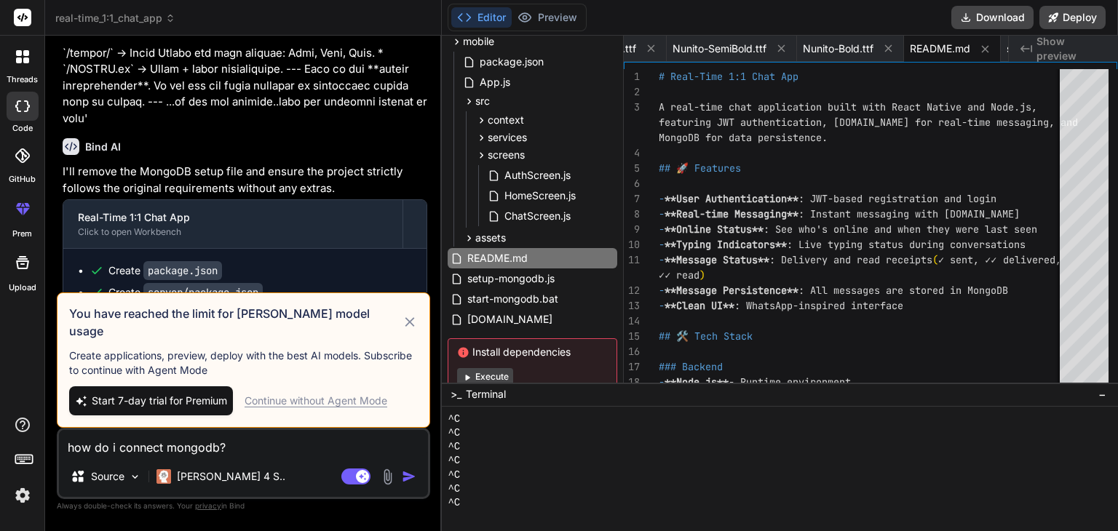
click at [410, 328] on icon at bounding box center [410, 322] width 17 height 17
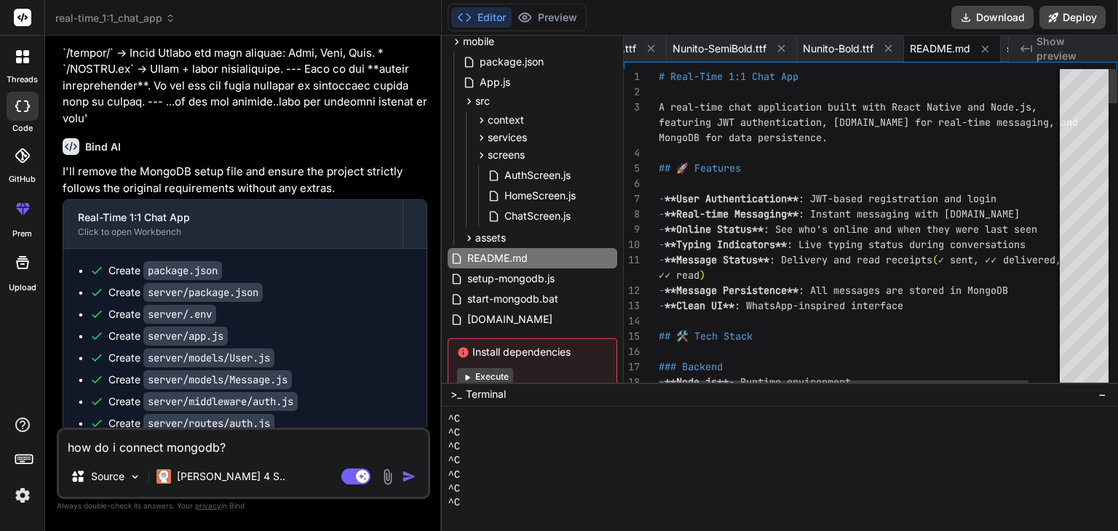
scroll to position [0, 0]
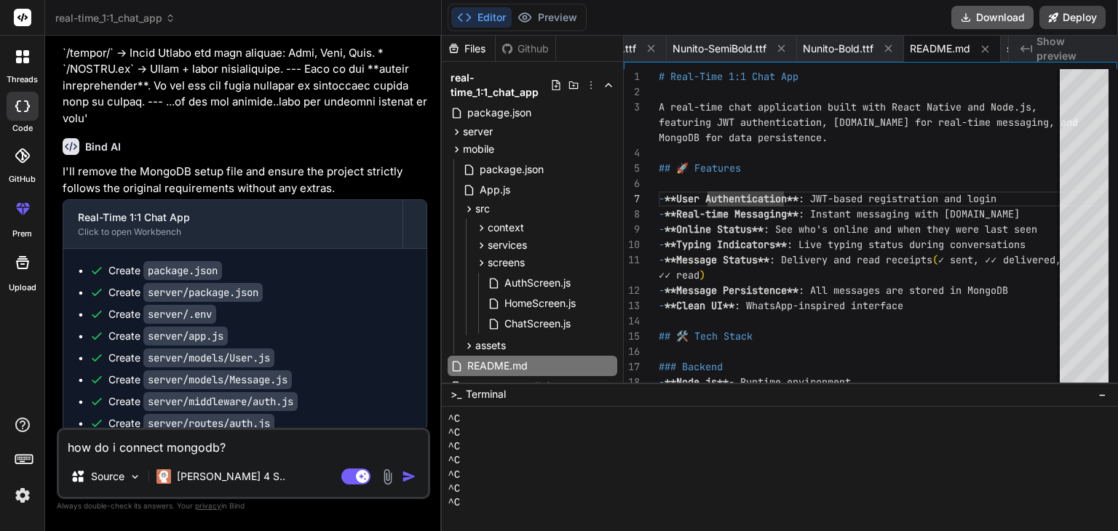
click at [1016, 11] on button "Download" at bounding box center [992, 17] width 82 height 23
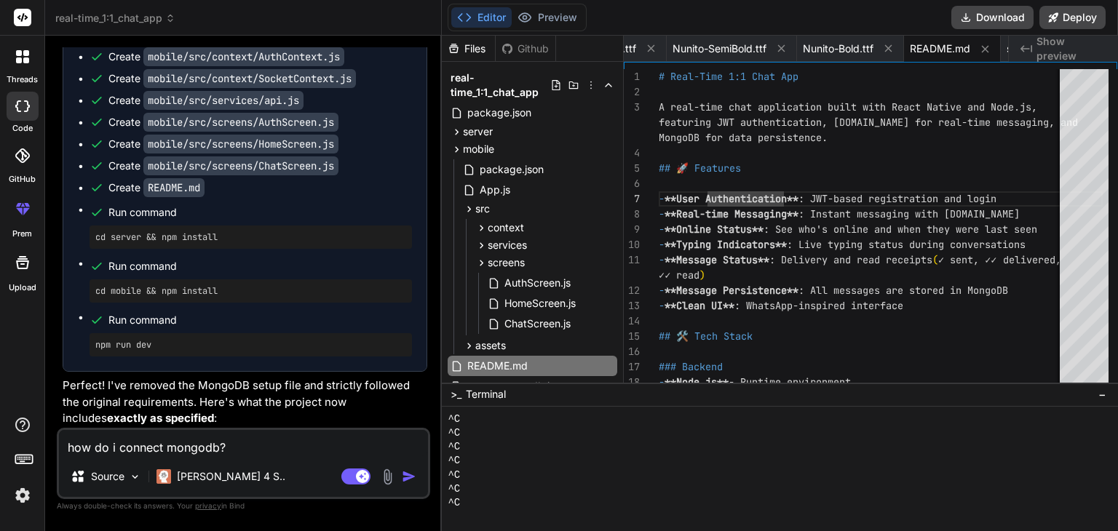
scroll to position [8147, 0]
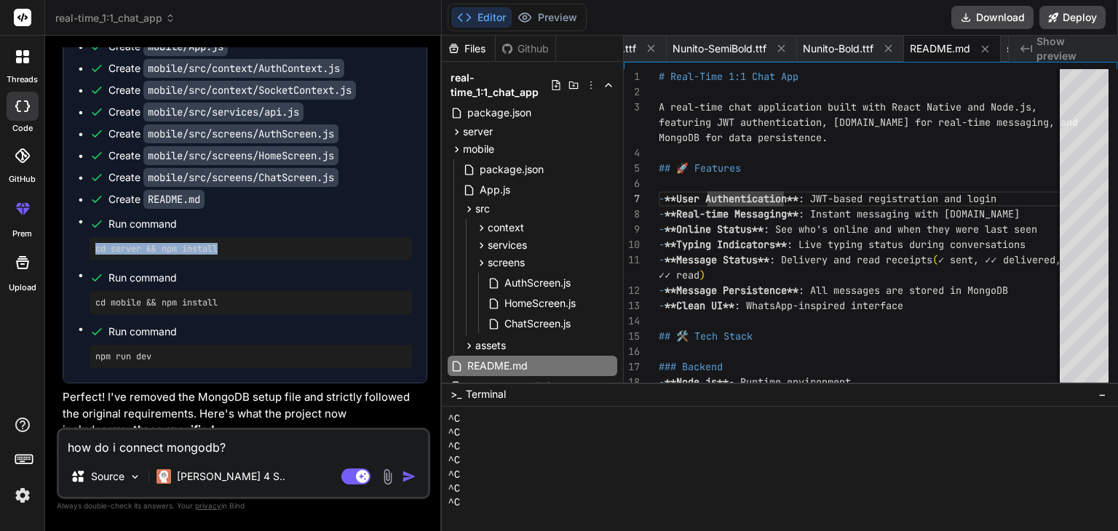
drag, startPoint x: 227, startPoint y: 218, endPoint x: 82, endPoint y: 209, distance: 145.9
click at [82, 209] on ul "Create package.json Create server/package.json Create server/.env Create server…" at bounding box center [245, 72] width 334 height 591
copy pre "cd server && npm install"
click at [243, 297] on pre "cd mobile && npm install" at bounding box center [250, 303] width 311 height 12
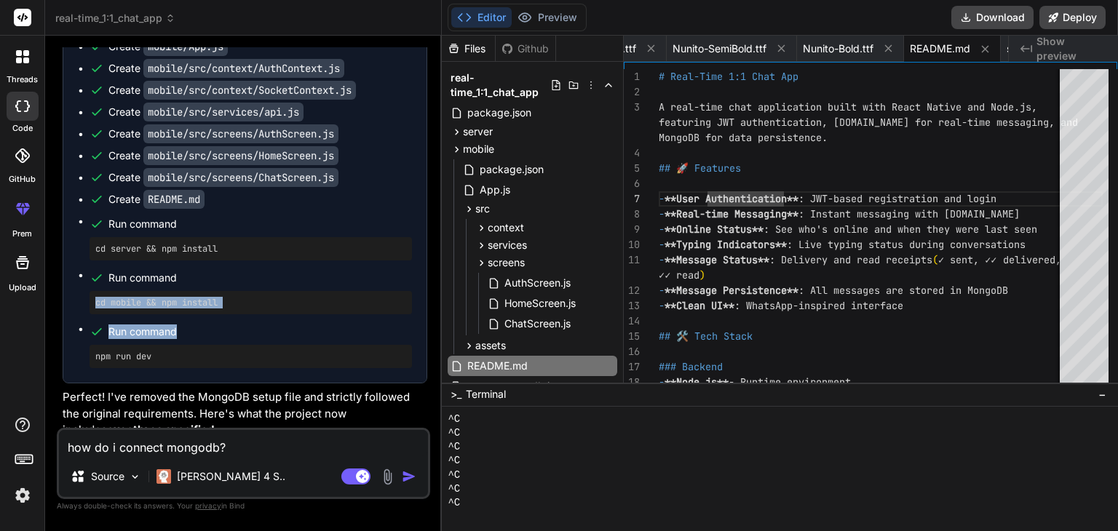
drag, startPoint x: 95, startPoint y: 272, endPoint x: 265, endPoint y: 285, distance: 170.8
click at [265, 285] on ul "Create package.json Create server/package.json Create server/.env Create server…" at bounding box center [245, 72] width 334 height 591
drag, startPoint x: 247, startPoint y: 273, endPoint x: 52, endPoint y: 263, distance: 195.3
click at [52, 263] on div "Bind AI Web Search Created with Pixso. Code Generator You Bind AI ‌ ‌ ‌ ‌ You g…" at bounding box center [243, 283] width 397 height 495
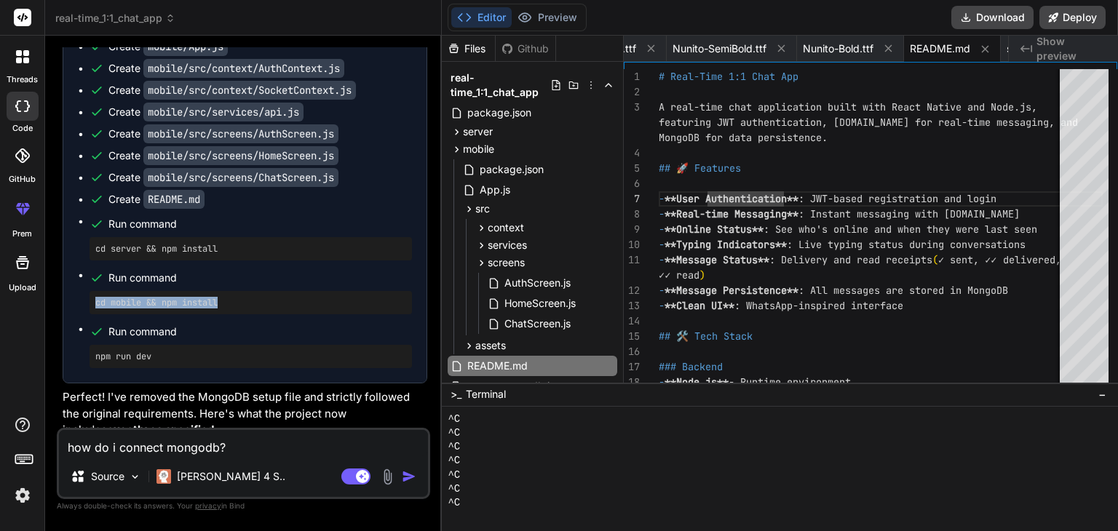
copy pre "cd mobile && npm install"
drag, startPoint x: 231, startPoint y: 210, endPoint x: 72, endPoint y: 222, distance: 159.1
click at [72, 222] on div "Create package.json Create server/package.json Create server/.env Create server…" at bounding box center [244, 73] width 363 height 620
copy pre "cd server && npm install"
drag, startPoint x: 183, startPoint y: 312, endPoint x: 46, endPoint y: 330, distance: 138.7
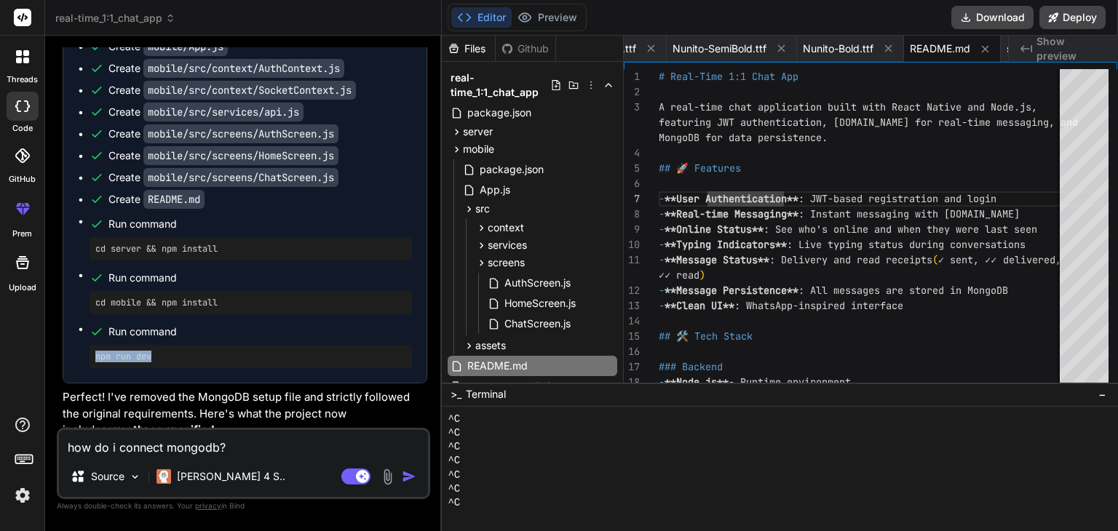
click at [46, 330] on div "Bind AI Web Search Created with Pixso. Code Generator You Bind AI ‌ ‌ ‌ ‌ You g…" at bounding box center [243, 283] width 397 height 495
copy pre "npm run dev"
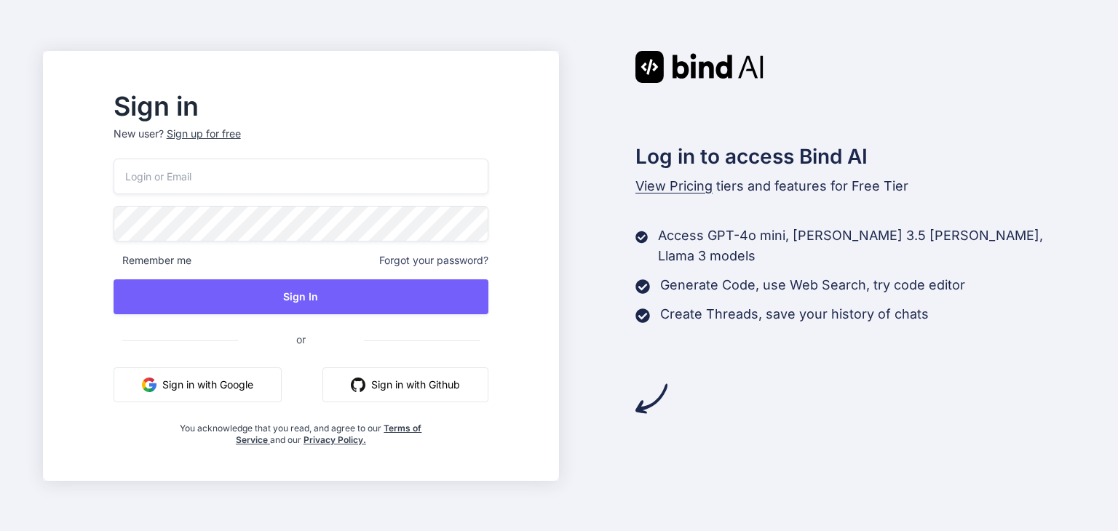
click at [258, 384] on button "Sign in with Google" at bounding box center [198, 385] width 168 height 35
